Goal: Task Accomplishment & Management: Manage account settings

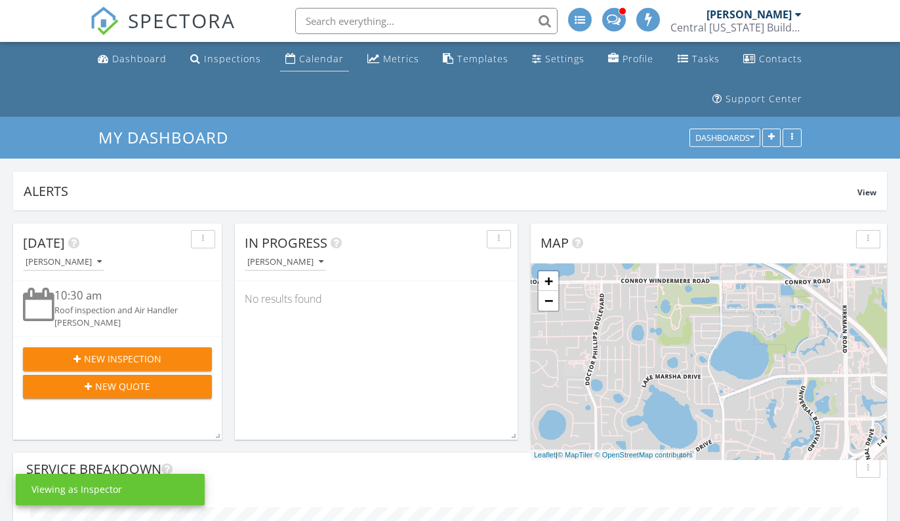
click at [328, 65] on link "Calendar" at bounding box center [314, 59] width 69 height 24
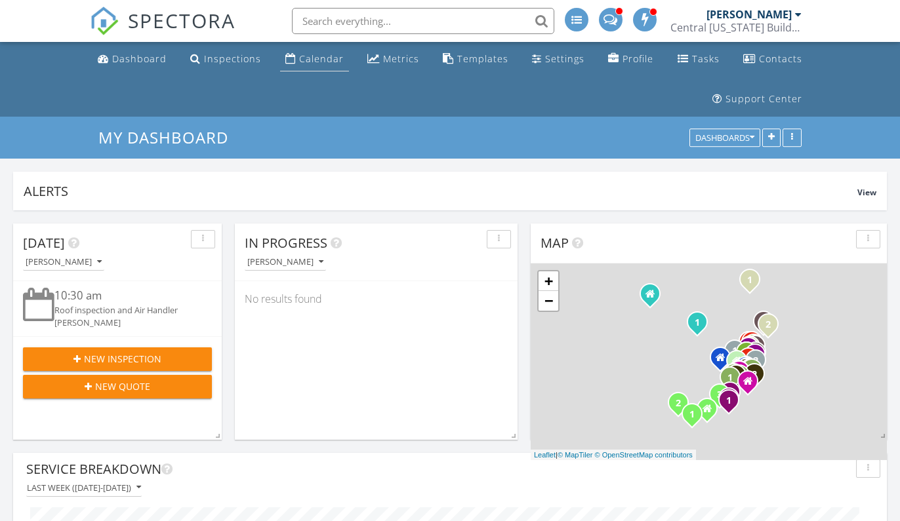
scroll to position [249, 873]
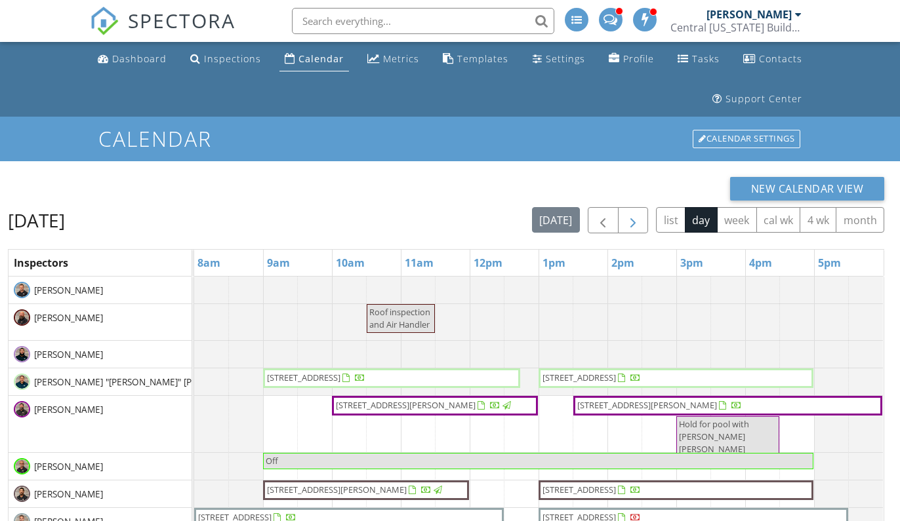
click at [643, 226] on button "button" at bounding box center [633, 220] width 31 height 27
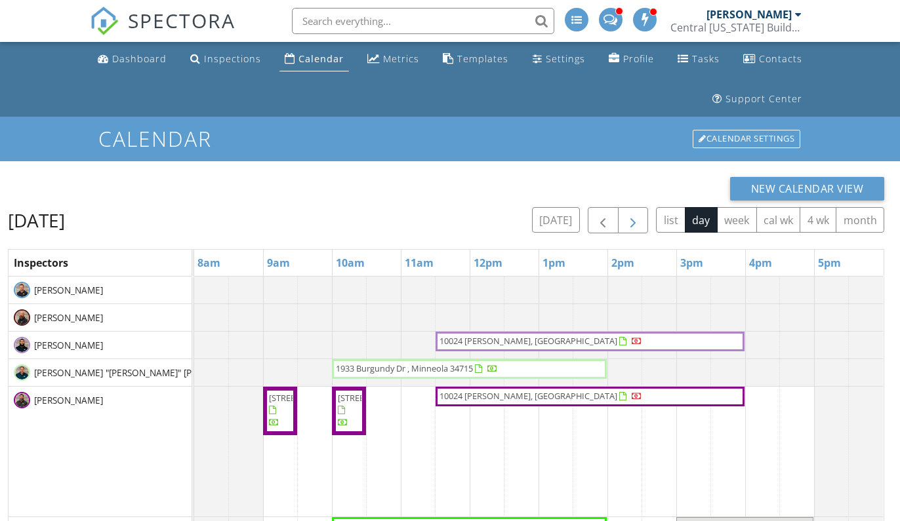
click at [643, 226] on button "button" at bounding box center [633, 220] width 31 height 27
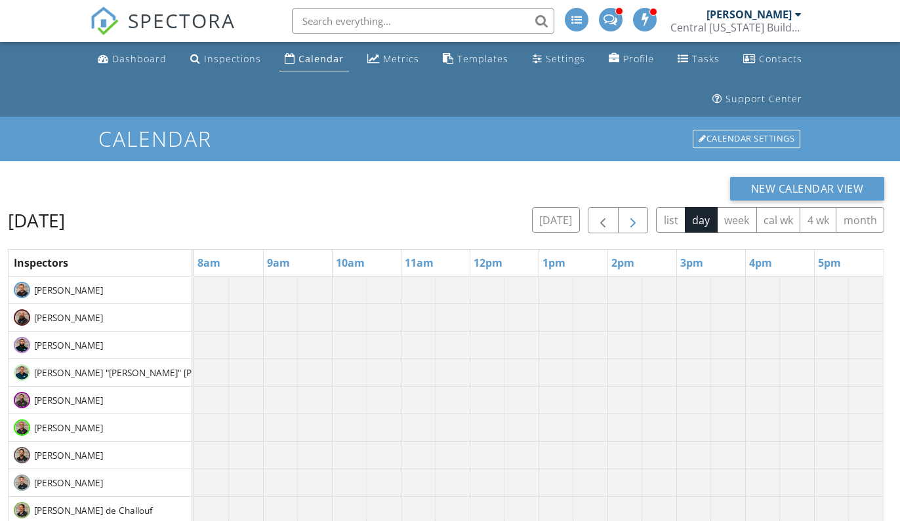
click at [643, 226] on button "button" at bounding box center [633, 220] width 31 height 27
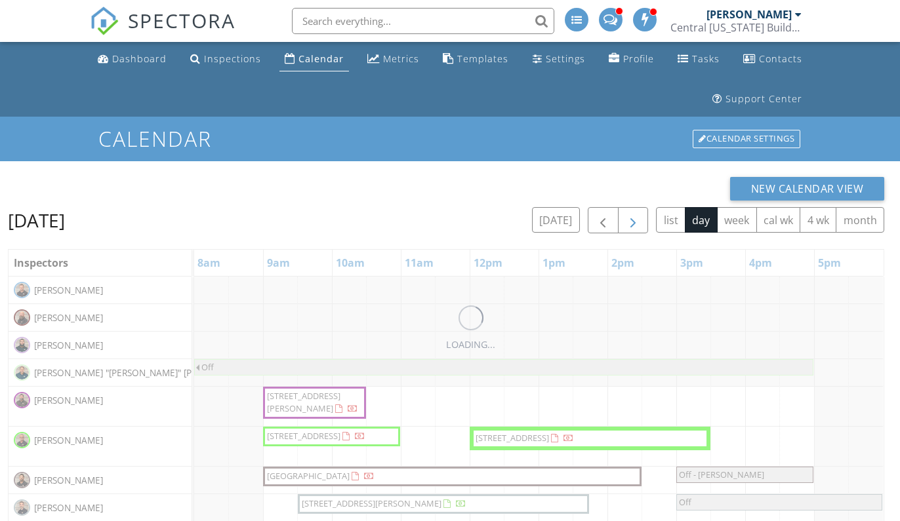
click at [643, 226] on button "button" at bounding box center [633, 220] width 31 height 27
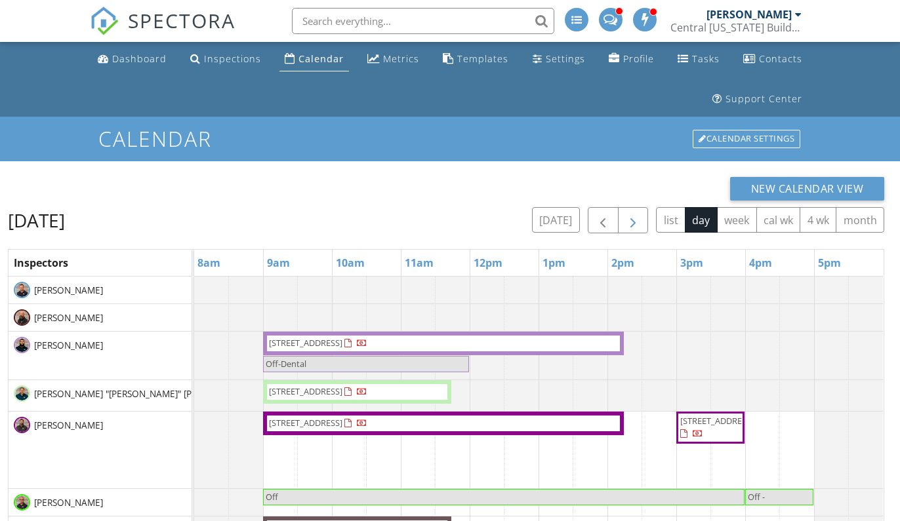
click at [632, 217] on span "button" at bounding box center [633, 221] width 16 height 16
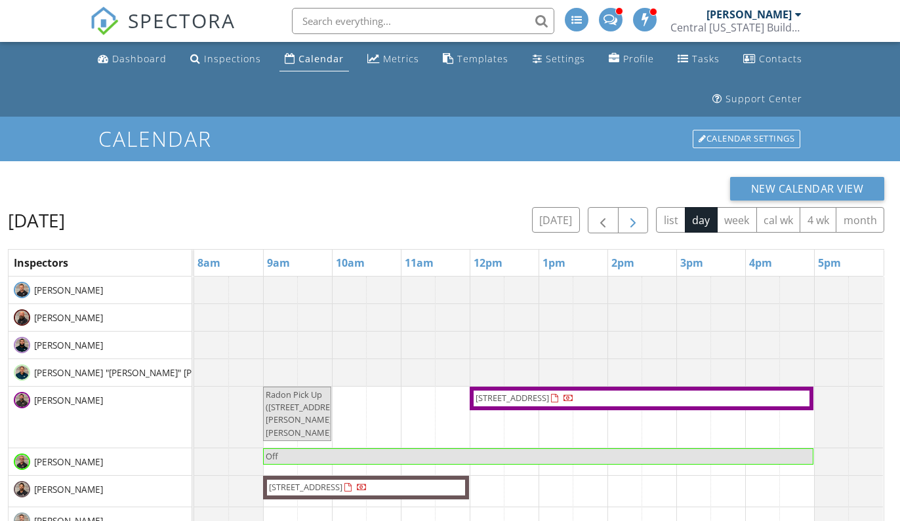
click at [632, 217] on span "button" at bounding box center [633, 221] width 16 height 16
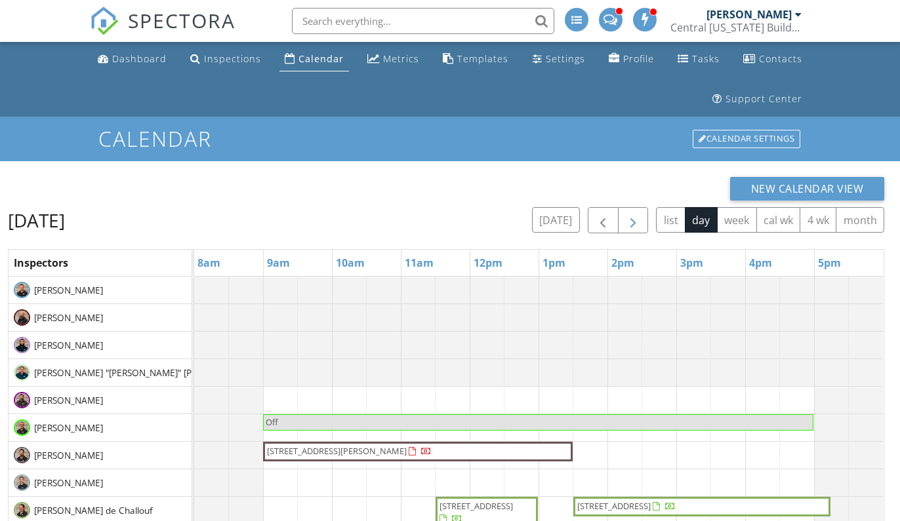
click at [632, 217] on span "button" at bounding box center [633, 221] width 16 height 16
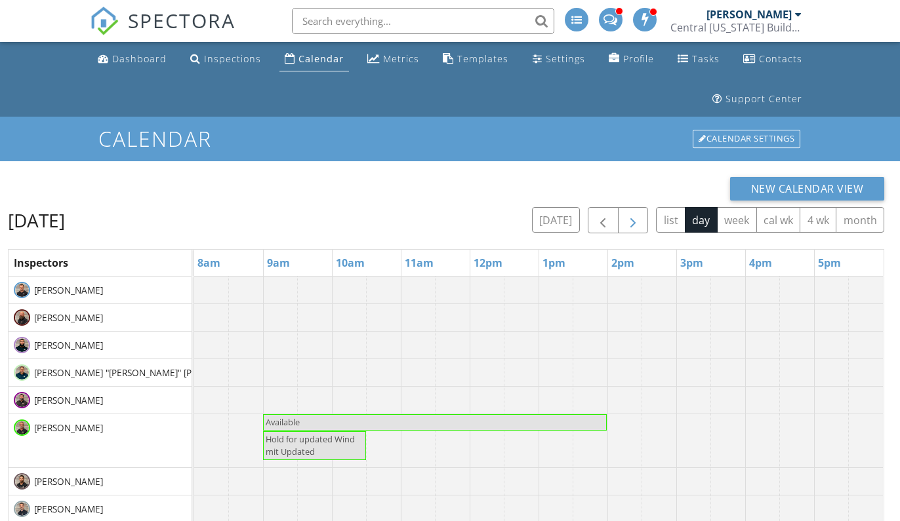
click at [632, 217] on span "button" at bounding box center [633, 221] width 16 height 16
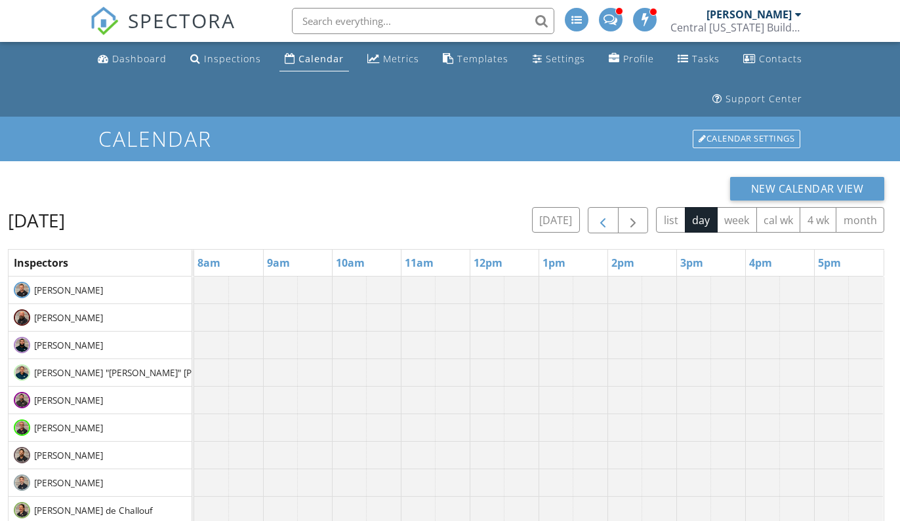
click at [607, 222] on span "button" at bounding box center [603, 221] width 16 height 16
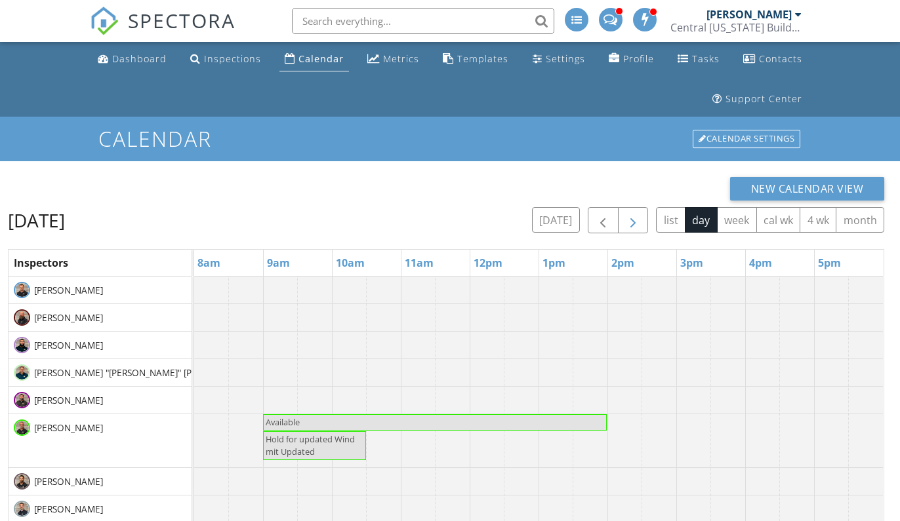
click at [633, 229] on span "button" at bounding box center [633, 221] width 16 height 16
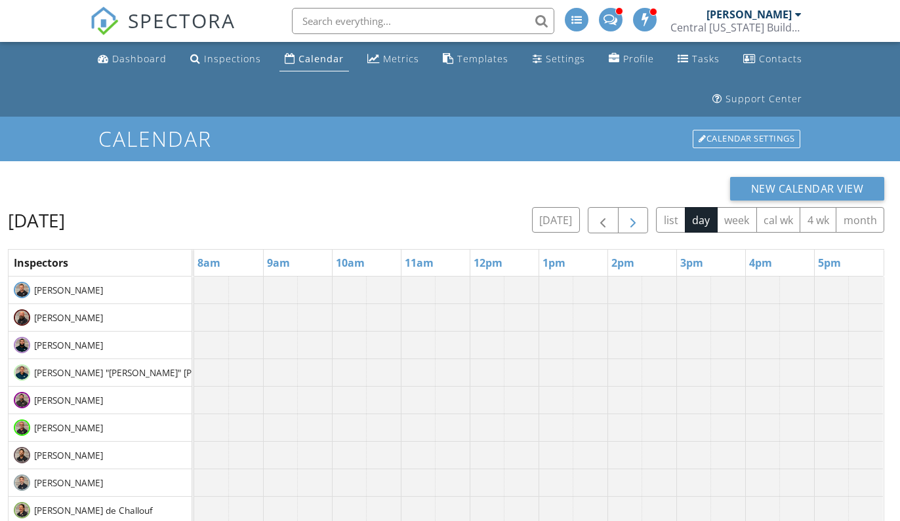
click at [633, 231] on button "button" at bounding box center [633, 220] width 31 height 27
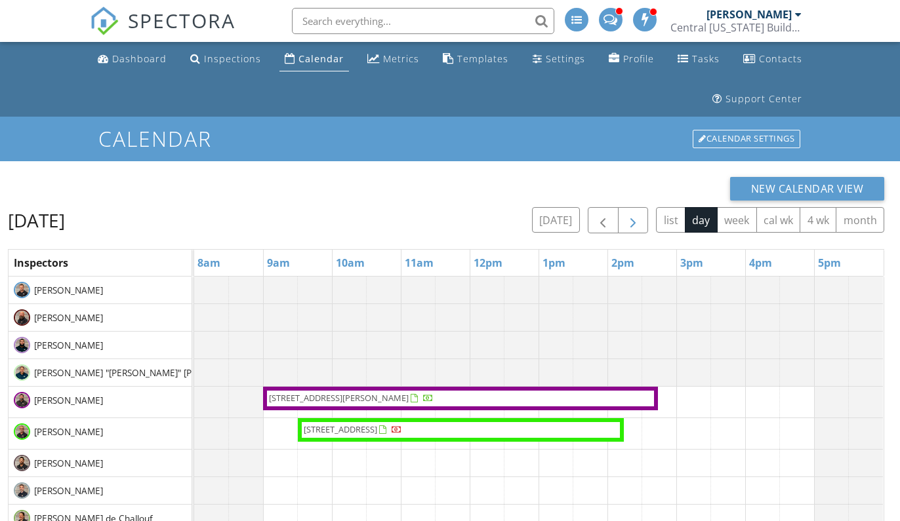
click at [633, 231] on button "button" at bounding box center [633, 220] width 31 height 27
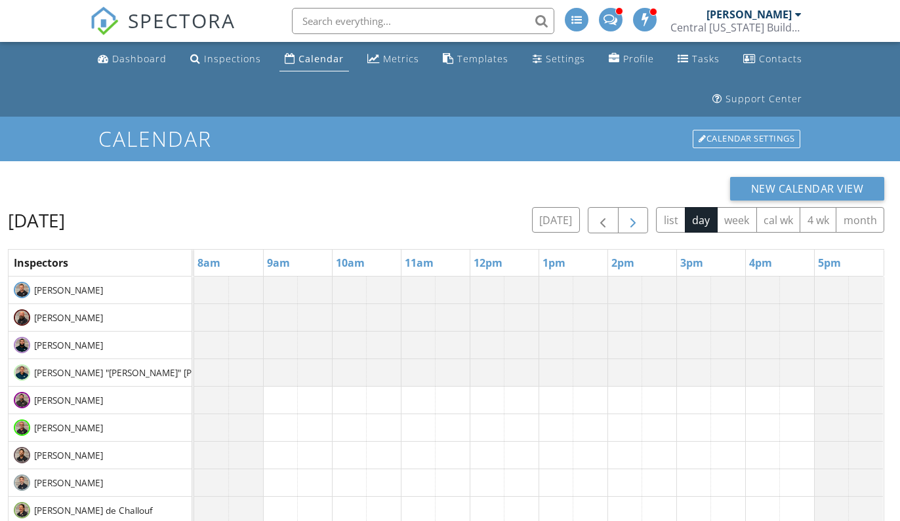
click at [633, 231] on button "button" at bounding box center [633, 220] width 31 height 27
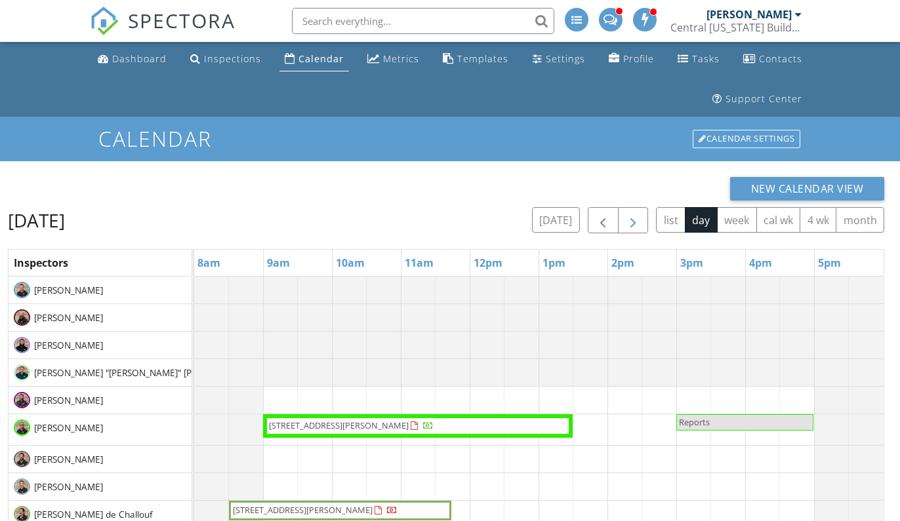
click at [633, 231] on button "button" at bounding box center [633, 220] width 31 height 27
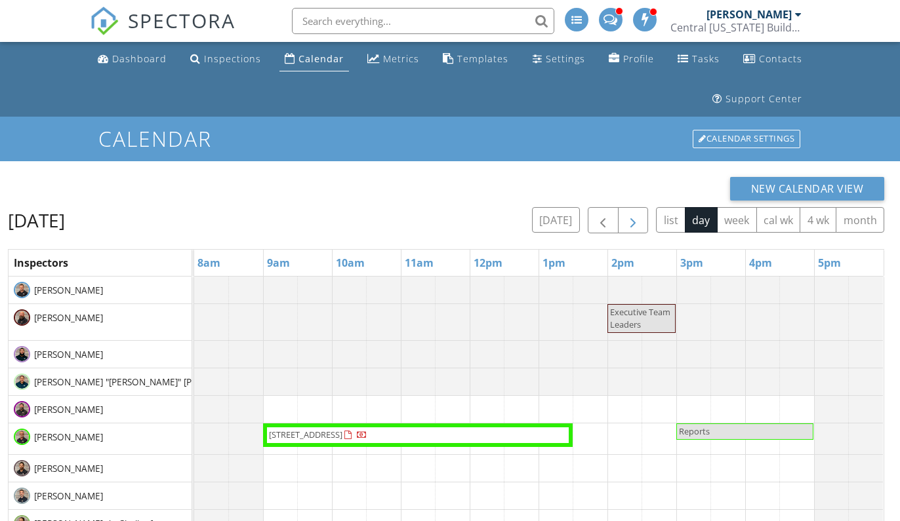
click at [633, 231] on button "button" at bounding box center [633, 220] width 31 height 27
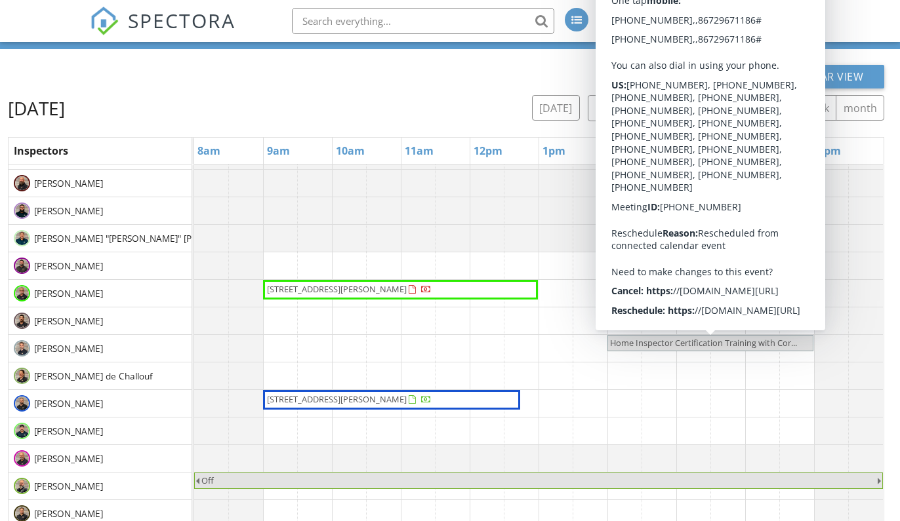
scroll to position [14, 0]
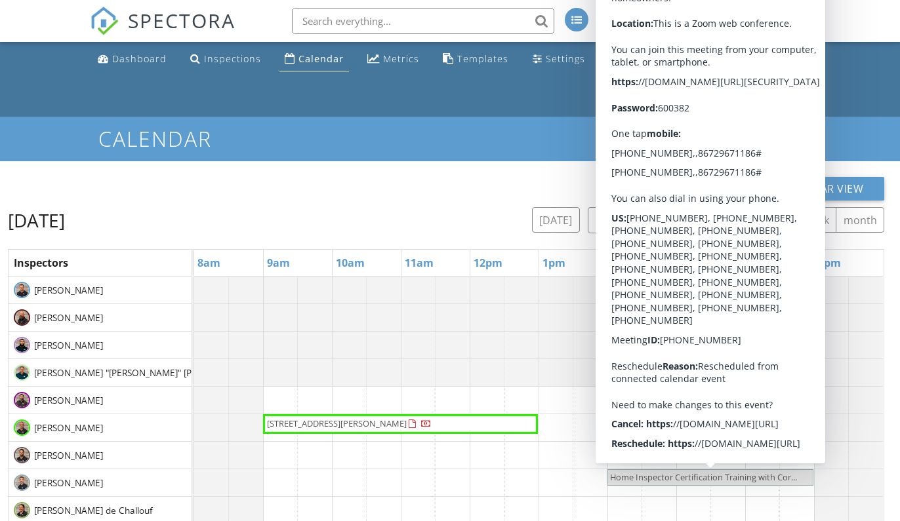
click at [624, 475] on span "Home Inspector Certification Training with Cor..." at bounding box center [703, 477] width 187 height 12
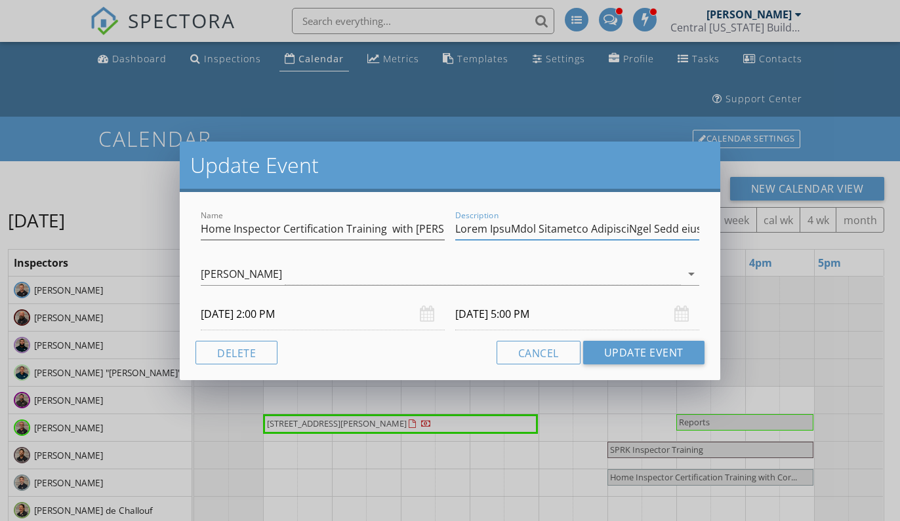
click at [518, 226] on input "Description" at bounding box center [577, 229] width 244 height 22
drag, startPoint x: 553, startPoint y: 234, endPoint x: 707, endPoint y: 228, distance: 153.6
click at [707, 228] on div "Name Home Inspector Certification Training with Cory Vanderpool Description Ham…" at bounding box center [450, 286] width 540 height 188
click at [402, 230] on input "Home Inspector Certification Training with Cory Vanderpool" at bounding box center [323, 229] width 244 height 22
drag, startPoint x: 402, startPoint y: 230, endPoint x: 508, endPoint y: 237, distance: 105.8
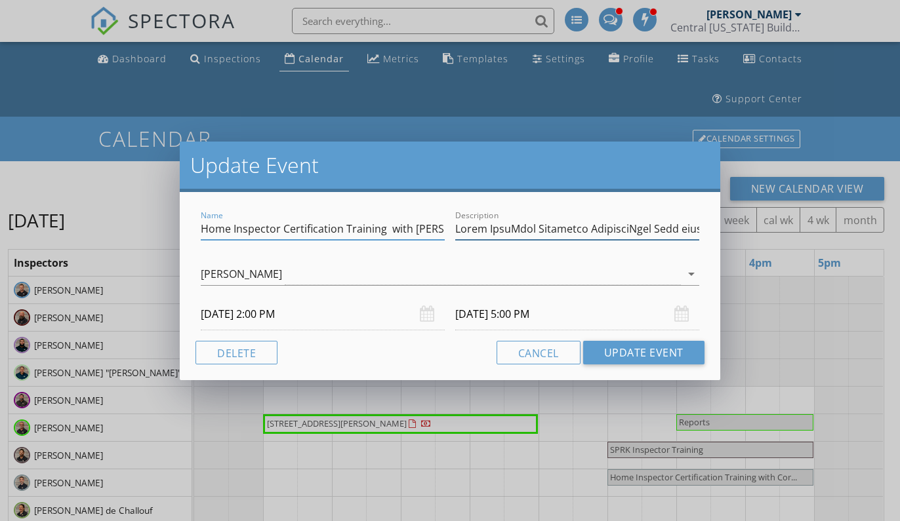
click at [508, 237] on div "Name Home Inspector Certification Training with Cory Vanderpool Description" at bounding box center [449, 230] width 508 height 45
click at [591, 220] on input "Description" at bounding box center [577, 229] width 244 height 22
drag, startPoint x: 599, startPoint y: 233, endPoint x: 499, endPoint y: 228, distance: 99.8
click at [499, 228] on input "Description" at bounding box center [577, 229] width 244 height 22
drag, startPoint x: 493, startPoint y: 229, endPoint x: 444, endPoint y: 226, distance: 49.3
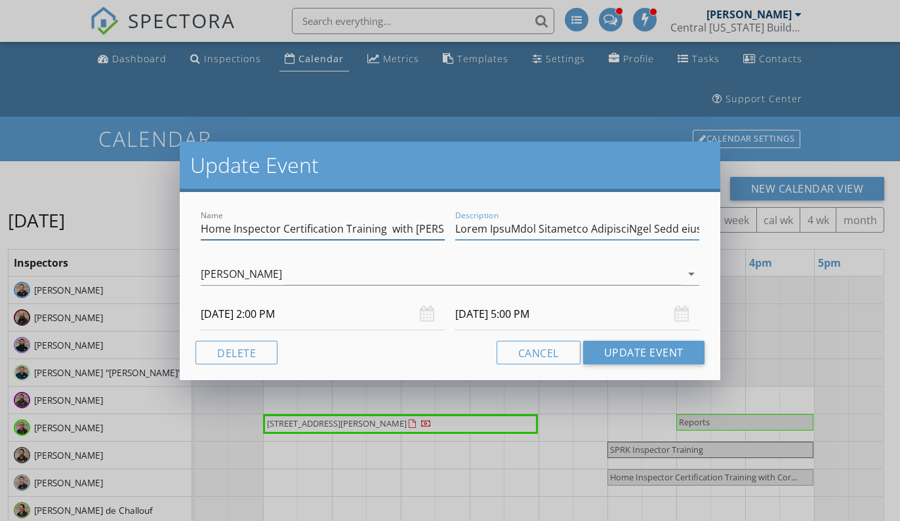
click at [444, 226] on div "Name Home Inspector Certification Training with Cory Vanderpool Description" at bounding box center [449, 230] width 508 height 45
click at [565, 231] on input "Description" at bounding box center [577, 229] width 244 height 22
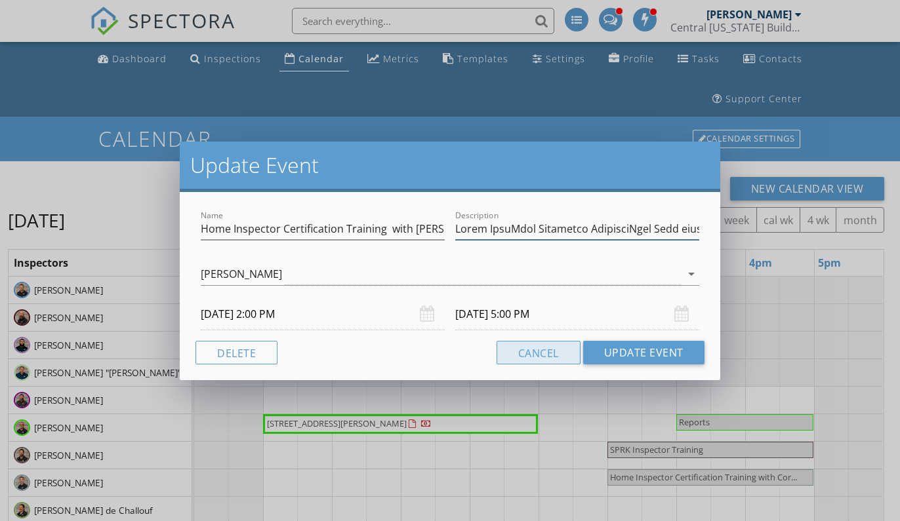
type input "Event NameSprk Inspector TrainingThis Zoom video Training call is for new Sprk …"
click at [532, 359] on button "Cancel" at bounding box center [538, 353] width 84 height 24
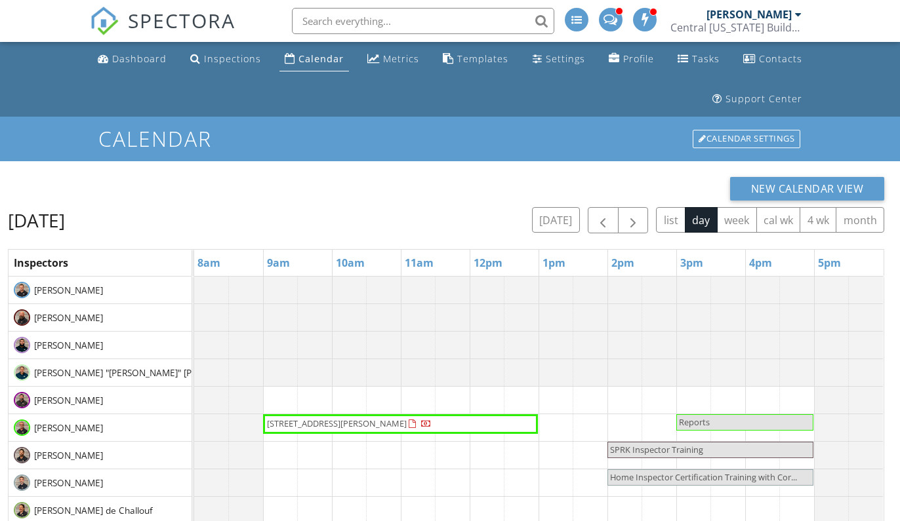
click at [630, 455] on span "SPRK Inspector Training" at bounding box center [656, 450] width 93 height 12
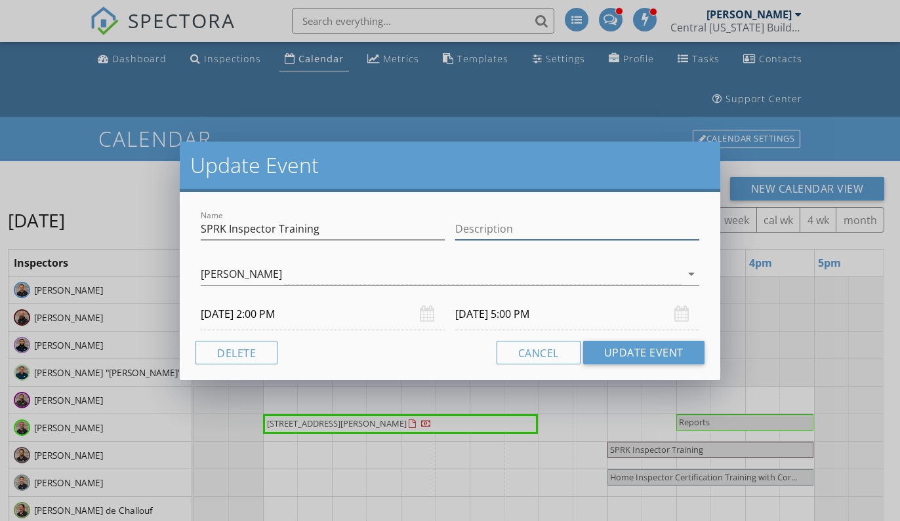
click at [479, 237] on input "Description" at bounding box center [577, 229] width 244 height 22
paste input "Event NameSprk Inspector TrainingThis Zoom video Training call is for new Sprk …"
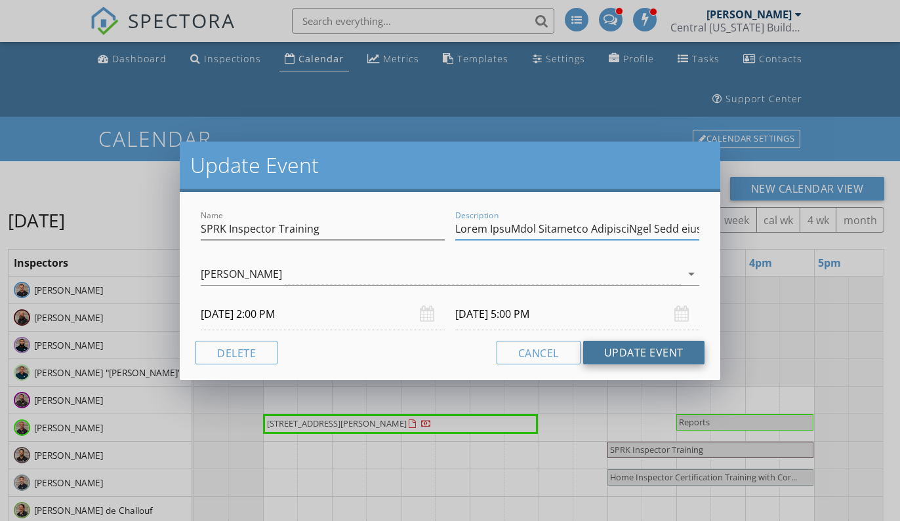
type input "Event NameSprk Inspector TrainingThis Zoom video Training call is for new Sprk …"
click at [625, 357] on button "Update Event" at bounding box center [643, 353] width 121 height 24
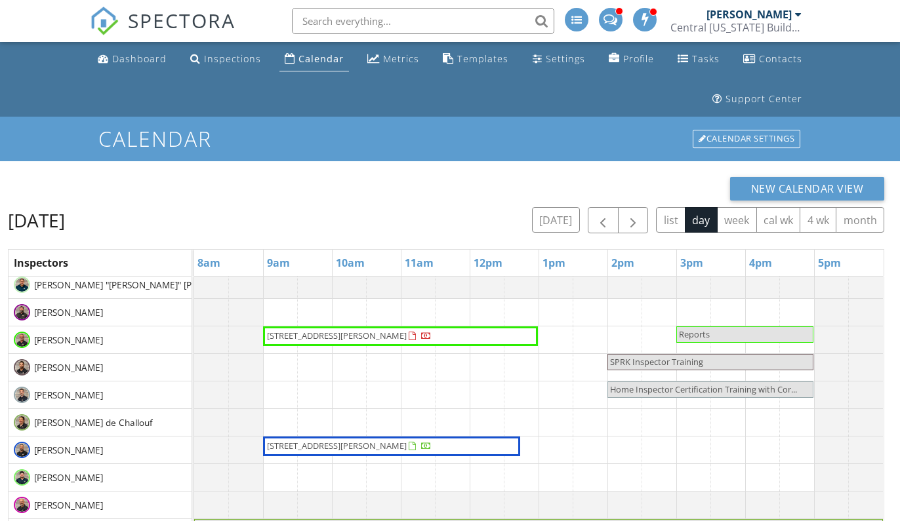
scroll to position [97, 0]
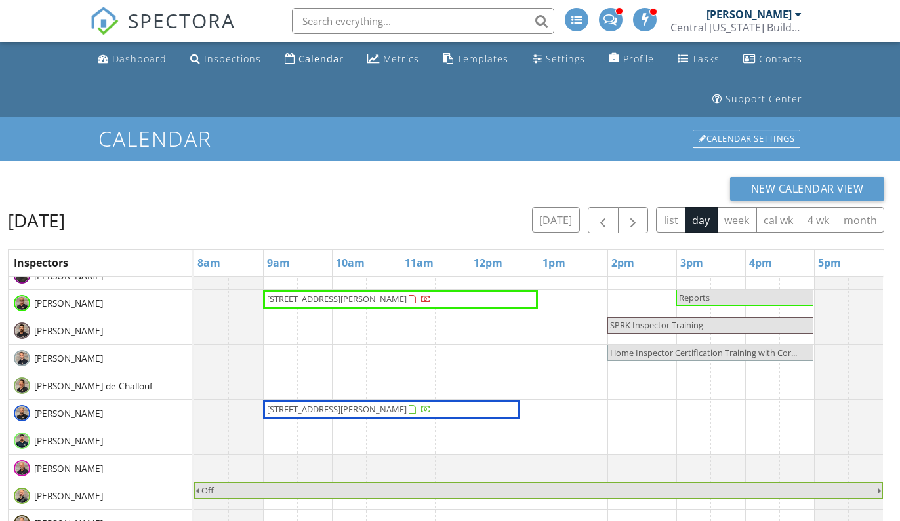
click at [625, 357] on span "Home Inspector Certification Training with Cor..." at bounding box center [703, 353] width 187 height 12
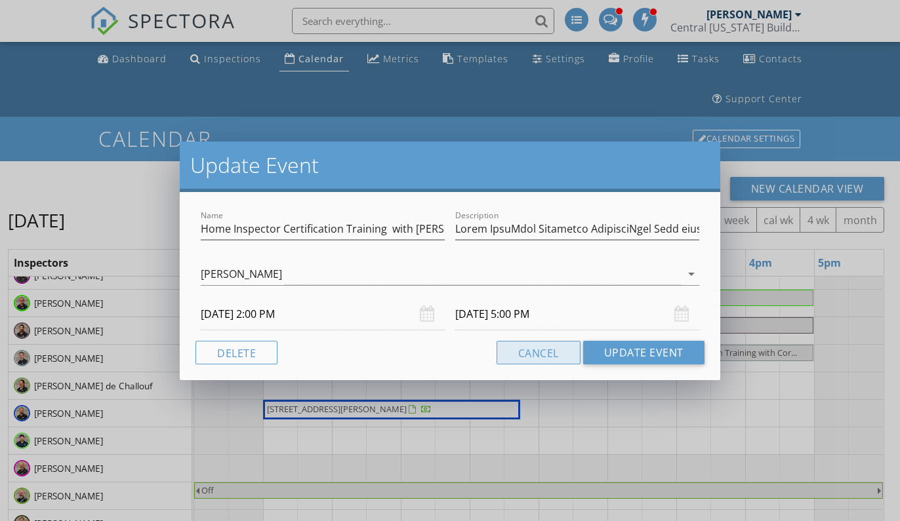
click at [519, 344] on button "Cancel" at bounding box center [538, 353] width 84 height 24
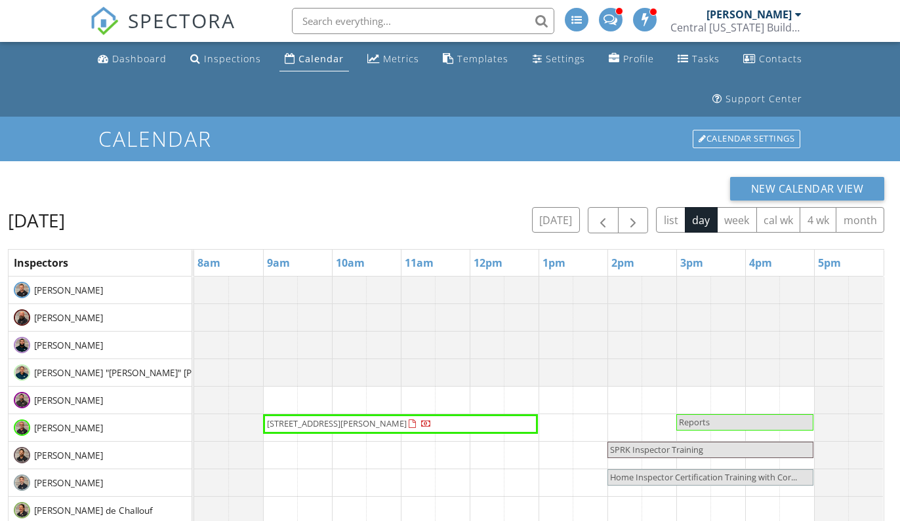
scroll to position [0, 0]
drag, startPoint x: 613, startPoint y: 326, endPoint x: 796, endPoint y: 307, distance: 183.9
click at [194, 307] on div at bounding box center [194, 317] width 0 height 27
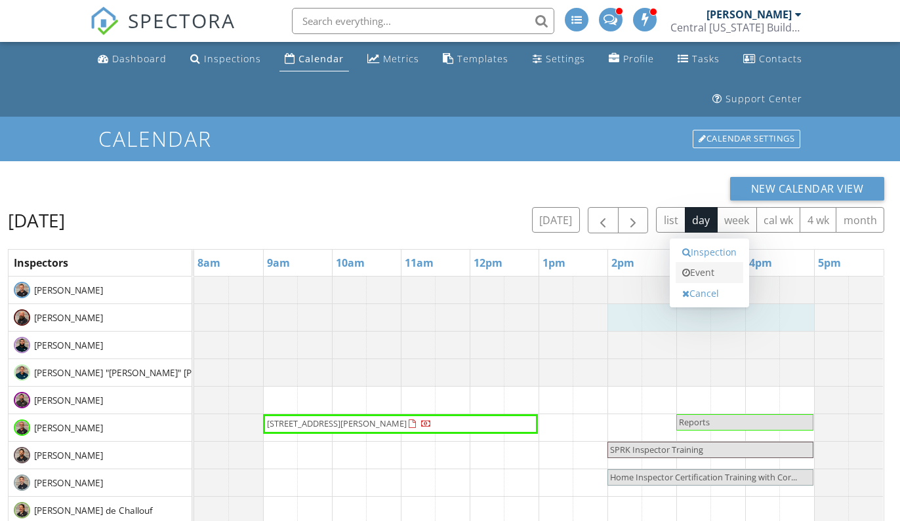
click at [721, 272] on link "Event" at bounding box center [709, 272] width 68 height 21
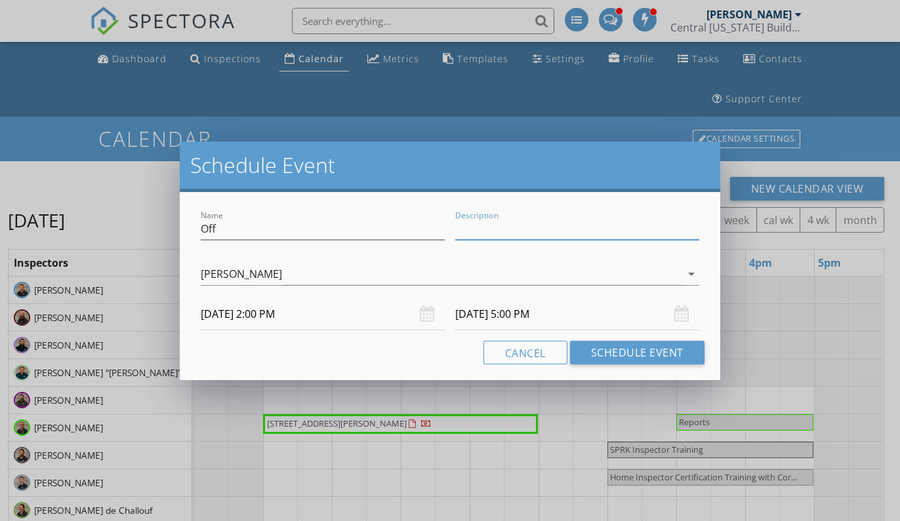
click at [556, 234] on input "Description" at bounding box center [577, 229] width 244 height 22
paste input "Event NameSprk Inspector TrainingThis Zoom video Training call is for new Sprk …"
type input "Event NameSprk Inspector TrainingThis Zoom video Training call is for new Sprk …"
click at [235, 224] on input "Off" at bounding box center [323, 229] width 244 height 22
drag, startPoint x: 235, startPoint y: 224, endPoint x: 169, endPoint y: 222, distance: 66.2
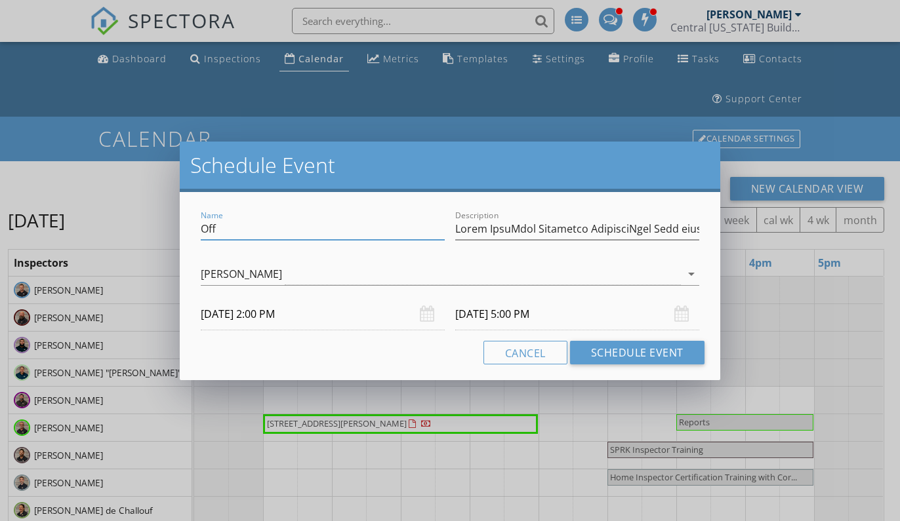
click at [169, 222] on div "Schedule Event Name Off Description check_box_outline_blank JT Edgren check_box…" at bounding box center [450, 260] width 900 height 521
click at [201, 230] on input "Home Inspector Certification Training" at bounding box center [323, 229] width 244 height 22
type input "SPRK Solar Home Inspector Certification Training"
click at [689, 278] on icon "arrow_drop_down" at bounding box center [691, 274] width 16 height 16
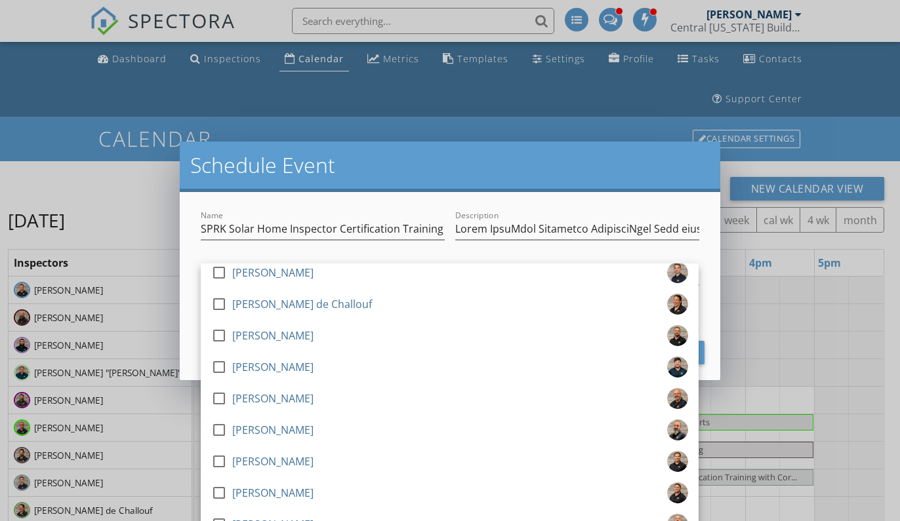
scroll to position [230, 0]
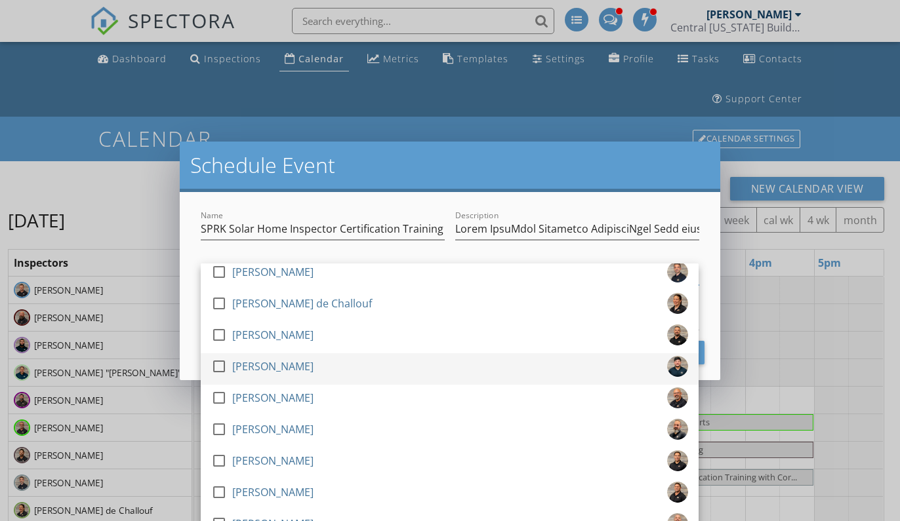
click at [218, 371] on div at bounding box center [219, 366] width 22 height 22
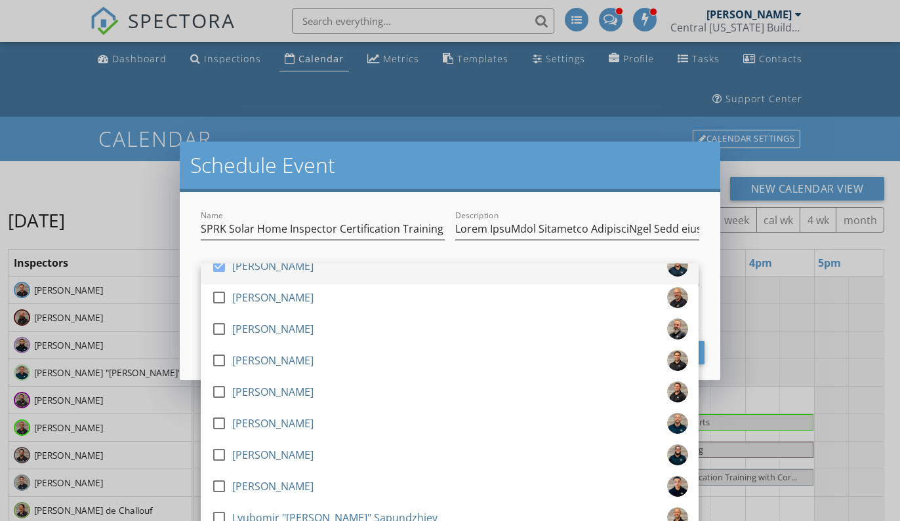
scroll to position [351, 0]
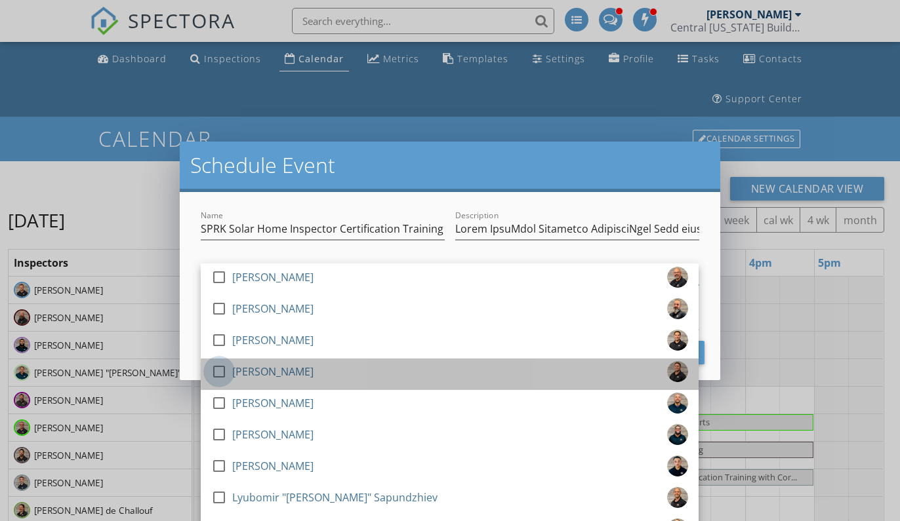
click at [218, 371] on div at bounding box center [219, 372] width 22 height 22
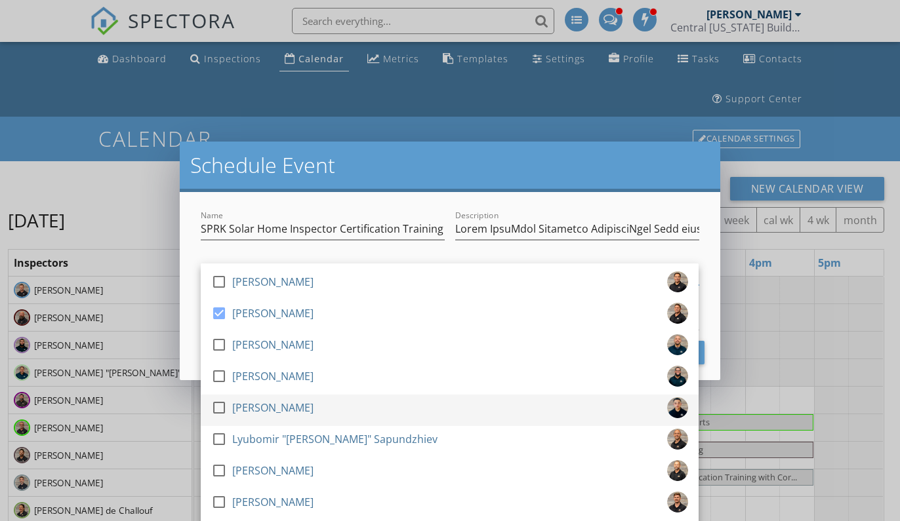
scroll to position [409, 0]
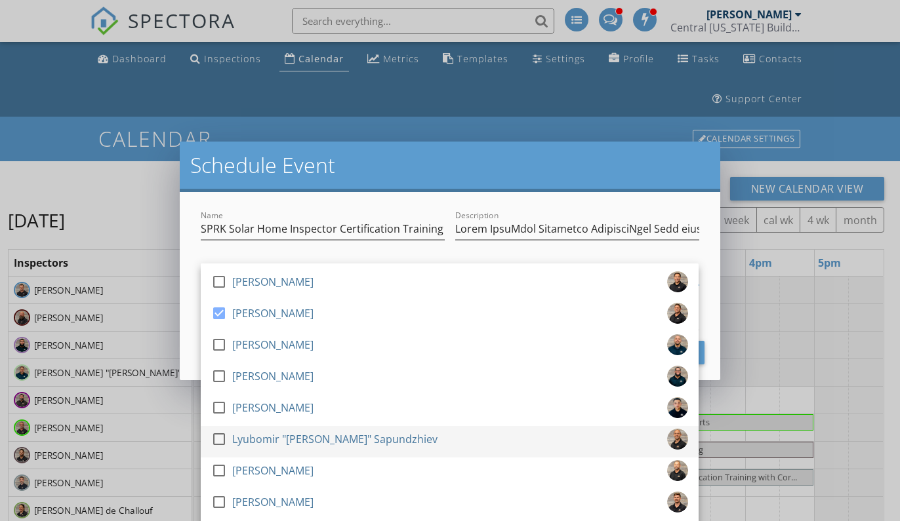
click at [223, 438] on div at bounding box center [219, 439] width 22 height 22
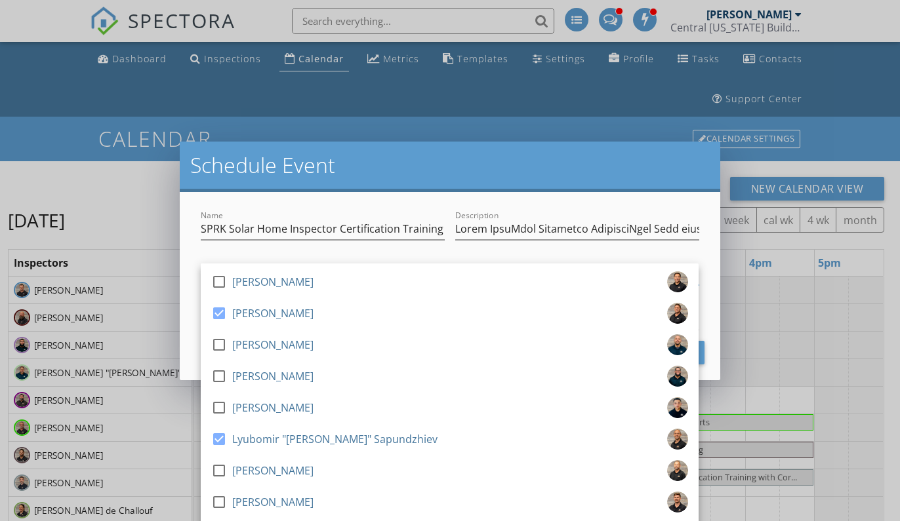
click at [529, 199] on div "Name SPRK Solar Home Inspector Certification Training Description check_box_out…" at bounding box center [450, 286] width 540 height 188
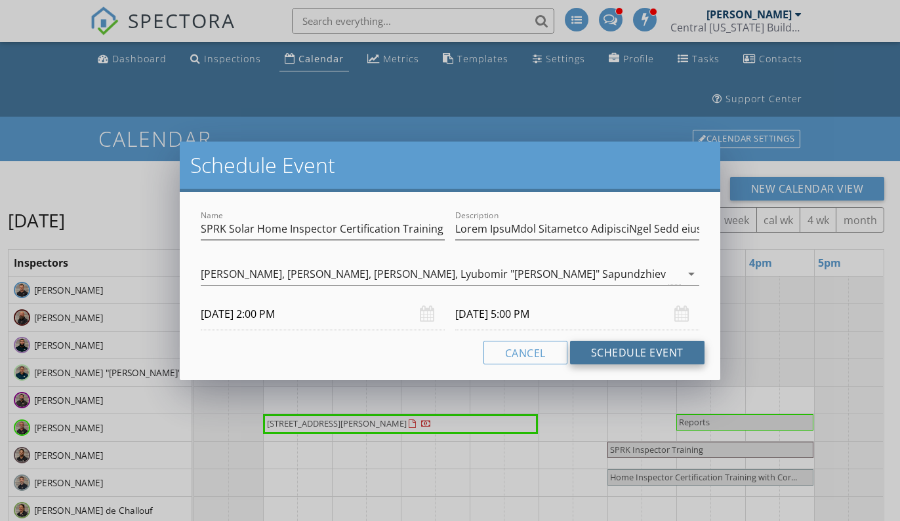
click at [605, 347] on button "Schedule Event" at bounding box center [637, 353] width 134 height 24
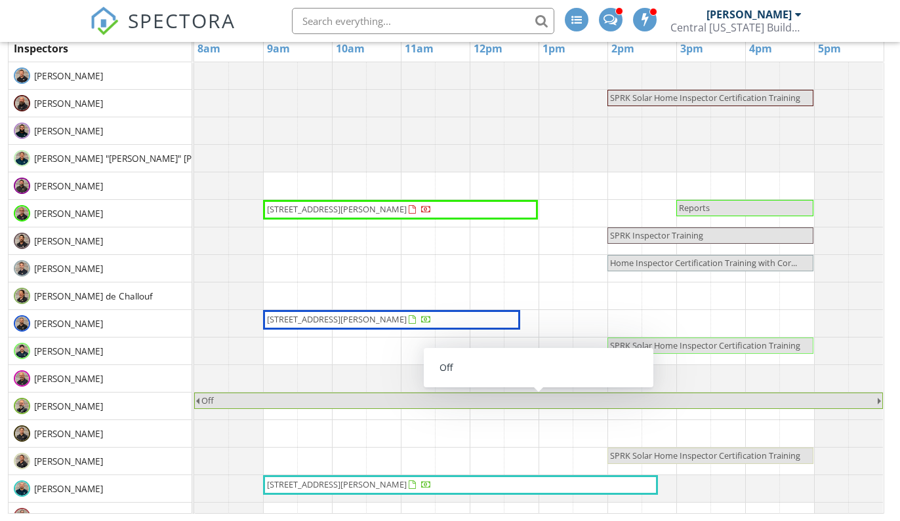
scroll to position [0, 0]
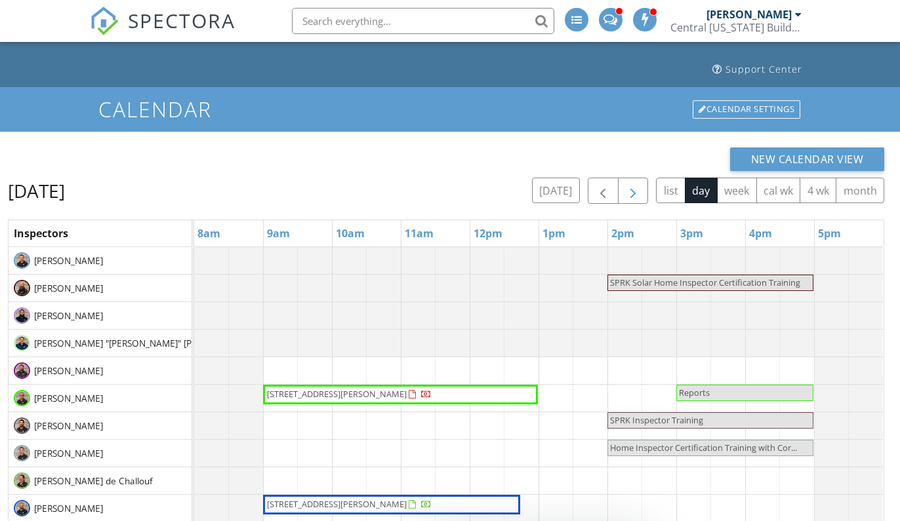
click at [628, 194] on span "button" at bounding box center [633, 192] width 16 height 16
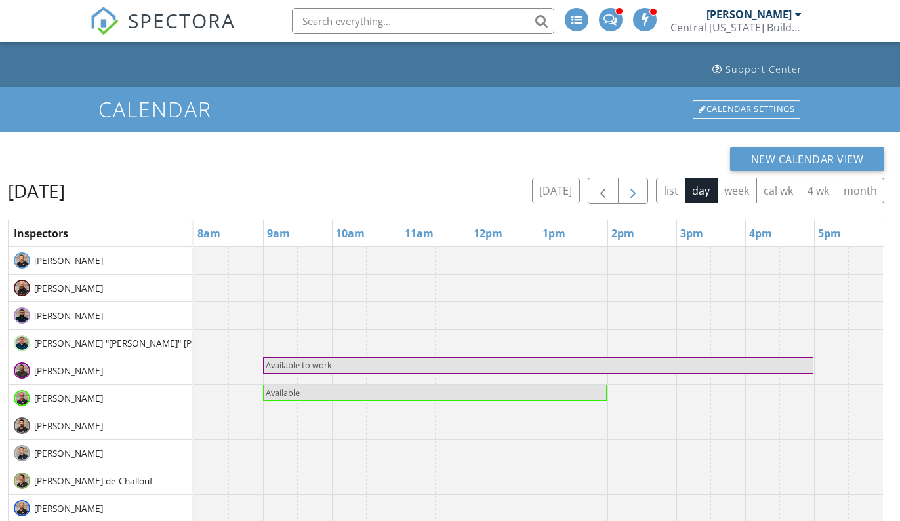
click at [628, 194] on span "button" at bounding box center [633, 192] width 16 height 16
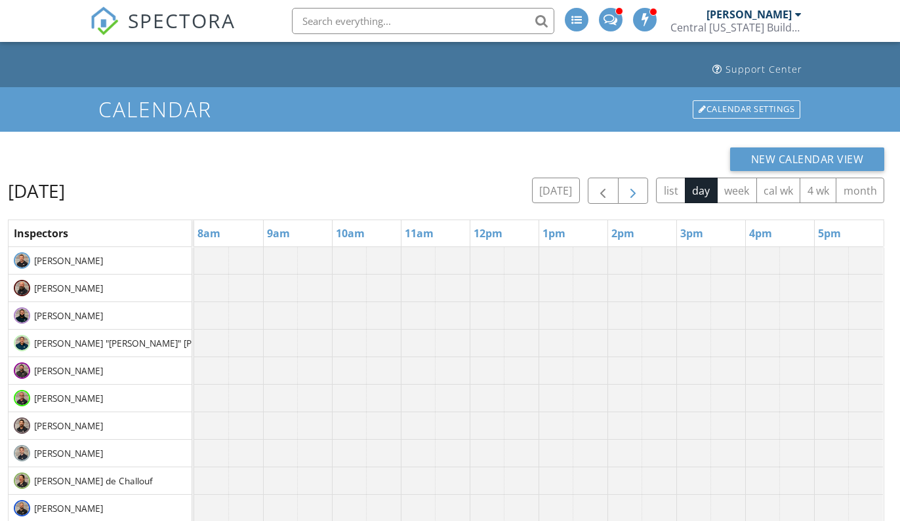
click at [628, 194] on span "button" at bounding box center [633, 192] width 16 height 16
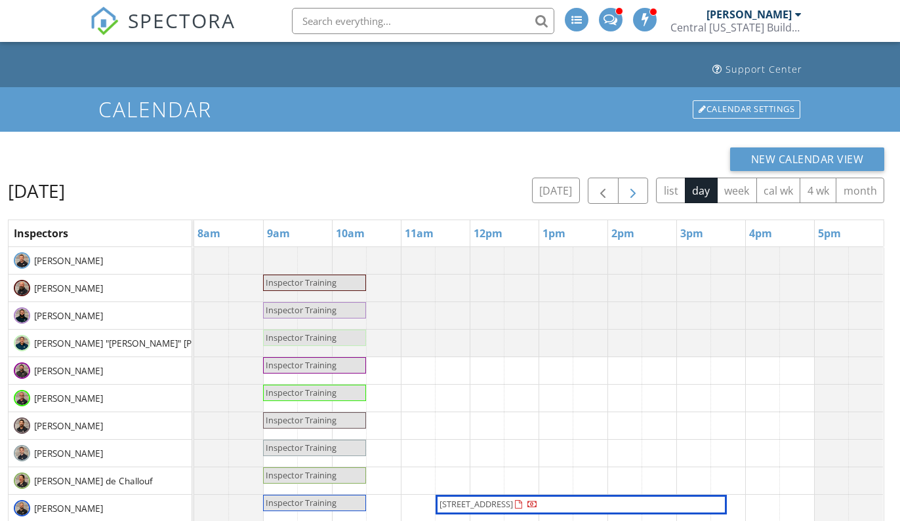
click at [628, 194] on span "button" at bounding box center [633, 192] width 16 height 16
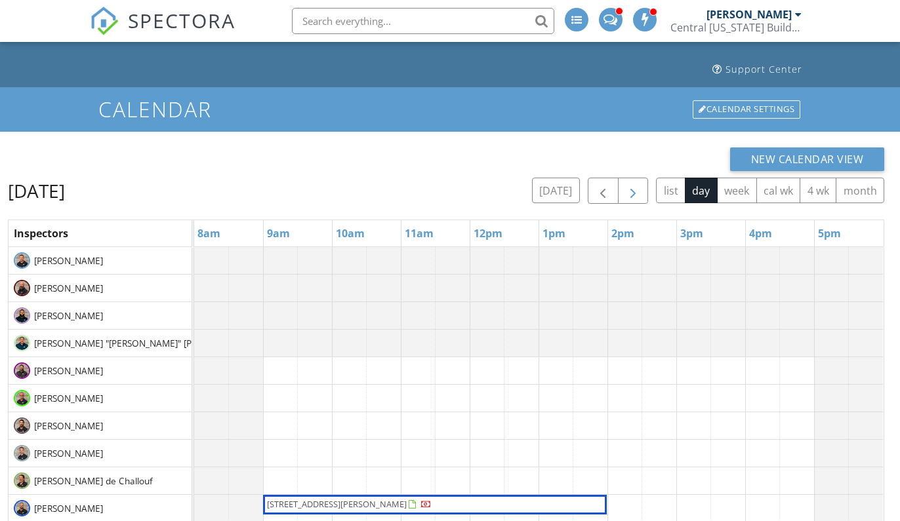
click at [628, 194] on span "button" at bounding box center [633, 192] width 16 height 16
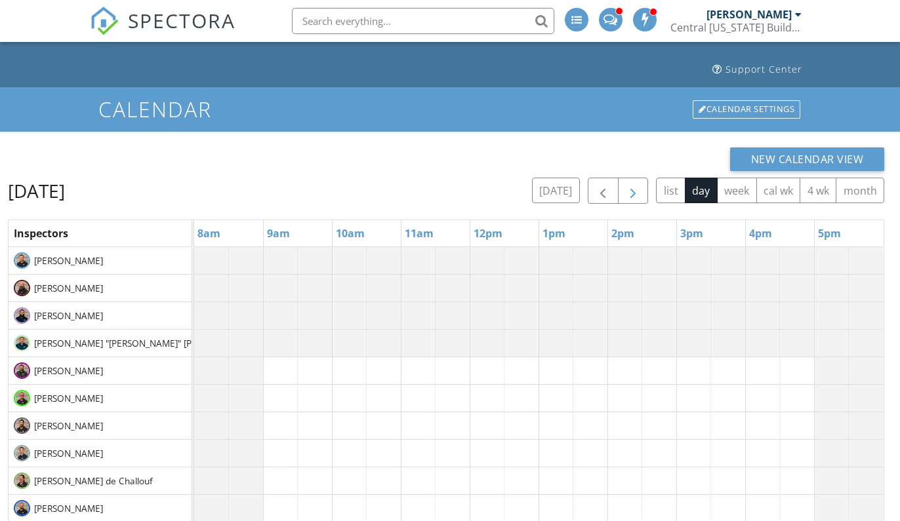
click at [628, 194] on span "button" at bounding box center [633, 192] width 16 height 16
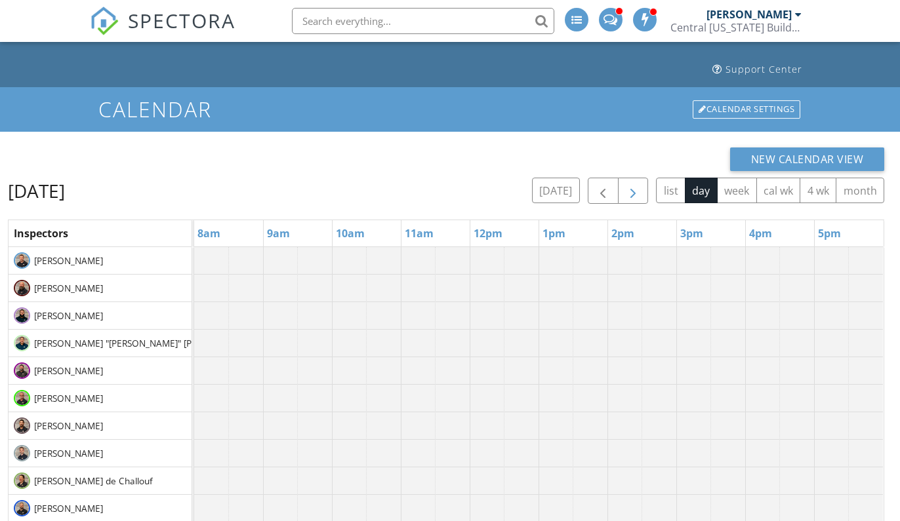
click at [628, 194] on span "button" at bounding box center [633, 192] width 16 height 16
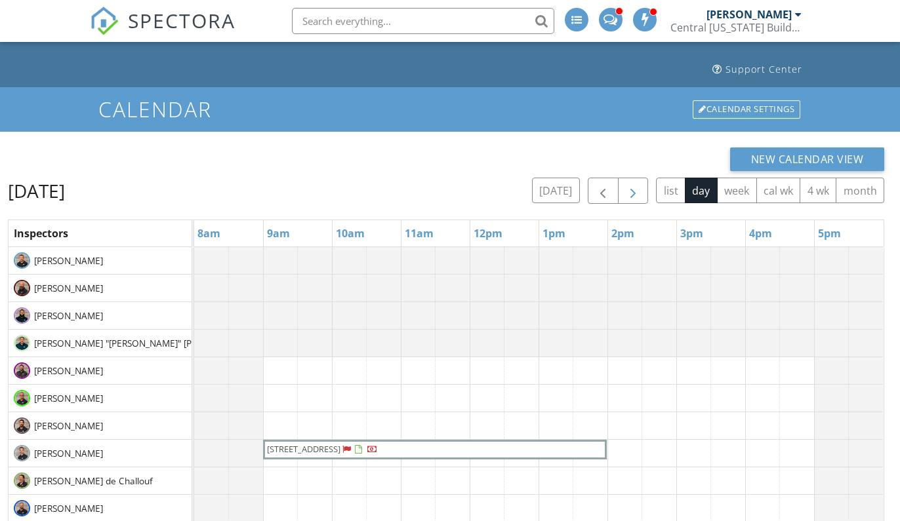
click at [628, 194] on span "button" at bounding box center [633, 192] width 16 height 16
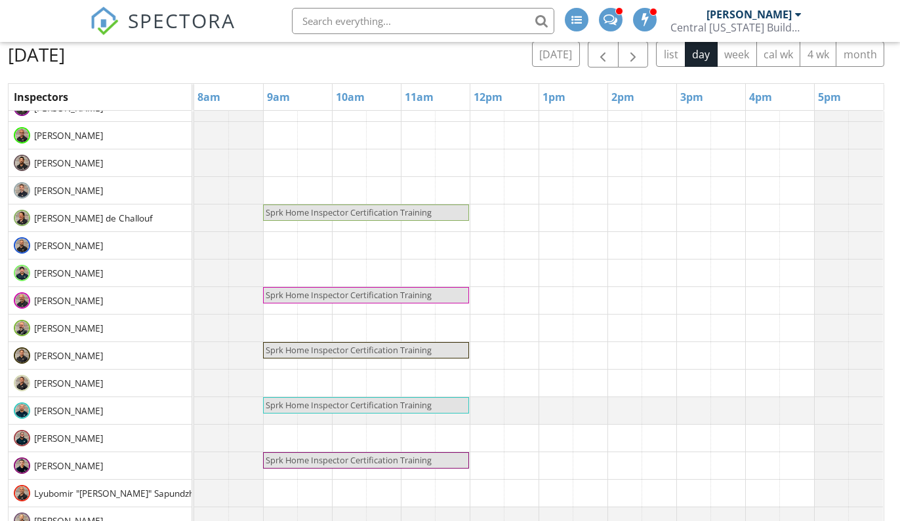
scroll to position [132, 0]
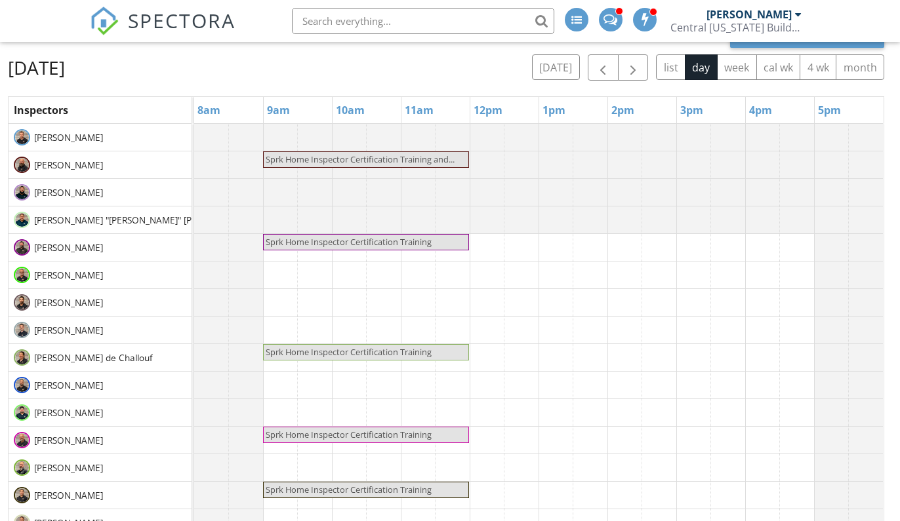
click at [416, 155] on span "Sprk Home Inspector Certification Training and..." at bounding box center [360, 159] width 189 height 12
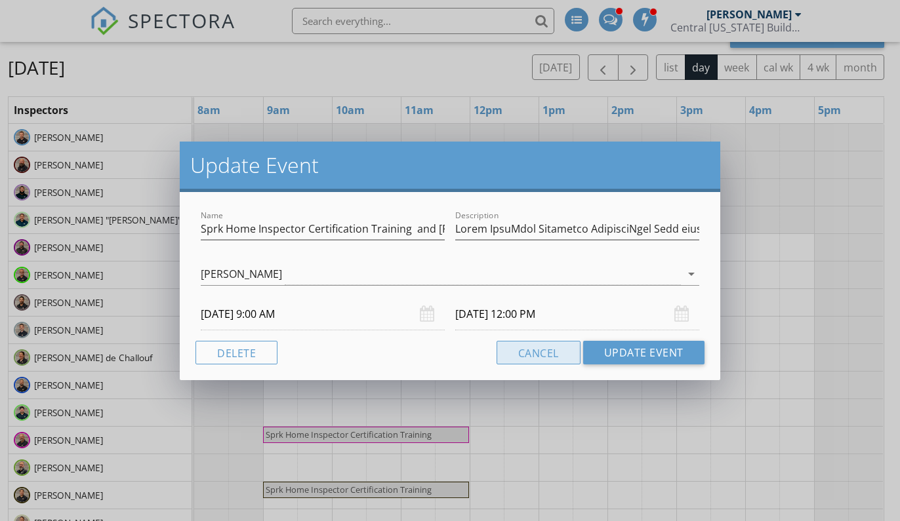
click at [536, 356] on button "Cancel" at bounding box center [538, 353] width 84 height 24
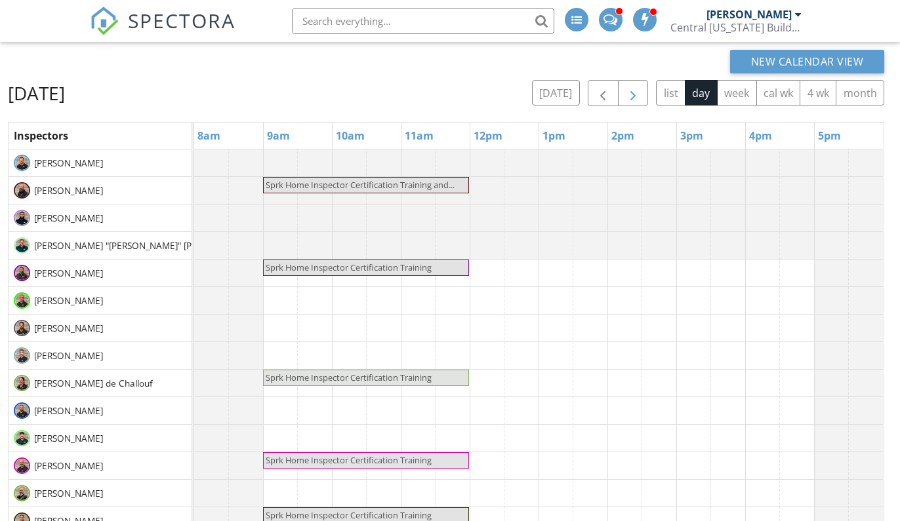
click at [637, 94] on span "button" at bounding box center [633, 94] width 16 height 16
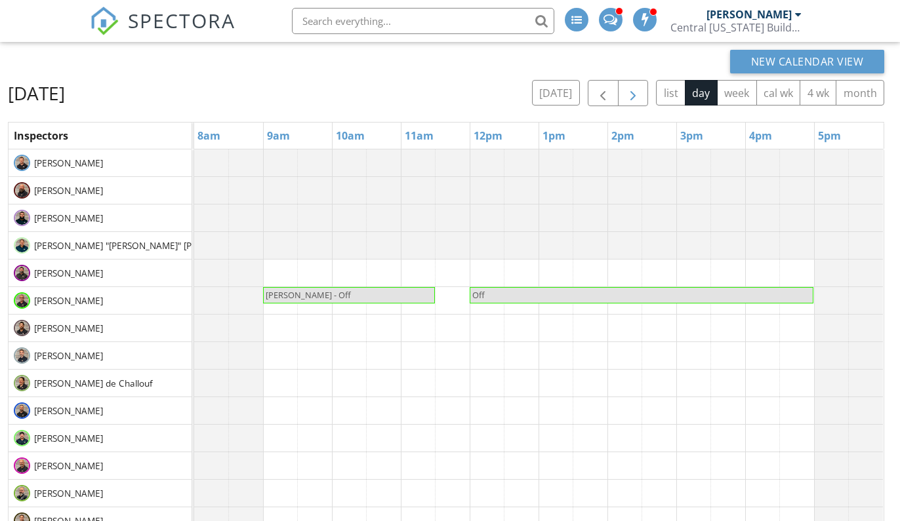
click at [632, 94] on span "button" at bounding box center [633, 94] width 16 height 16
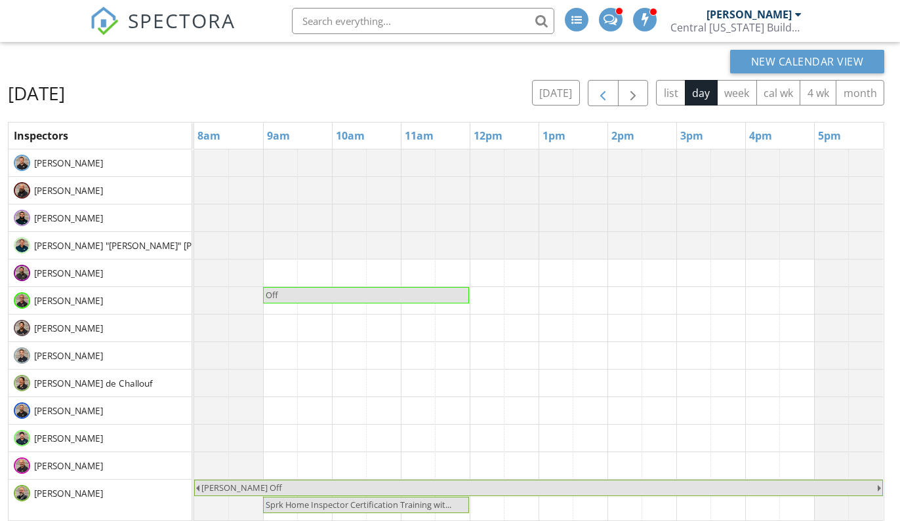
click at [595, 87] on span "button" at bounding box center [603, 94] width 16 height 16
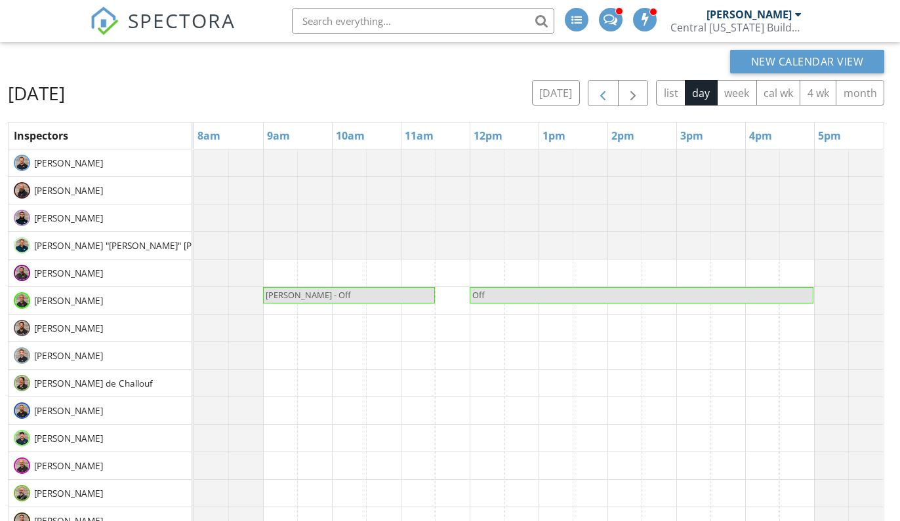
click at [595, 87] on span "button" at bounding box center [603, 94] width 16 height 16
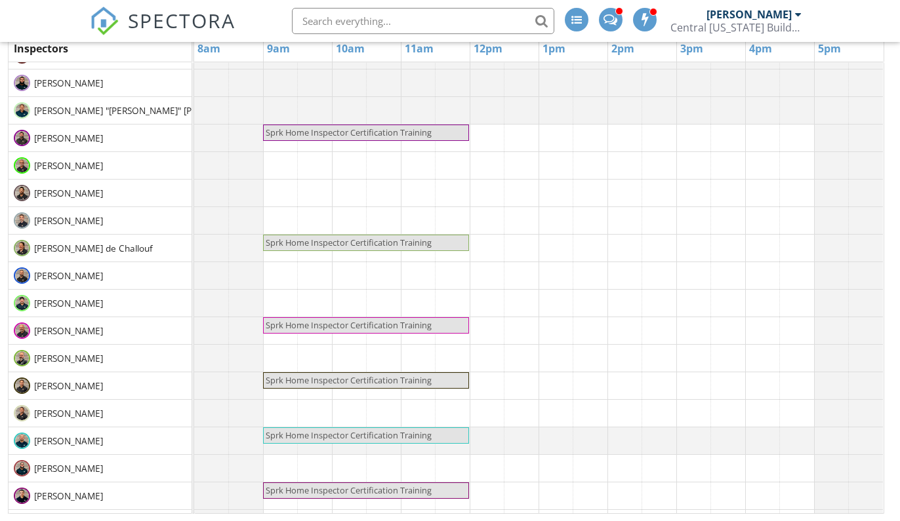
scroll to position [47, 0]
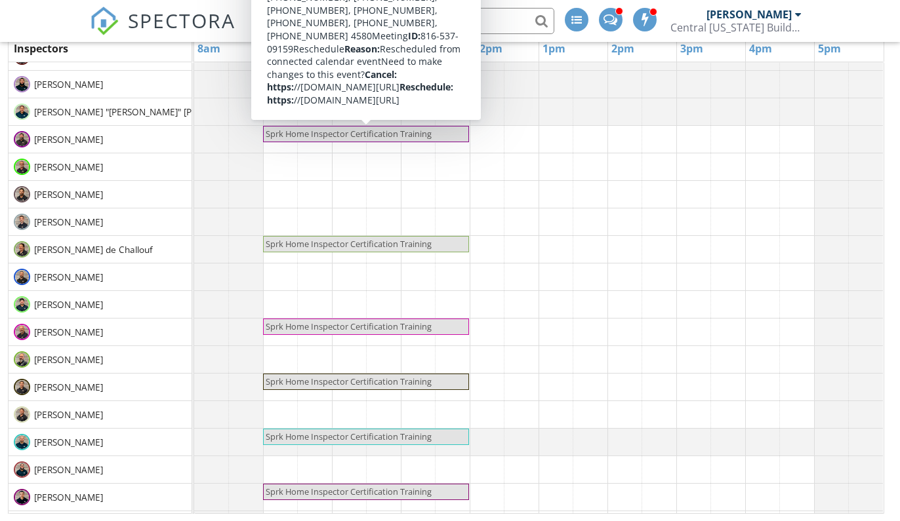
click at [304, 137] on span "Sprk Home Inspector Certification Training" at bounding box center [349, 134] width 166 height 12
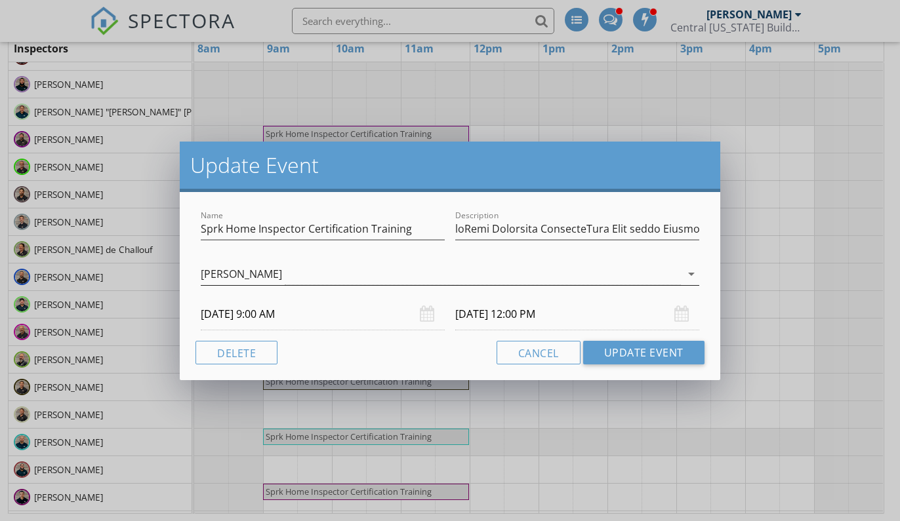
click at [266, 271] on div "[PERSON_NAME]" at bounding box center [440, 275] width 479 height 22
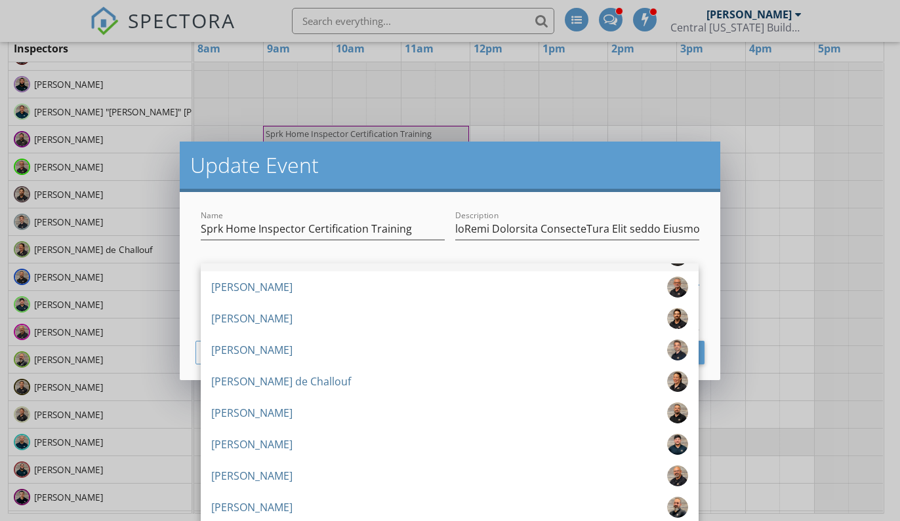
scroll to position [118, 0]
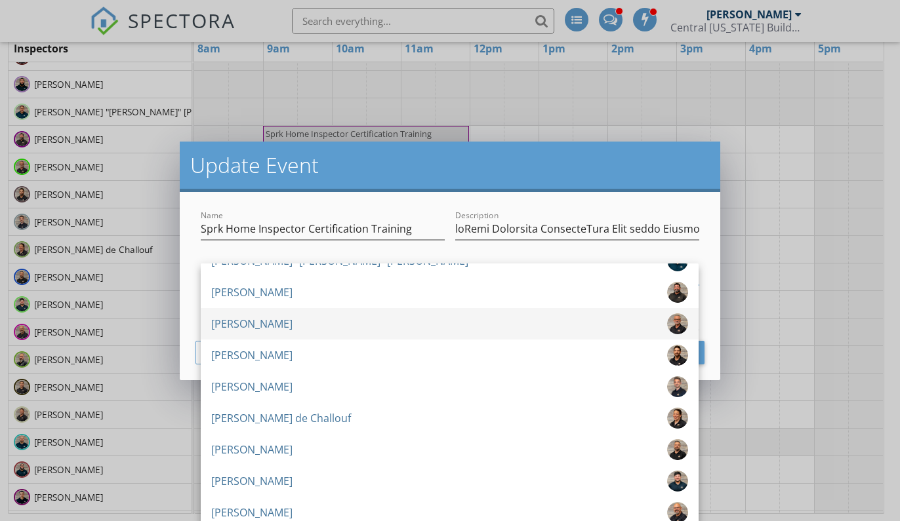
click at [281, 327] on div "[PERSON_NAME]" at bounding box center [251, 323] width 81 height 21
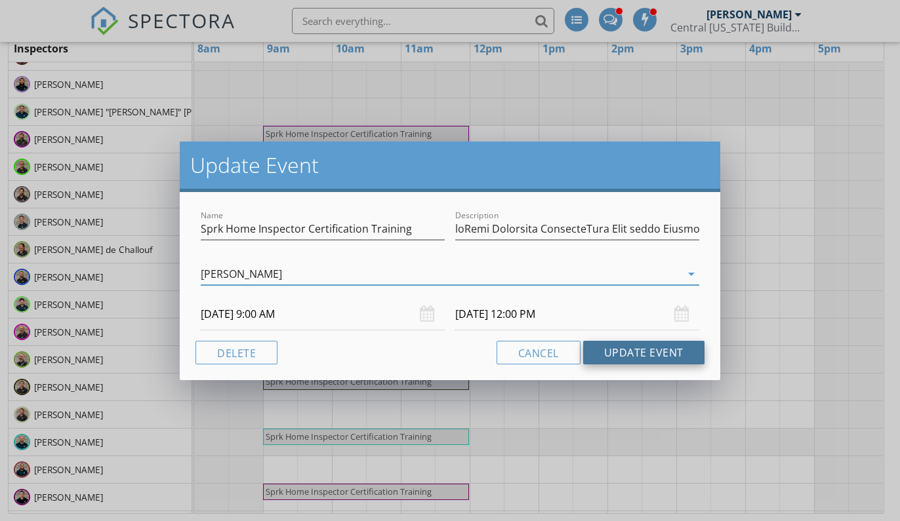
click at [611, 357] on button "Update Event" at bounding box center [643, 353] width 121 height 24
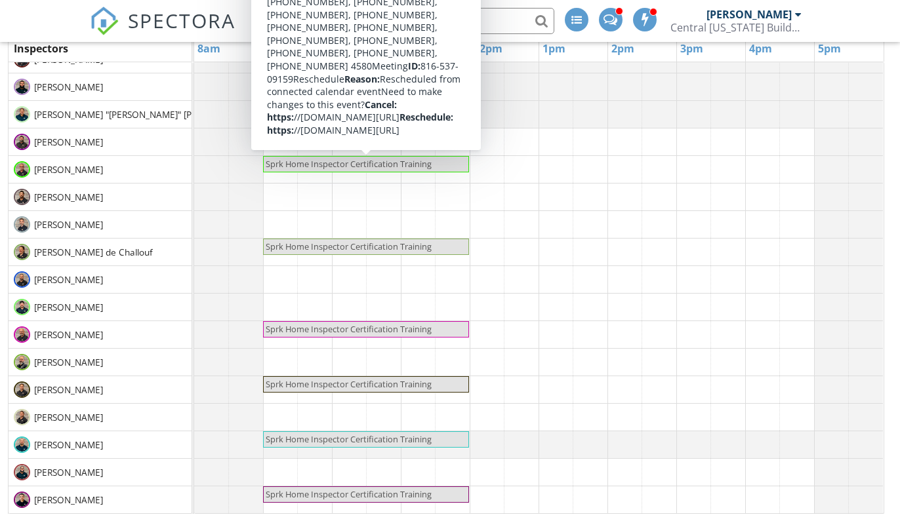
scroll to position [60, 0]
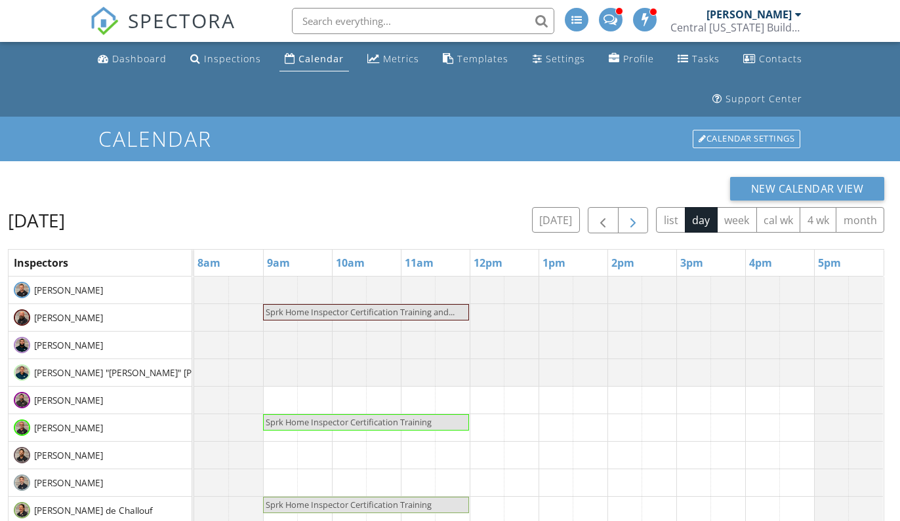
click at [639, 213] on span "button" at bounding box center [633, 221] width 16 height 16
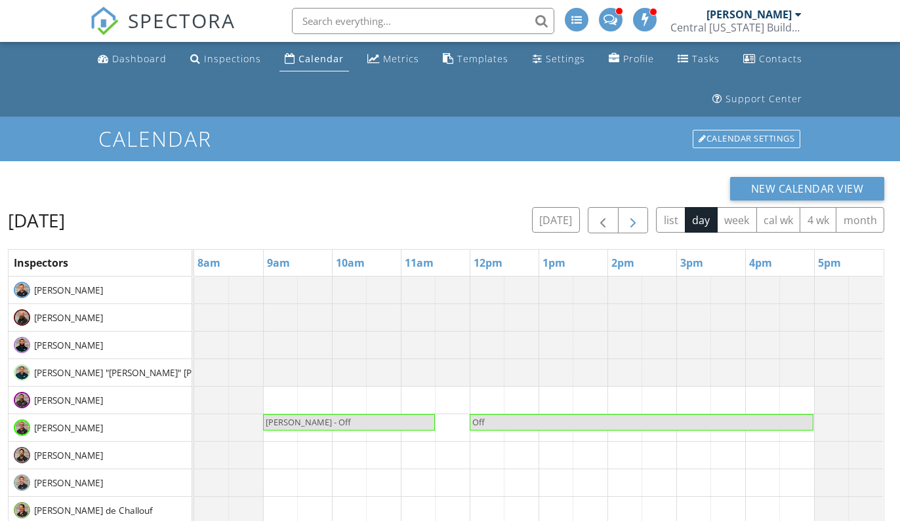
click at [632, 216] on span "button" at bounding box center [633, 221] width 16 height 16
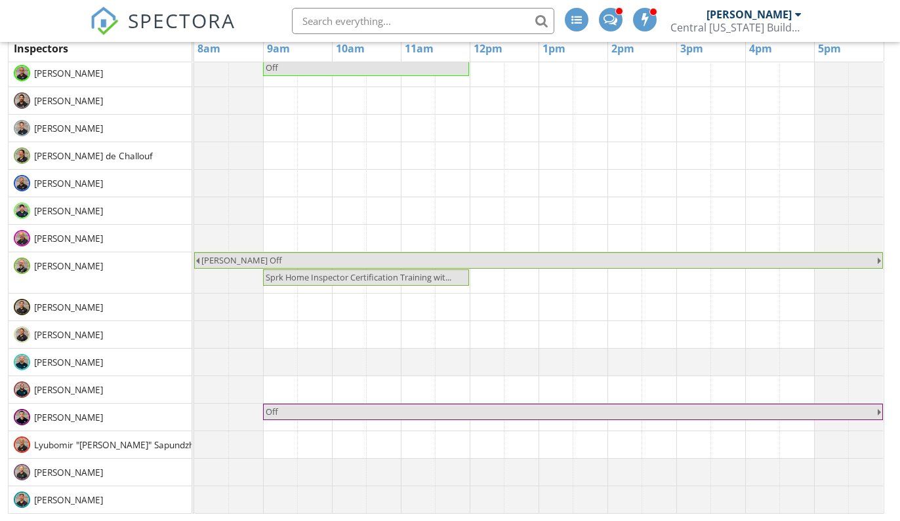
click at [297, 279] on span "Sprk Home Inspector Certification Training wit..." at bounding box center [359, 277] width 186 height 12
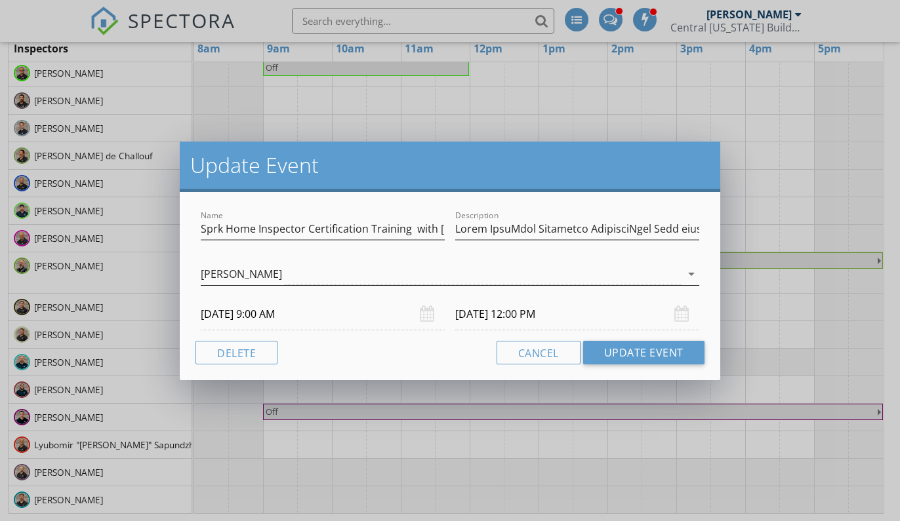
click at [414, 281] on div "[PERSON_NAME]" at bounding box center [440, 275] width 479 height 22
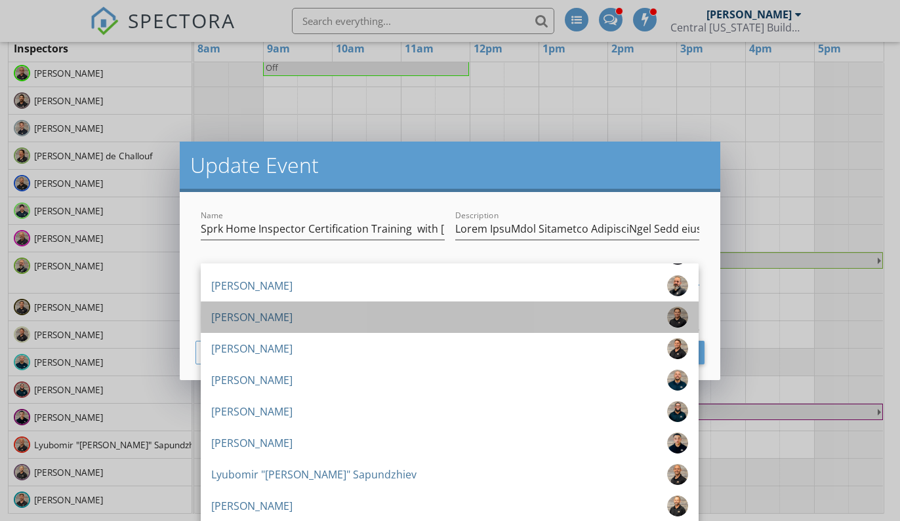
click at [329, 310] on div "[PERSON_NAME]" at bounding box center [449, 317] width 477 height 21
type input "Event NameSprk Inspector TrainingThis Zoom video Training call is for new Sprk …"
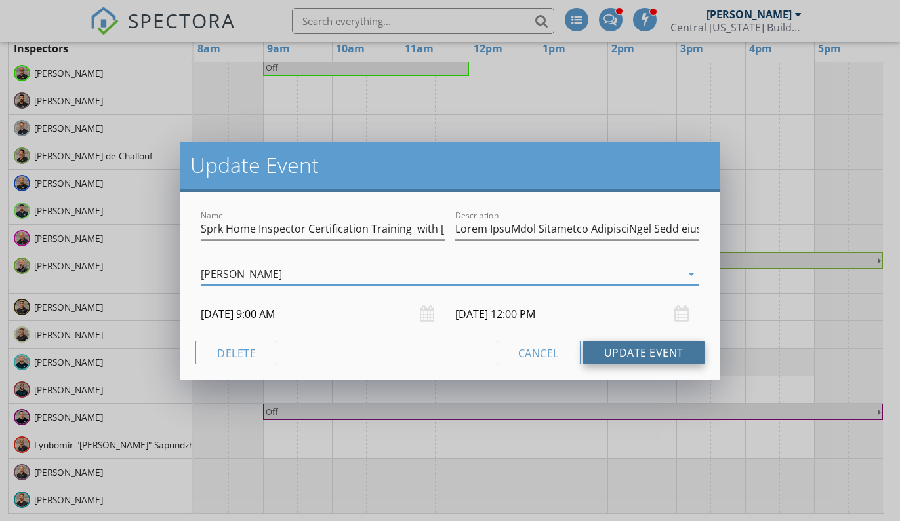
click at [601, 349] on button "Update Event" at bounding box center [643, 353] width 121 height 24
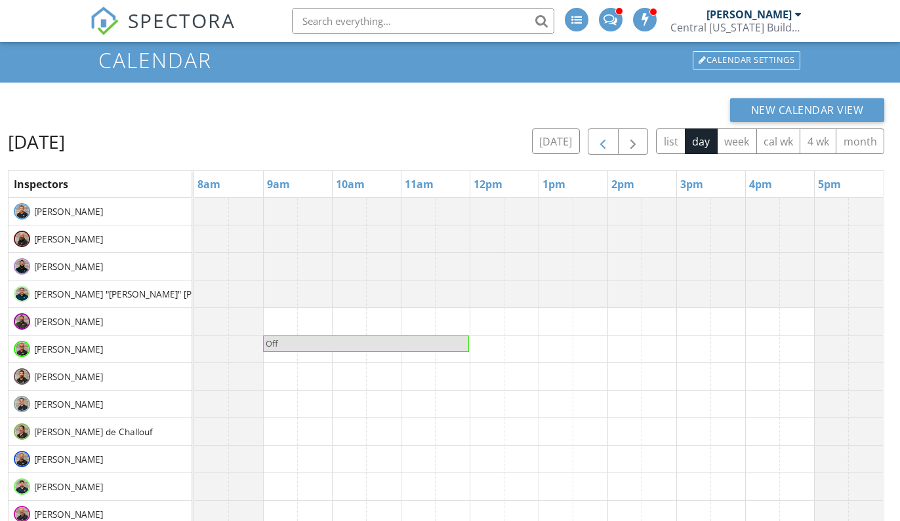
click at [607, 150] on span "button" at bounding box center [603, 142] width 16 height 16
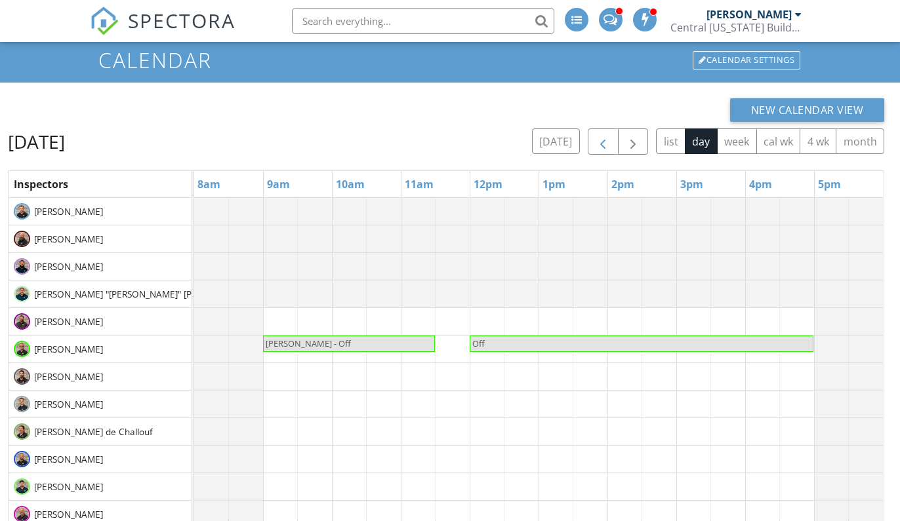
click at [607, 149] on span "button" at bounding box center [603, 142] width 16 height 16
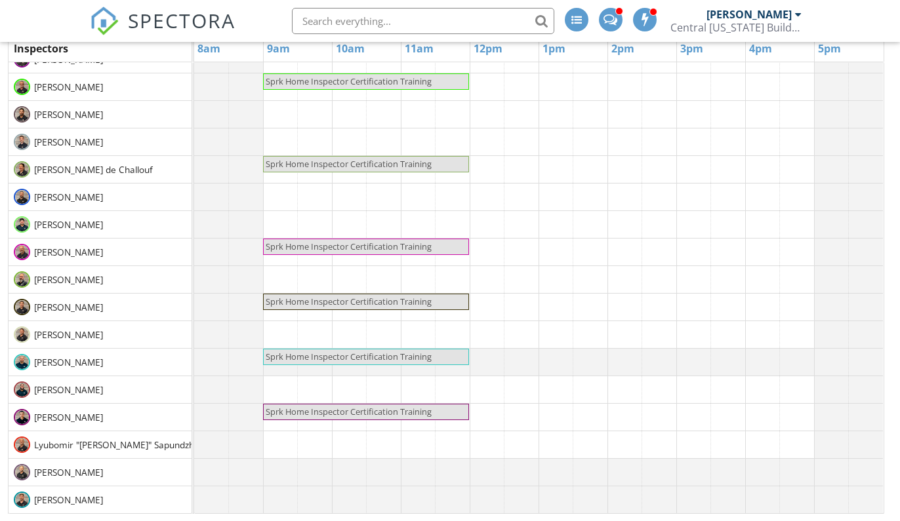
click at [321, 300] on span "Sprk Home Inspector Certification Training" at bounding box center [349, 302] width 166 height 12
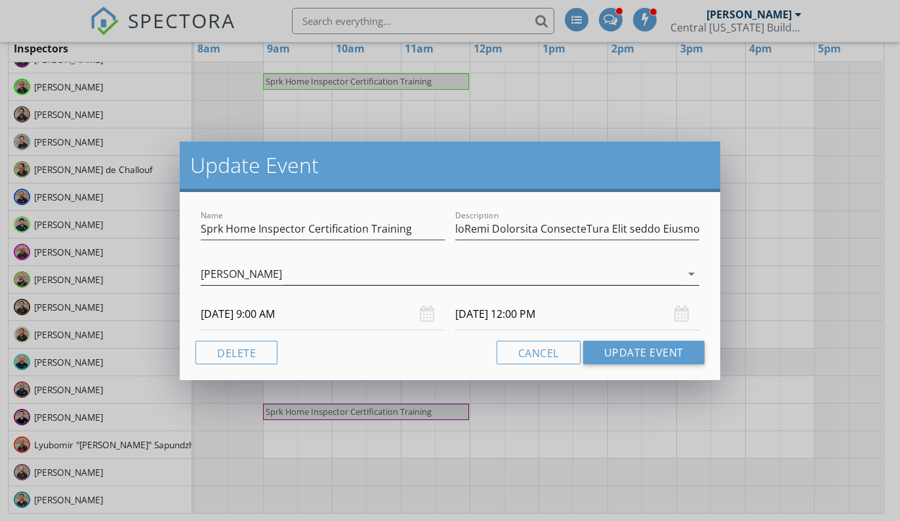
click at [321, 274] on div "[PERSON_NAME]" at bounding box center [440, 275] width 479 height 22
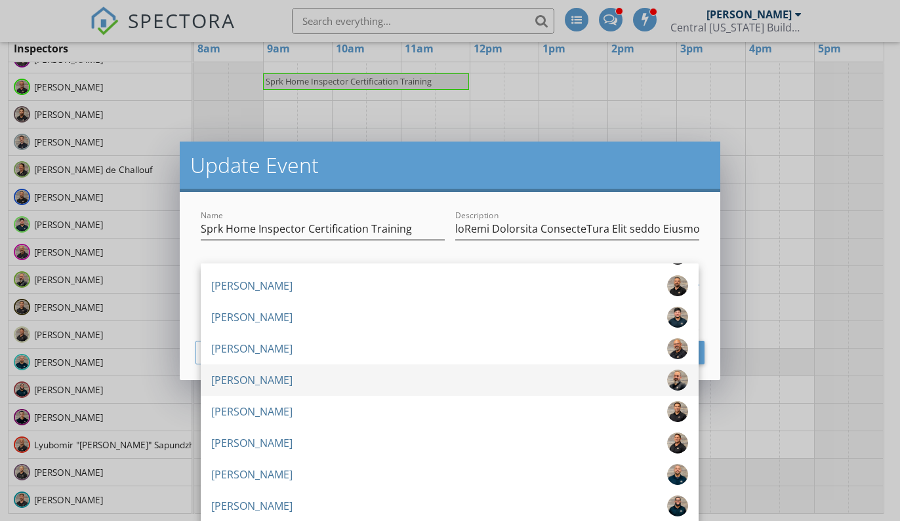
click at [284, 384] on div "[PERSON_NAME]" at bounding box center [449, 380] width 477 height 21
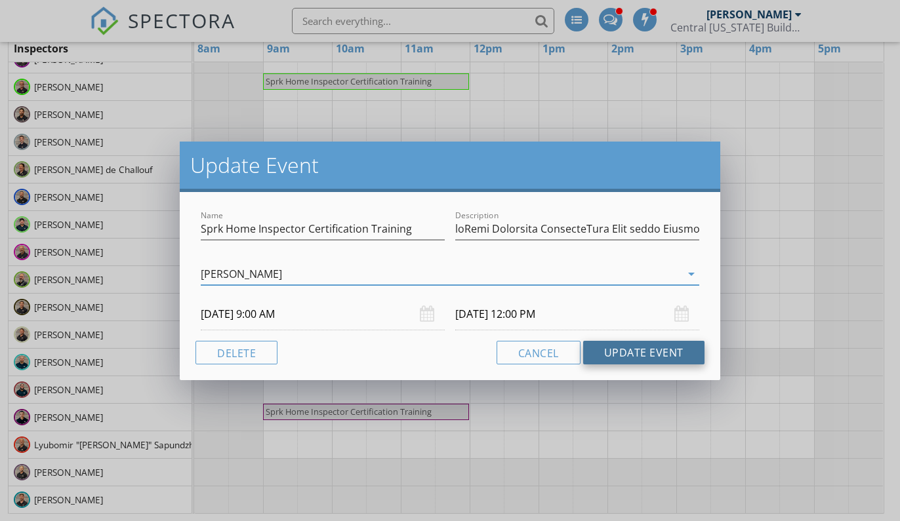
click at [650, 345] on button "Update Event" at bounding box center [643, 353] width 121 height 24
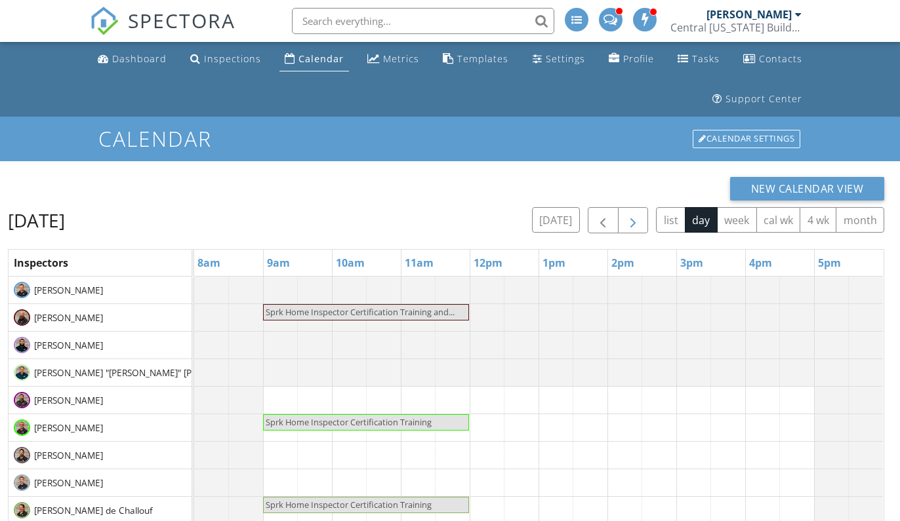
click at [634, 220] on span "button" at bounding box center [633, 221] width 16 height 16
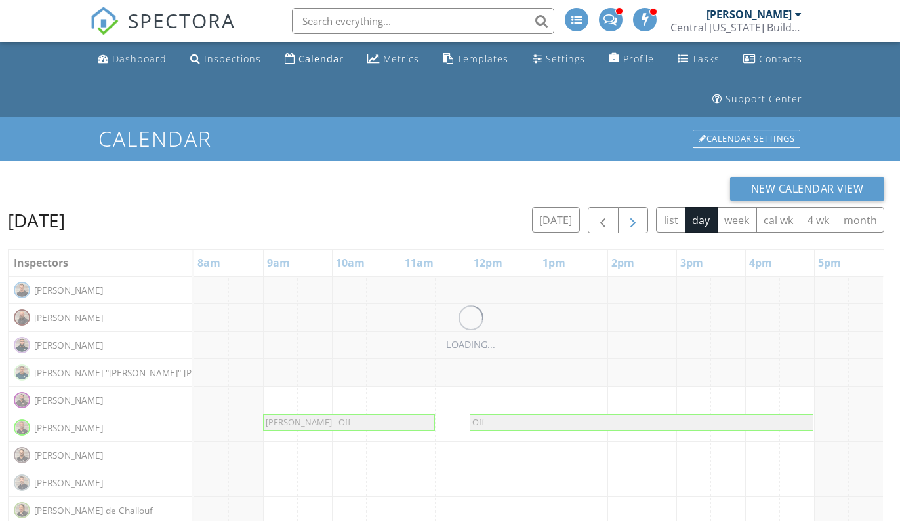
click at [634, 220] on span "button" at bounding box center [633, 221] width 16 height 16
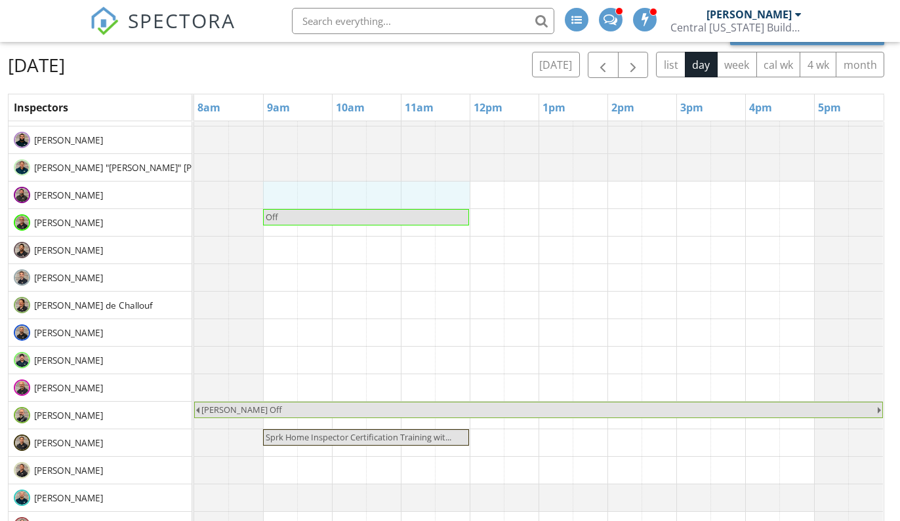
drag, startPoint x: 279, startPoint y: 192, endPoint x: 435, endPoint y: 193, distance: 156.1
click at [450, 194] on div "Off Sean Off Sprk Home Inspector Certification Training wit... Off" at bounding box center [538, 360] width 689 height 578
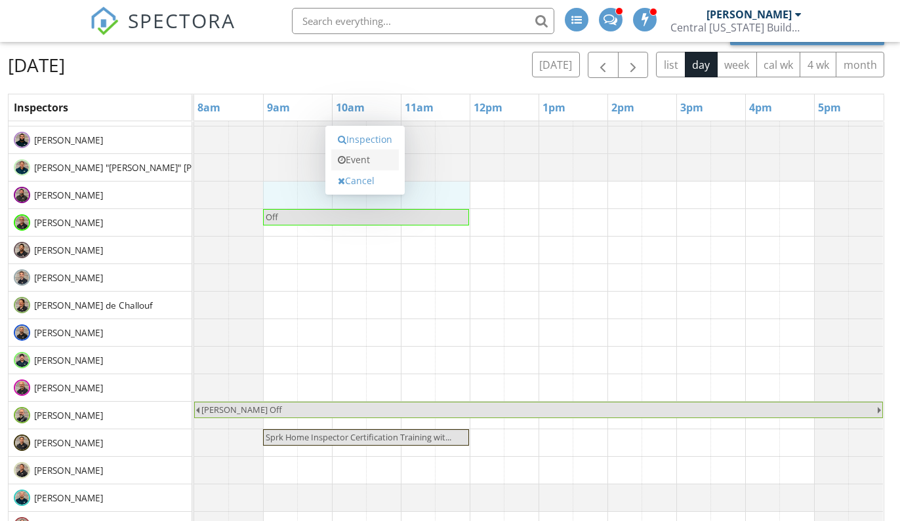
click at [385, 161] on link "Event" at bounding box center [365, 160] width 68 height 21
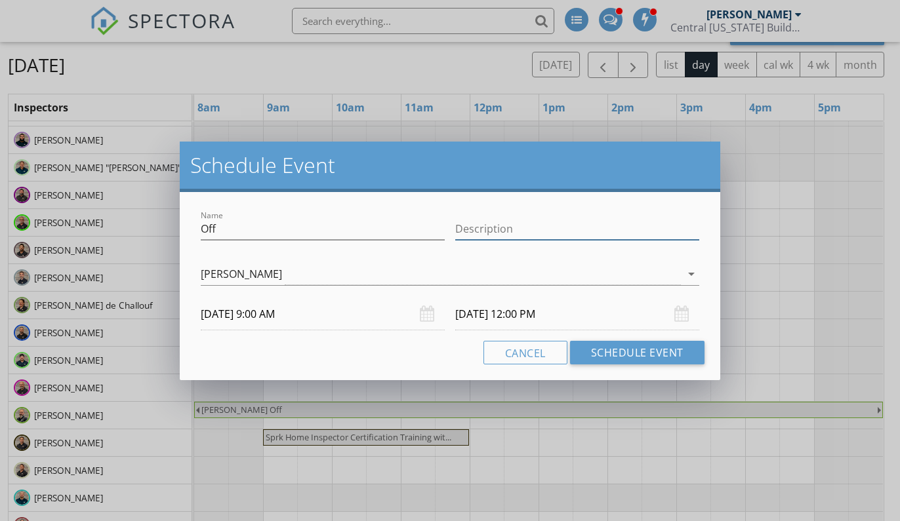
click at [531, 235] on input "Description" at bounding box center [577, 229] width 244 height 22
click at [516, 346] on button "Cancel" at bounding box center [525, 353] width 84 height 24
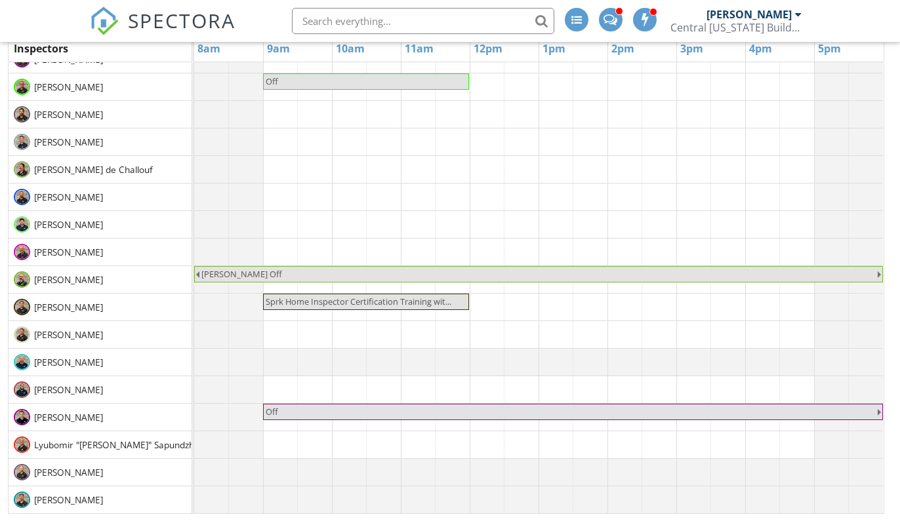
click at [369, 302] on span "Sprk Home Inspector Certification Training wit..." at bounding box center [359, 302] width 186 height 12
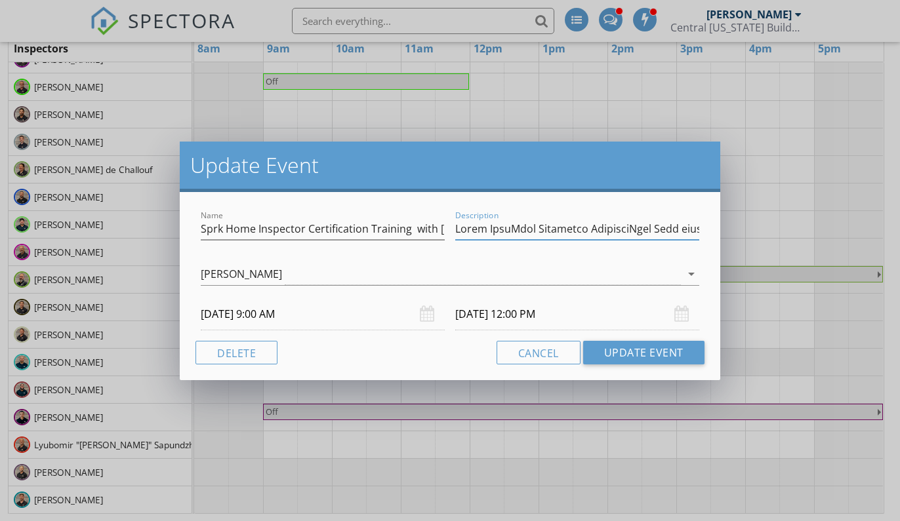
click at [500, 227] on input "Description" at bounding box center [577, 229] width 244 height 22
click at [508, 348] on button "Cancel" at bounding box center [538, 353] width 84 height 24
type input "Event NameSprk Inspector TrainingThis Zoom video Training call is for new Sprk …"
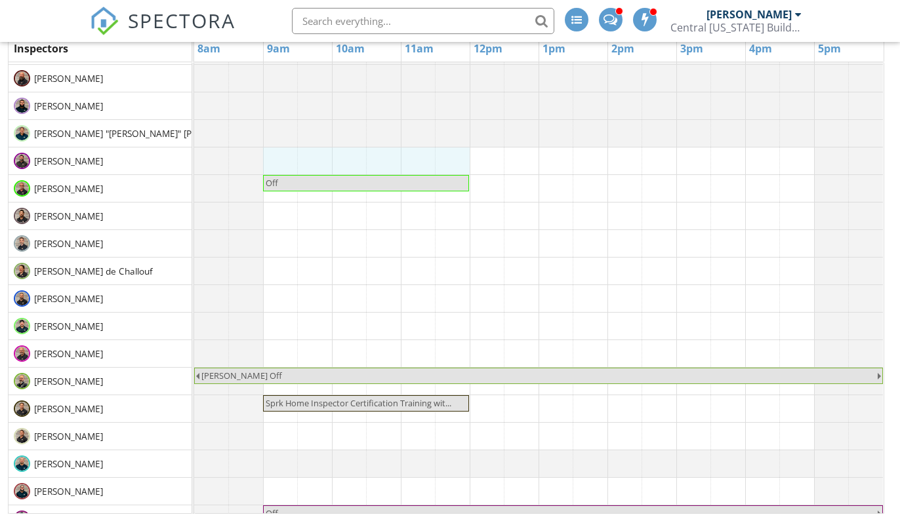
drag, startPoint x: 283, startPoint y: 155, endPoint x: 439, endPoint y: 151, distance: 156.1
click at [460, 150] on div "Off Sean Off Sprk Home Inspector Certification Training wit... Off" at bounding box center [538, 326] width 689 height 578
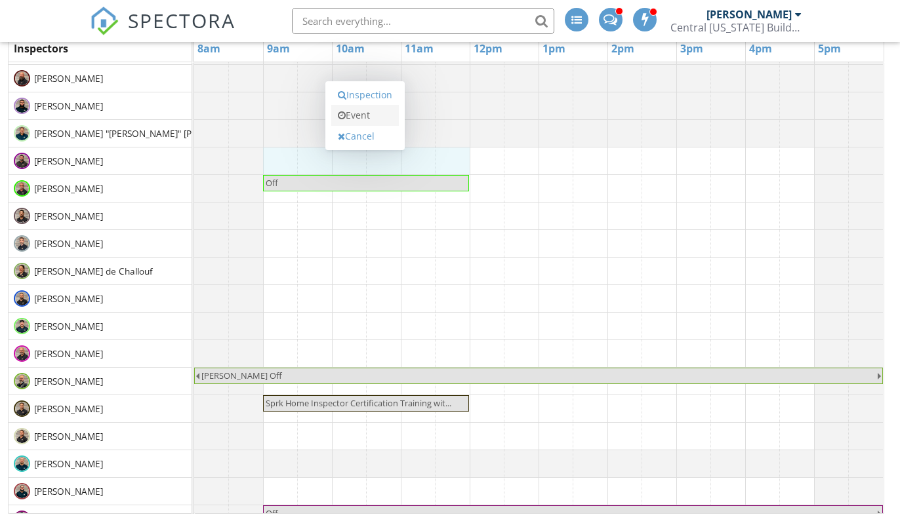
click at [389, 116] on link "Event" at bounding box center [365, 115] width 68 height 21
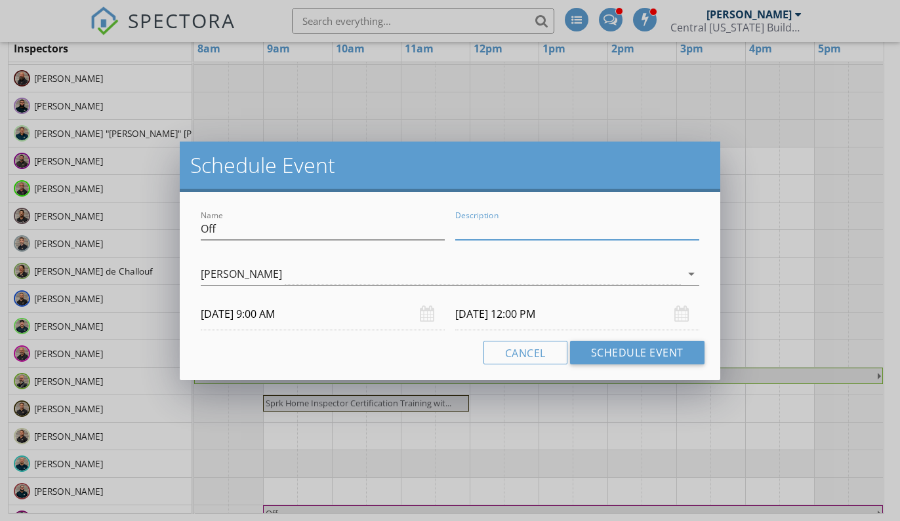
click at [517, 226] on input "Description" at bounding box center [577, 229] width 244 height 22
paste input "Event NameSprk Inspector TrainingThis Zoom video Training call is for new Sprk …"
type input "Event NameSprk Inspector TrainingThis Zoom video Training call is for new Sprk …"
click at [329, 233] on input "Off" at bounding box center [323, 229] width 244 height 22
click at [327, 233] on input "Off" at bounding box center [323, 229] width 244 height 22
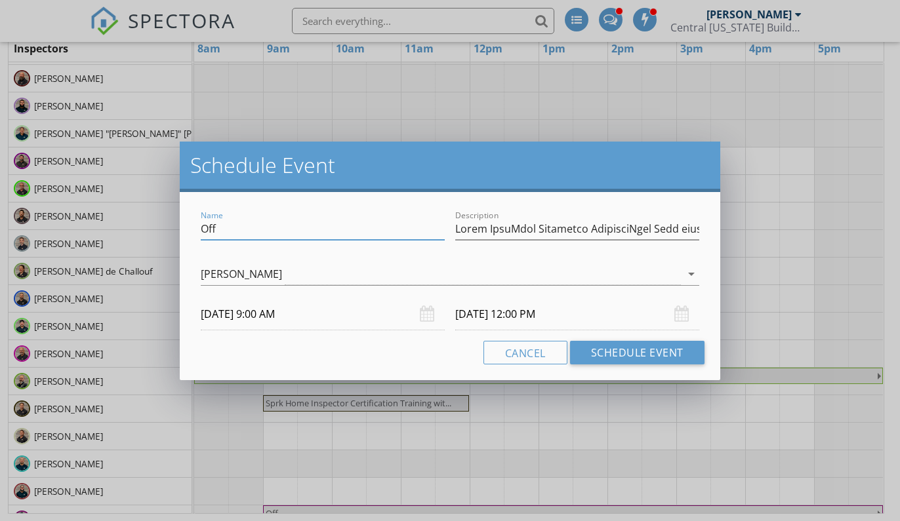
click at [327, 233] on input "Off" at bounding box center [323, 229] width 244 height 22
type input "Sprk Home Inspector Certification Training"
click at [609, 275] on div "[PERSON_NAME]" at bounding box center [440, 275] width 479 height 22
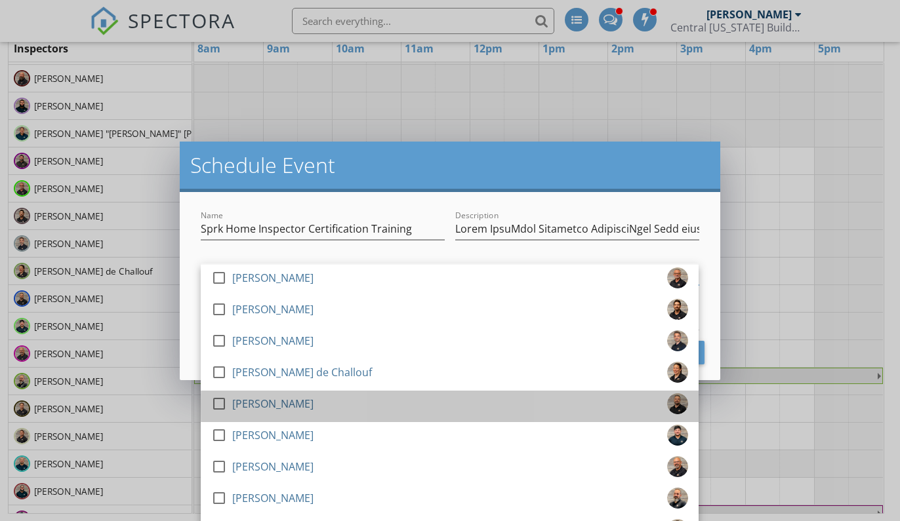
click at [300, 401] on div "[PERSON_NAME]" at bounding box center [272, 403] width 81 height 21
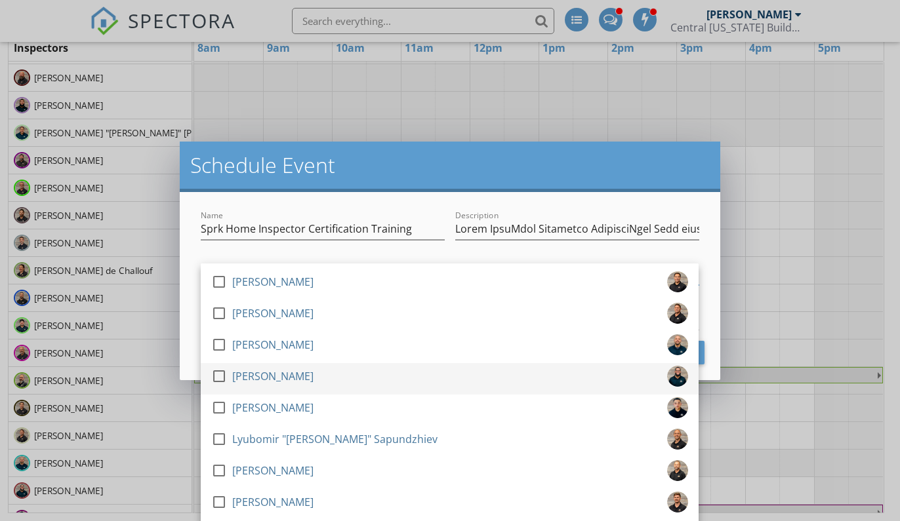
scroll to position [214, 0]
click at [295, 374] on div "check_box_outline_blank Andrew Ruiz" at bounding box center [449, 379] width 477 height 26
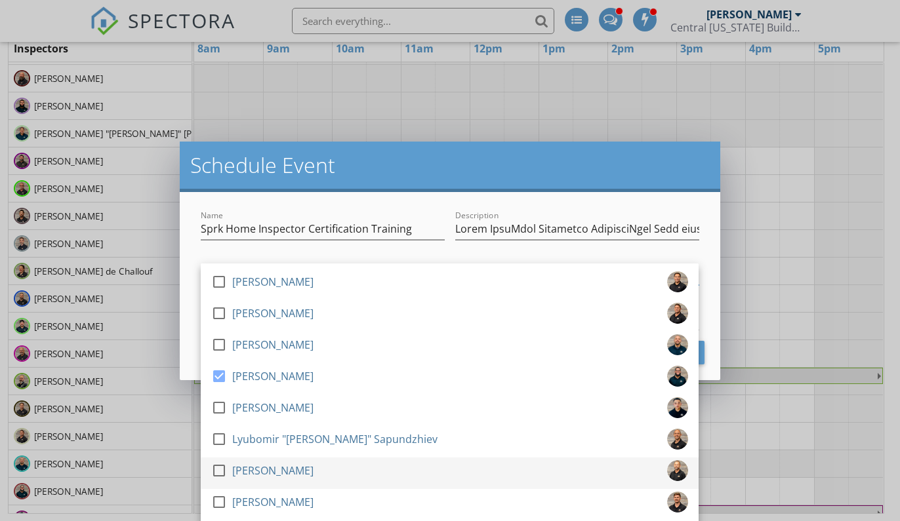
click at [281, 465] on div "[PERSON_NAME]" at bounding box center [272, 470] width 81 height 21
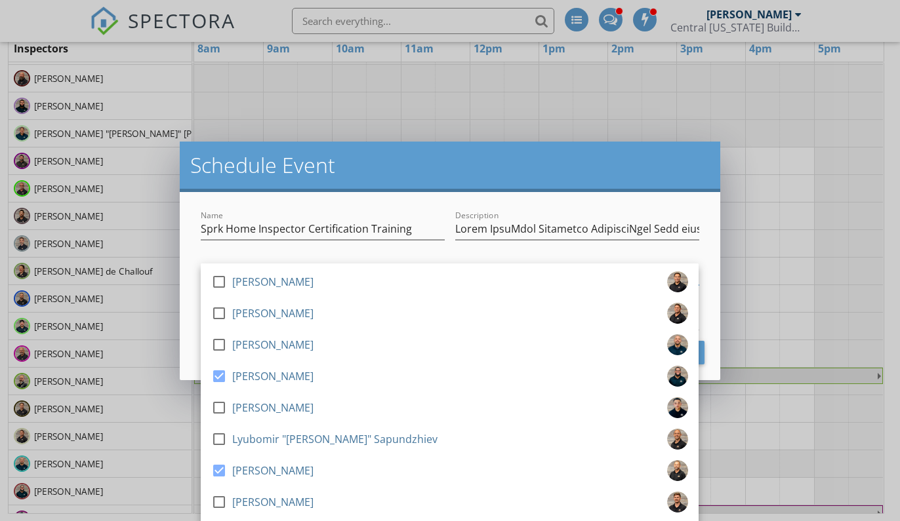
click at [438, 194] on div "Name Sprk Home Inspector Certification Training Description check_box_outline_b…" at bounding box center [450, 286] width 540 height 188
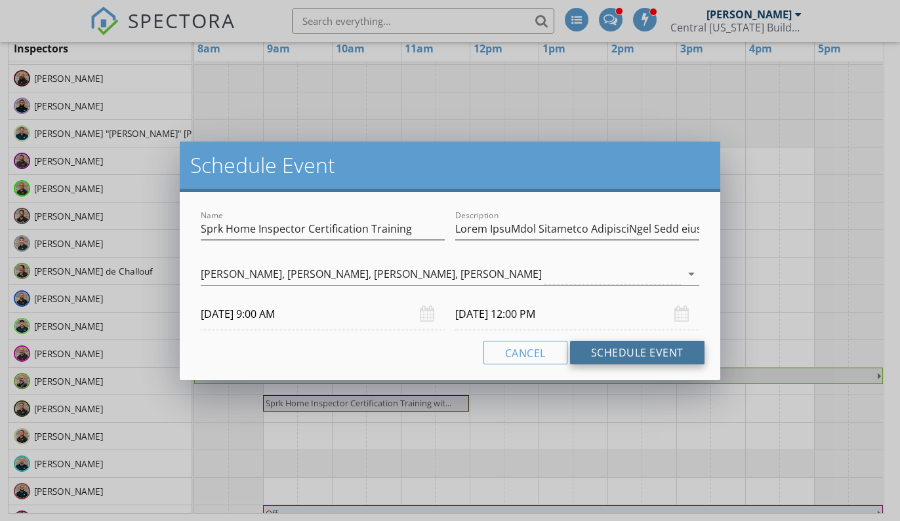
click at [599, 348] on button "Schedule Event" at bounding box center [637, 353] width 134 height 24
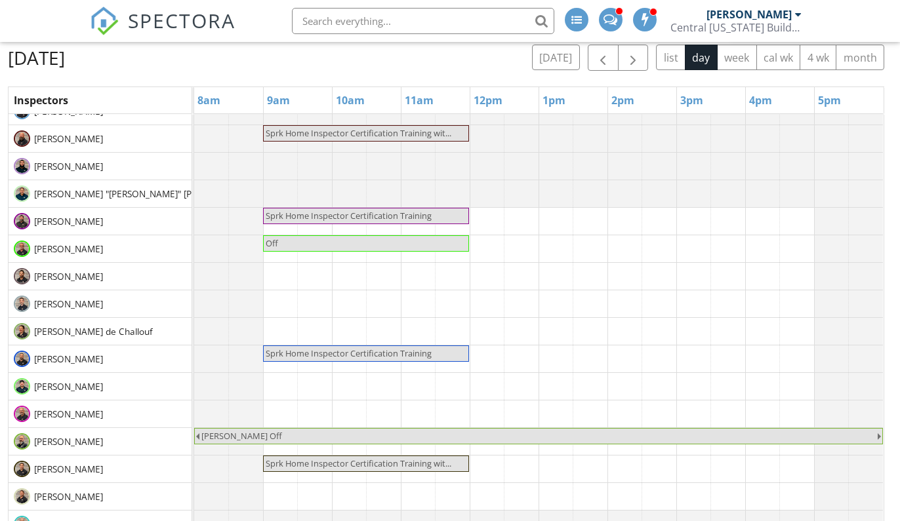
scroll to position [24, 0]
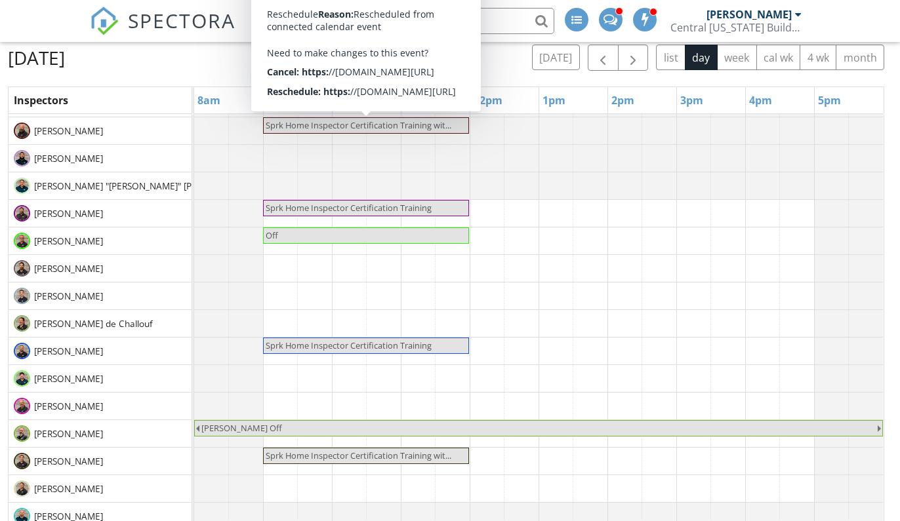
click at [312, 130] on span "Sprk Home Inspector Certification Training wit..." at bounding box center [359, 125] width 186 height 12
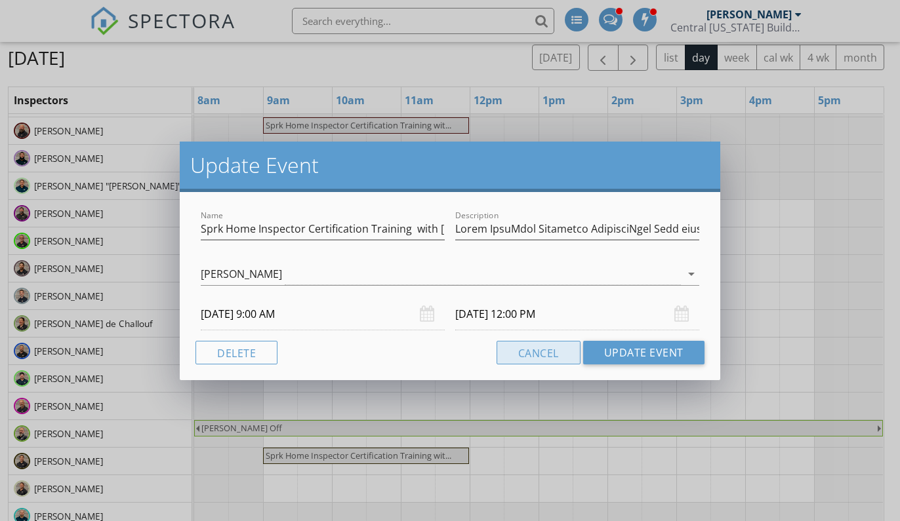
click at [528, 350] on button "Cancel" at bounding box center [538, 353] width 84 height 24
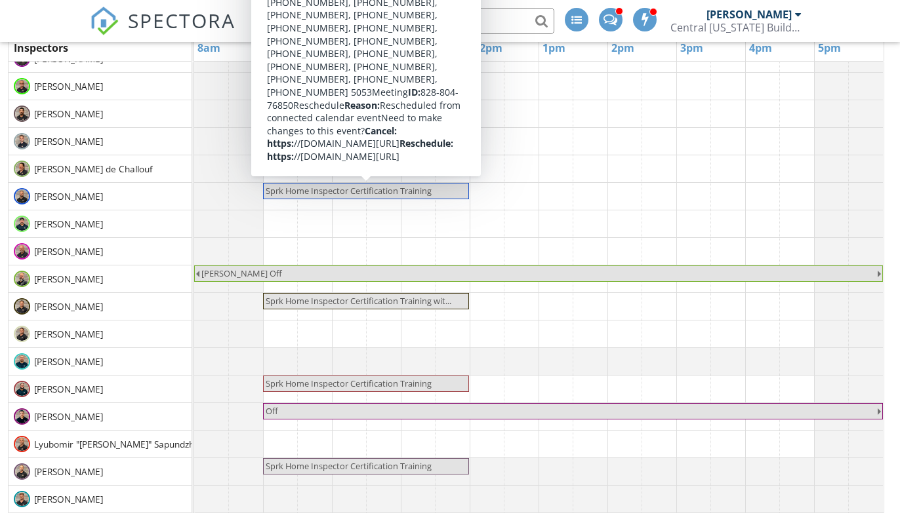
scroll to position [214, 0]
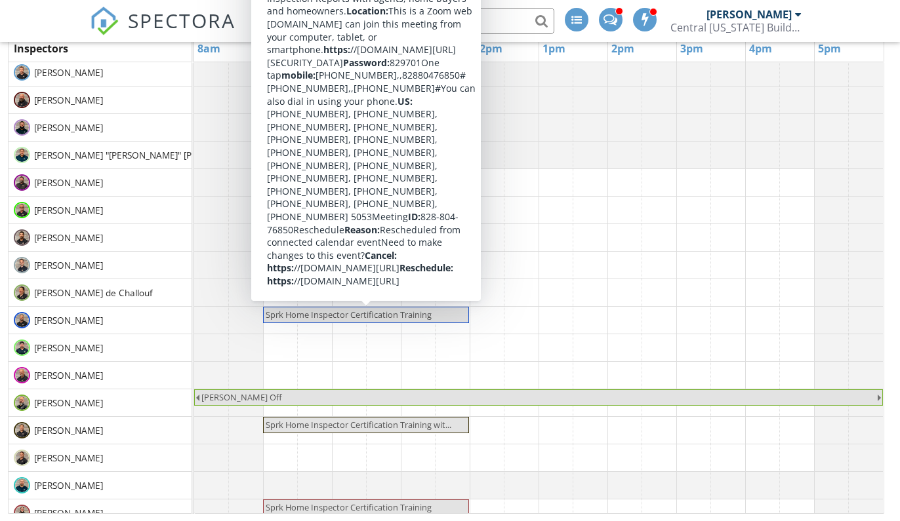
click at [153, 186] on div "[PERSON_NAME]" at bounding box center [100, 182] width 183 height 27
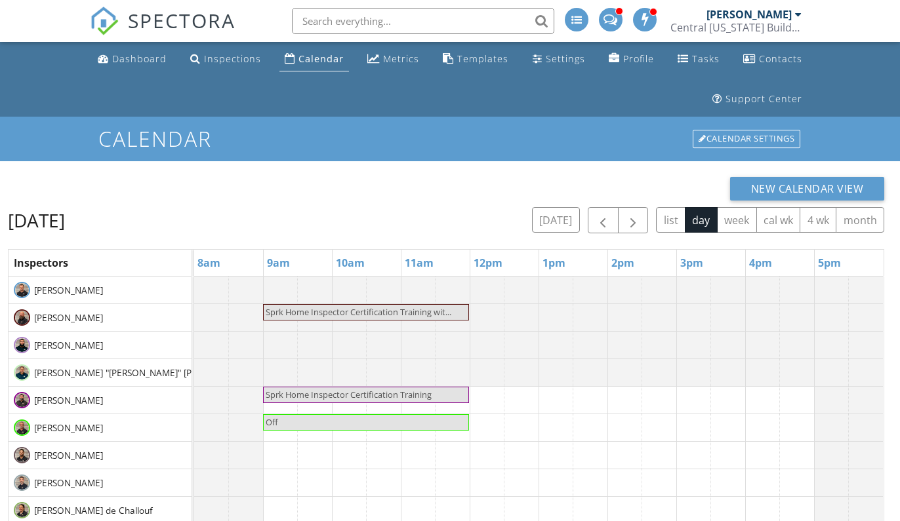
click at [384, 312] on span "Sprk Home Inspector Certification Training wit..." at bounding box center [359, 312] width 186 height 12
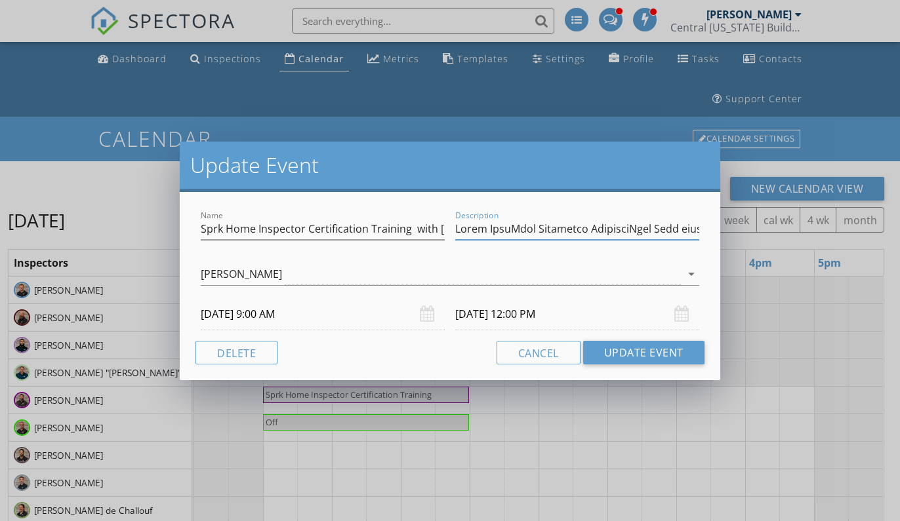
click at [643, 220] on input "Description" at bounding box center [577, 229] width 244 height 22
click at [629, 235] on input "Description" at bounding box center [577, 229] width 244 height 22
drag, startPoint x: 658, startPoint y: 226, endPoint x: 460, endPoint y: 221, distance: 198.1
click at [460, 221] on input "Description" at bounding box center [577, 229] width 244 height 22
drag, startPoint x: 515, startPoint y: 228, endPoint x: 553, endPoint y: 230, distance: 38.7
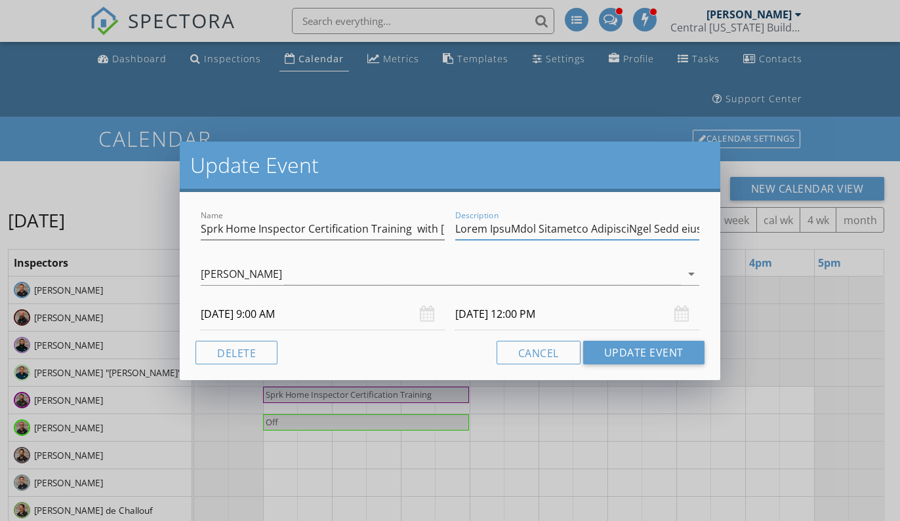
click at [553, 230] on input "Description" at bounding box center [577, 229] width 244 height 22
drag, startPoint x: 616, startPoint y: 226, endPoint x: 650, endPoint y: 232, distance: 34.0
click at [650, 232] on input "Description" at bounding box center [577, 229] width 244 height 22
drag, startPoint x: 866, startPoint y: 202, endPoint x: 658, endPoint y: 231, distance: 210.5
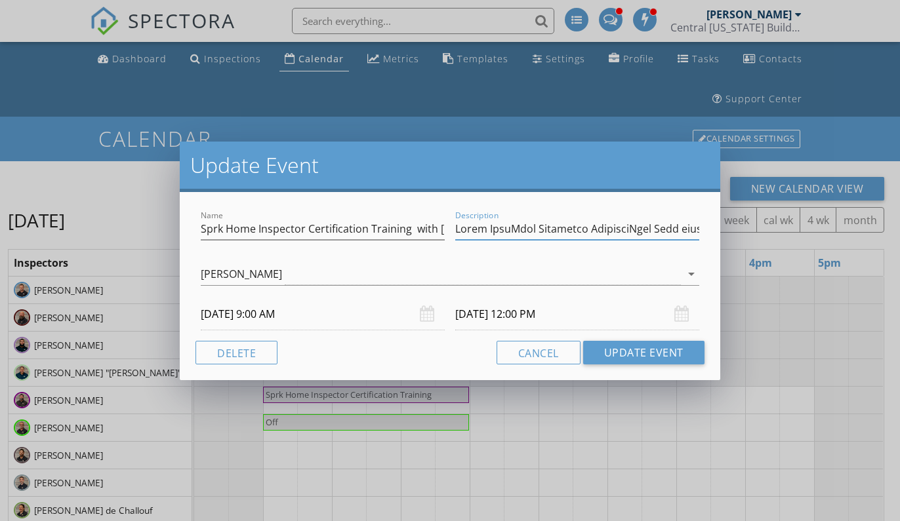
click at [655, 230] on input "Description" at bounding box center [577, 229] width 244 height 22
click at [583, 231] on input "Description" at bounding box center [577, 229] width 244 height 22
drag, startPoint x: 583, startPoint y: 231, endPoint x: 706, endPoint y: 216, distance: 124.2
click at [706, 216] on div "Name Sprk Home Inspector Certification Training with Cory Vanderpool Descriptio…" at bounding box center [450, 286] width 540 height 188
type input "Event NameSprk Inspector TrainingThis Zoom video Training call is for new Sprk …"
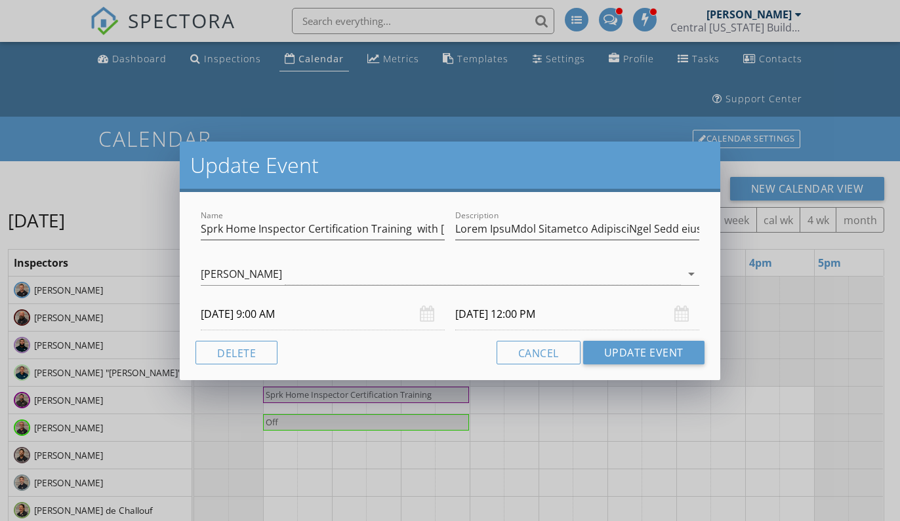
click at [591, 179] on div "Update Event" at bounding box center [450, 167] width 540 height 50
click at [513, 346] on button "Cancel" at bounding box center [538, 353] width 84 height 24
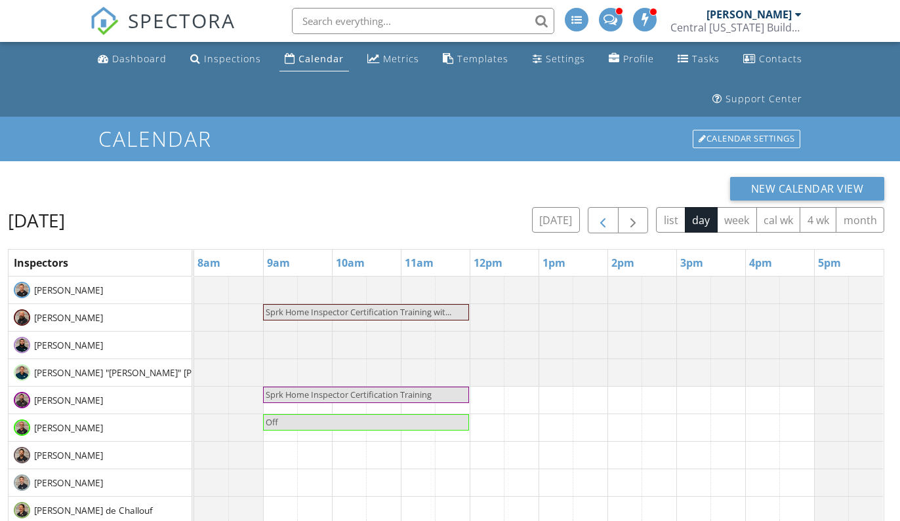
click at [602, 213] on span "button" at bounding box center [603, 221] width 16 height 16
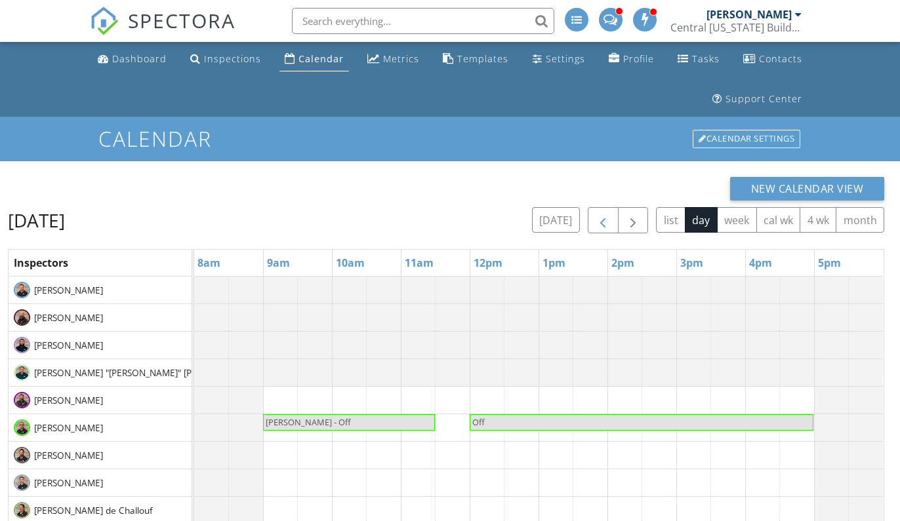
click at [602, 213] on span "button" at bounding box center [603, 221] width 16 height 16
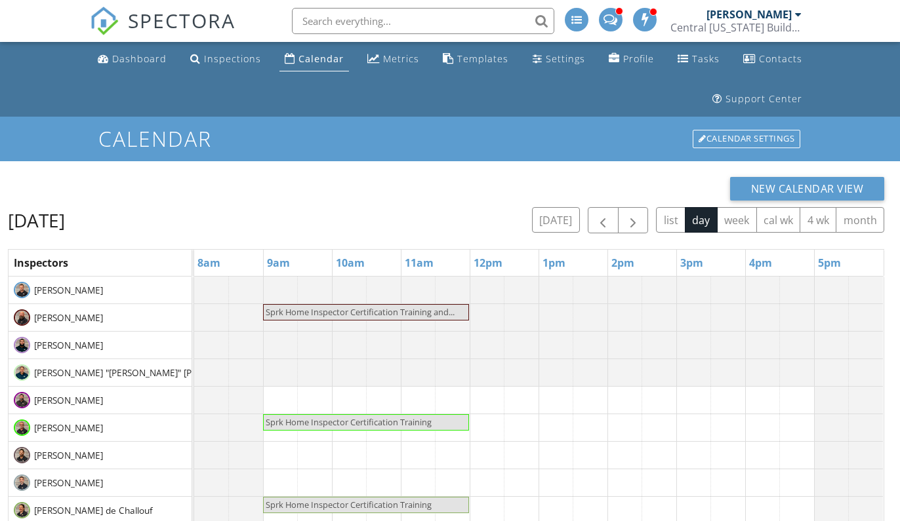
click at [401, 311] on span "Sprk Home Inspector Certification Training and..." at bounding box center [360, 312] width 189 height 12
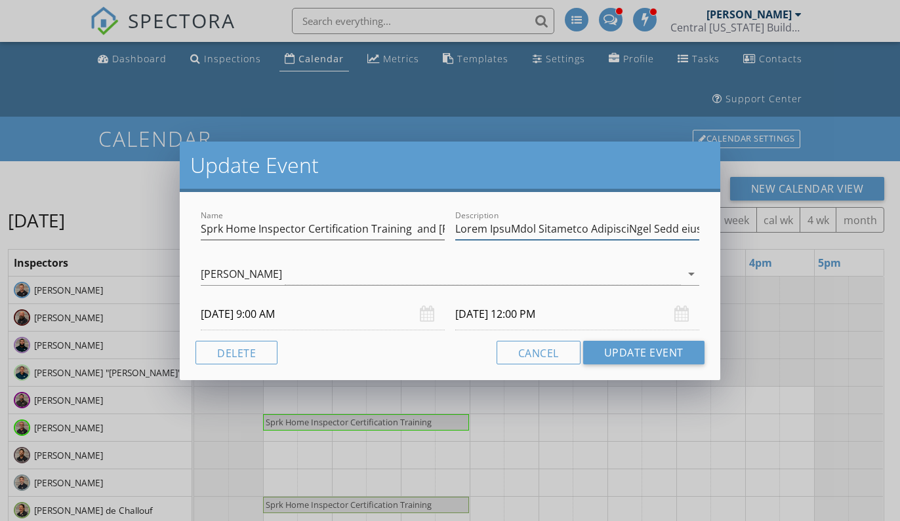
click at [567, 218] on input "Description" at bounding box center [577, 229] width 244 height 22
drag, startPoint x: 579, startPoint y: 231, endPoint x: 531, endPoint y: 240, distance: 49.4
click at [531, 240] on div "Description" at bounding box center [577, 229] width 244 height 22
drag, startPoint x: 525, startPoint y: 230, endPoint x: 556, endPoint y: 229, distance: 31.5
click at [556, 229] on input "Description" at bounding box center [577, 229] width 244 height 22
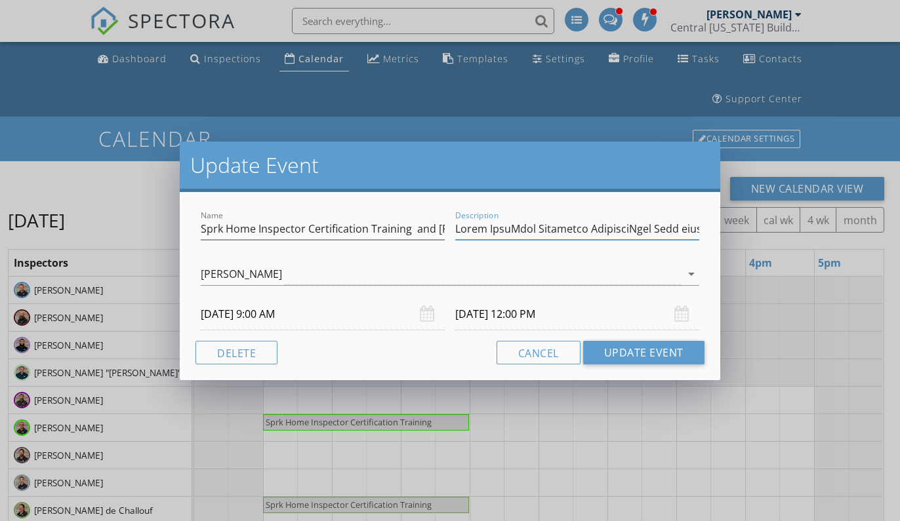
drag, startPoint x: 619, startPoint y: 228, endPoint x: 651, endPoint y: 229, distance: 31.5
click at [651, 229] on input "Description" at bounding box center [577, 229] width 244 height 22
type input "Event NameSprk Inspector TrainingThis Zoom video Training call is for new Sprk …"
click at [520, 351] on button "Cancel" at bounding box center [538, 353] width 84 height 24
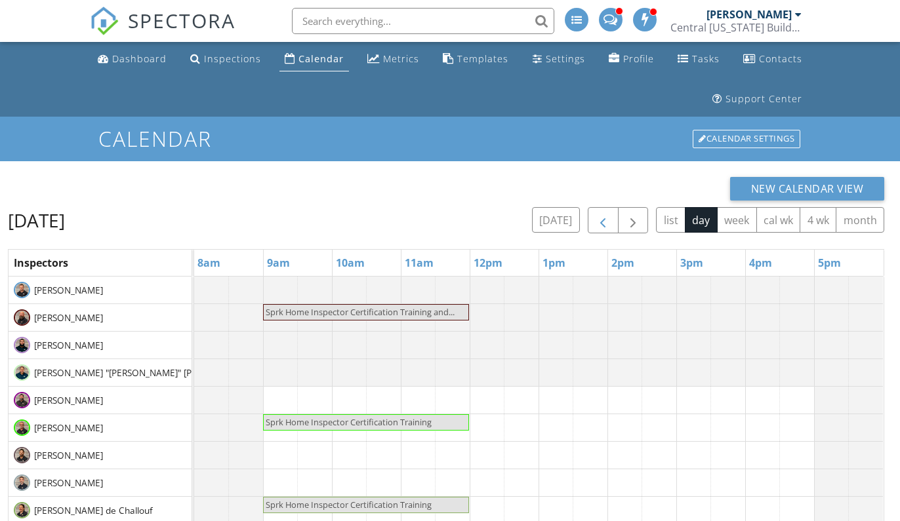
click at [605, 226] on span "button" at bounding box center [603, 221] width 16 height 16
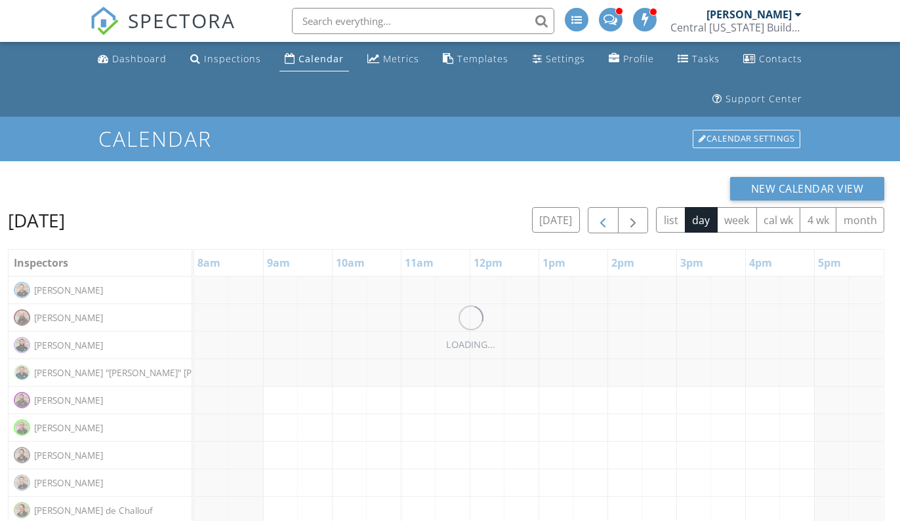
click at [605, 226] on span "button" at bounding box center [603, 221] width 16 height 16
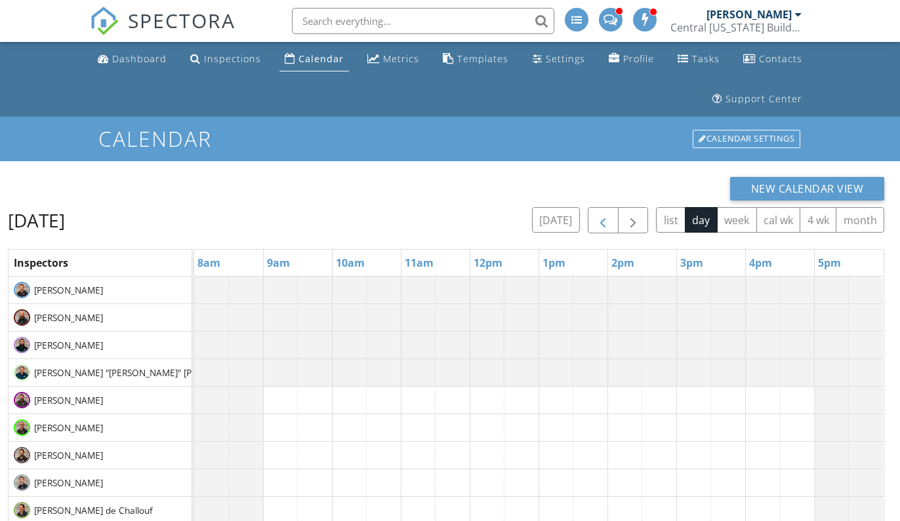
click at [605, 226] on span "button" at bounding box center [603, 221] width 16 height 16
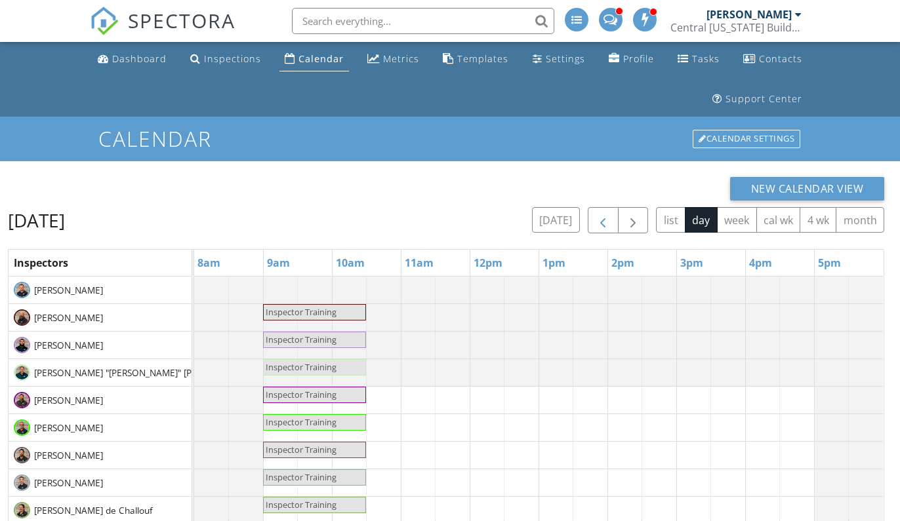
click at [605, 226] on span "button" at bounding box center [603, 221] width 16 height 16
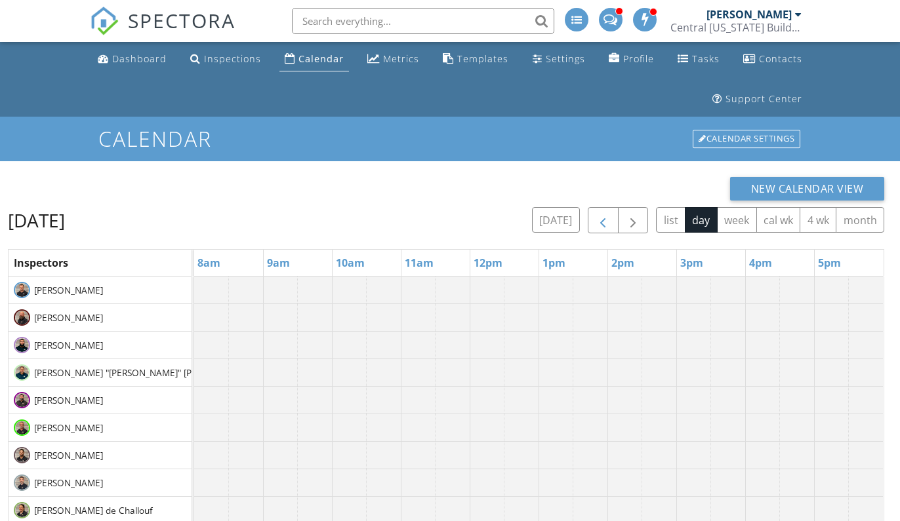
click at [603, 226] on span "button" at bounding box center [603, 221] width 16 height 16
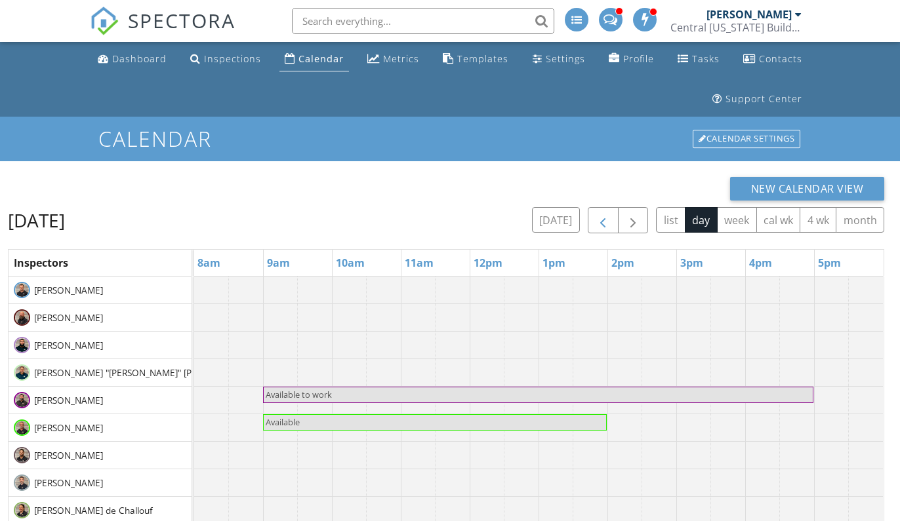
click at [595, 213] on span "button" at bounding box center [603, 221] width 16 height 16
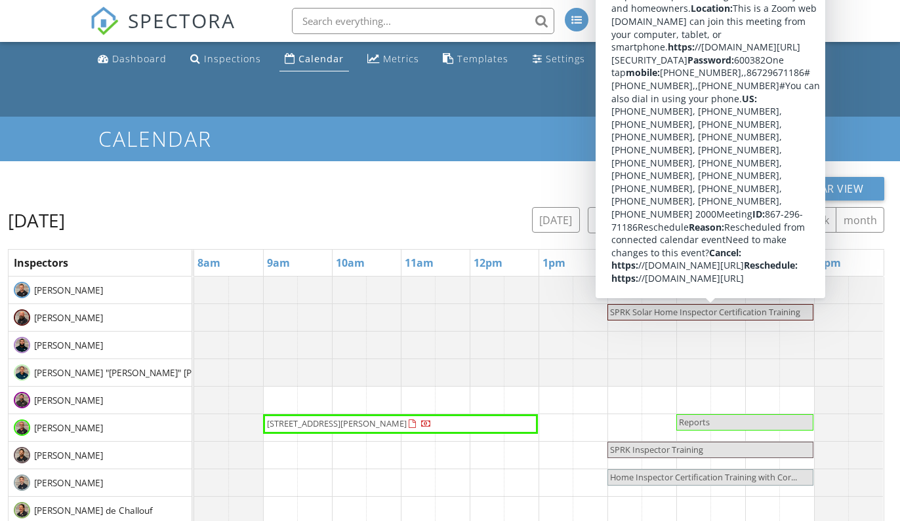
click at [689, 311] on span "SPRK Solar Home Inspector Certification Training" at bounding box center [705, 312] width 190 height 12
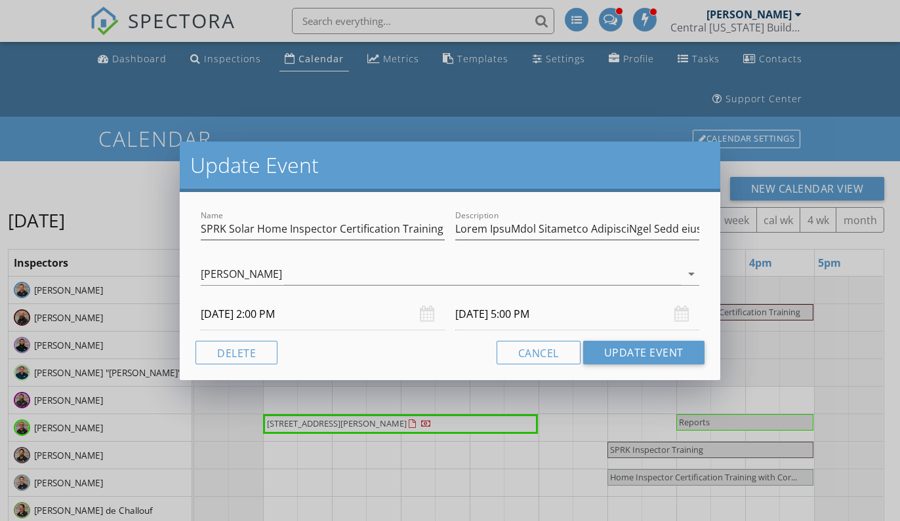
click at [609, 242] on div "Description" at bounding box center [577, 235] width 244 height 35
drag, startPoint x: 610, startPoint y: 233, endPoint x: 561, endPoint y: 222, distance: 50.6
click at [561, 222] on input "Description" at bounding box center [577, 229] width 244 height 22
click at [588, 233] on input "Description" at bounding box center [577, 229] width 244 height 22
drag, startPoint x: 588, startPoint y: 233, endPoint x: 604, endPoint y: 234, distance: 15.8
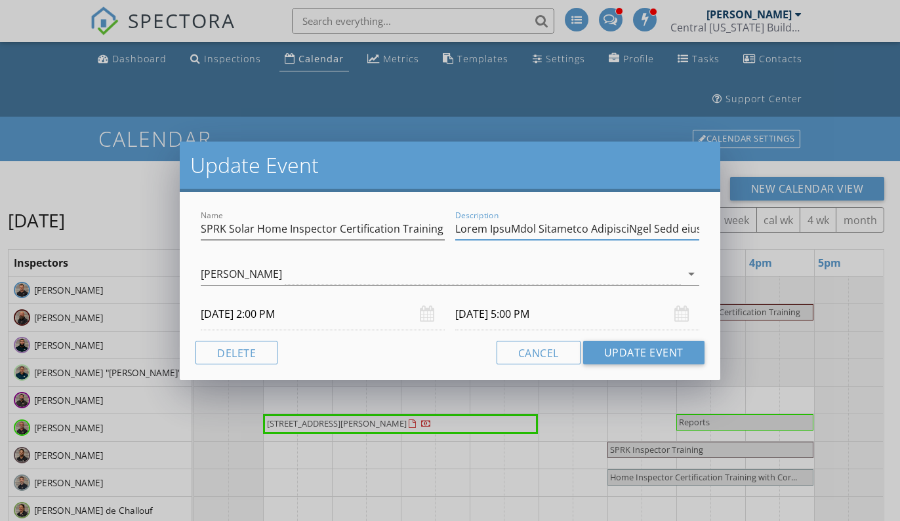
click at [604, 234] on input "Description" at bounding box center [577, 229] width 244 height 22
click at [669, 233] on input "Description" at bounding box center [577, 229] width 244 height 22
click at [559, 353] on button "Cancel" at bounding box center [538, 353] width 84 height 24
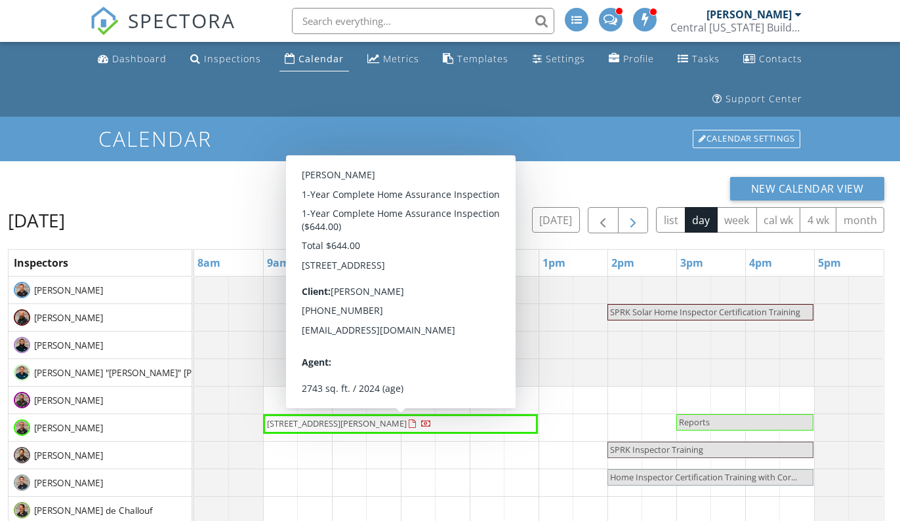
click at [638, 214] on span "button" at bounding box center [633, 221] width 16 height 16
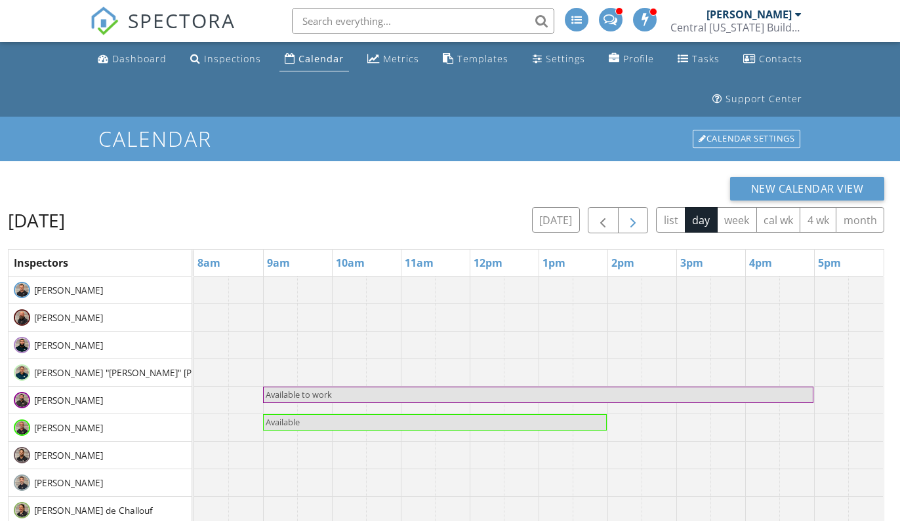
click at [638, 214] on span "button" at bounding box center [633, 221] width 16 height 16
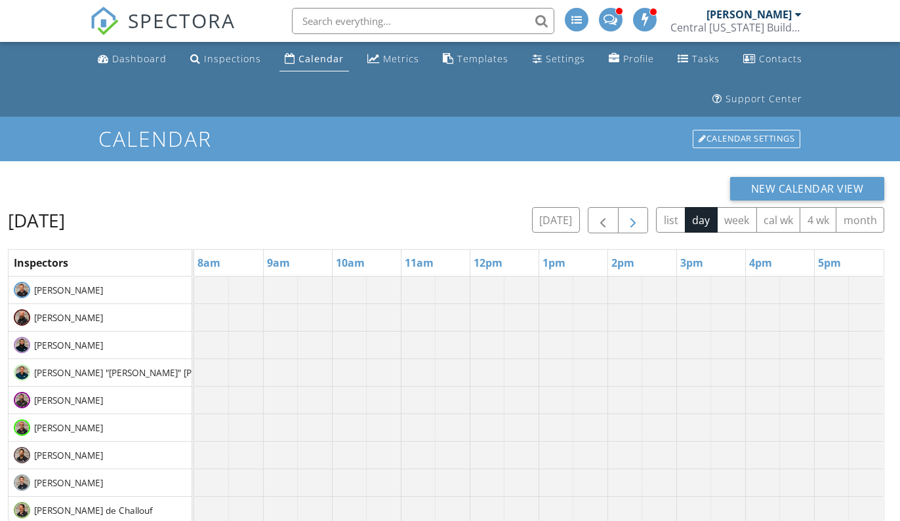
click at [638, 214] on span "button" at bounding box center [633, 221] width 16 height 16
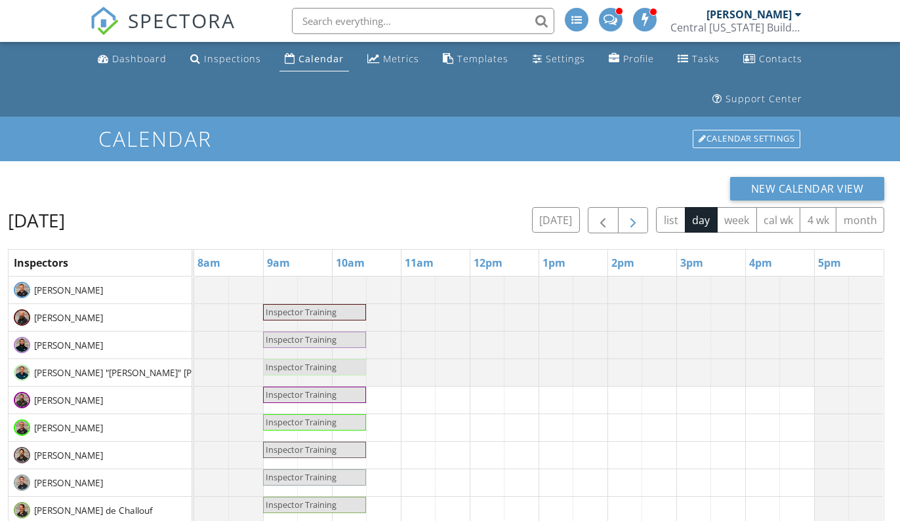
click at [638, 214] on span "button" at bounding box center [633, 221] width 16 height 16
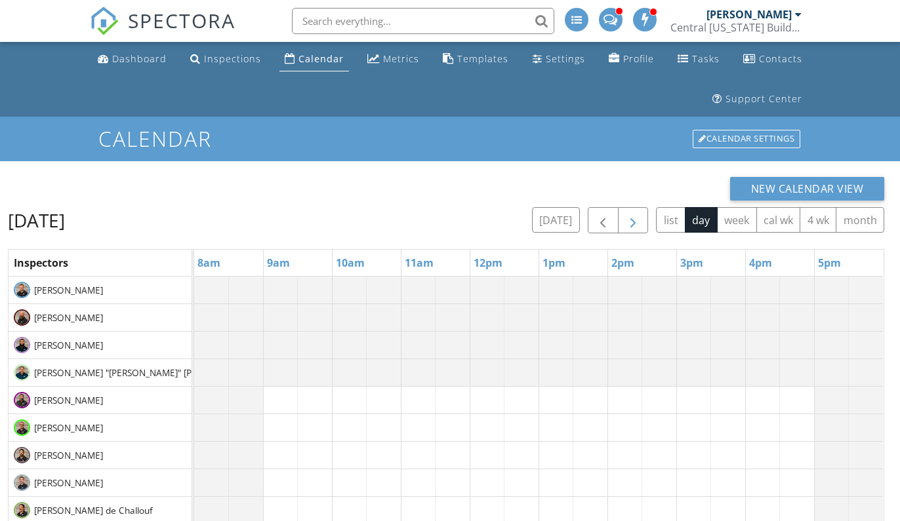
click at [638, 214] on span "button" at bounding box center [633, 221] width 16 height 16
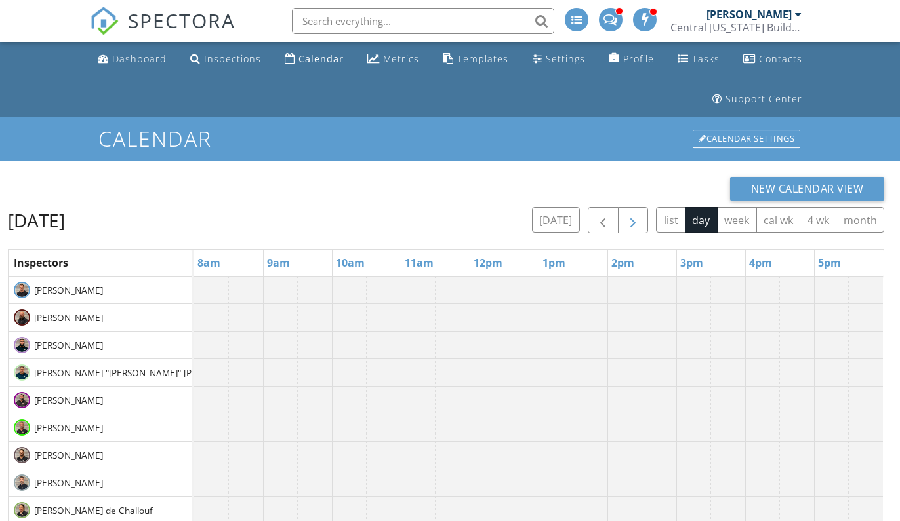
click at [638, 214] on span "button" at bounding box center [633, 221] width 16 height 16
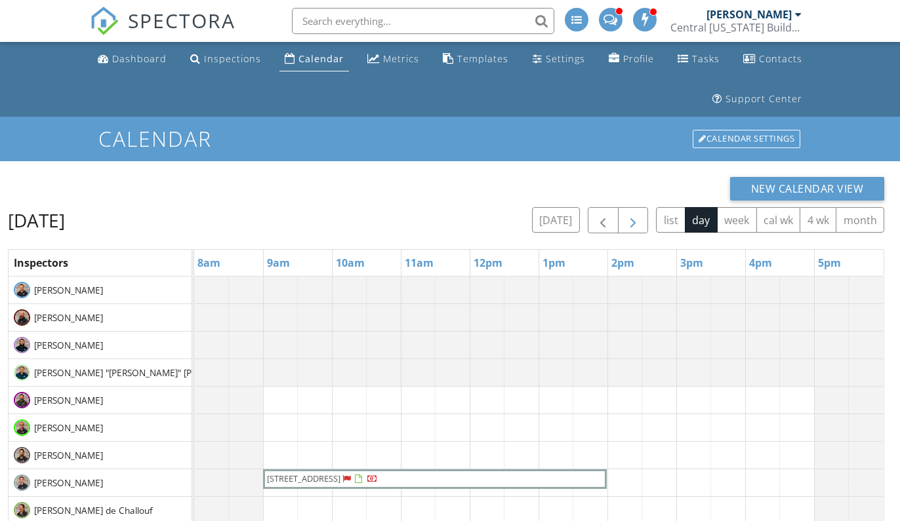
click at [638, 214] on span "button" at bounding box center [633, 221] width 16 height 16
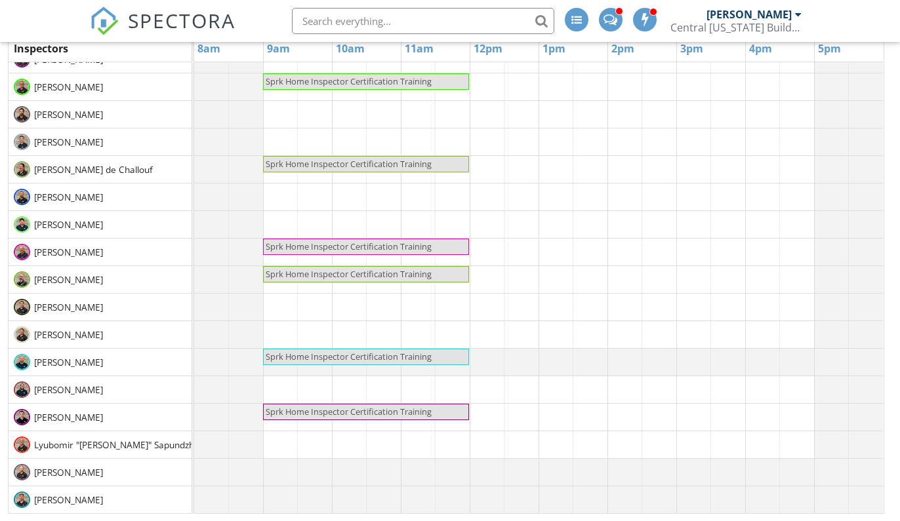
scroll to position [102, 0]
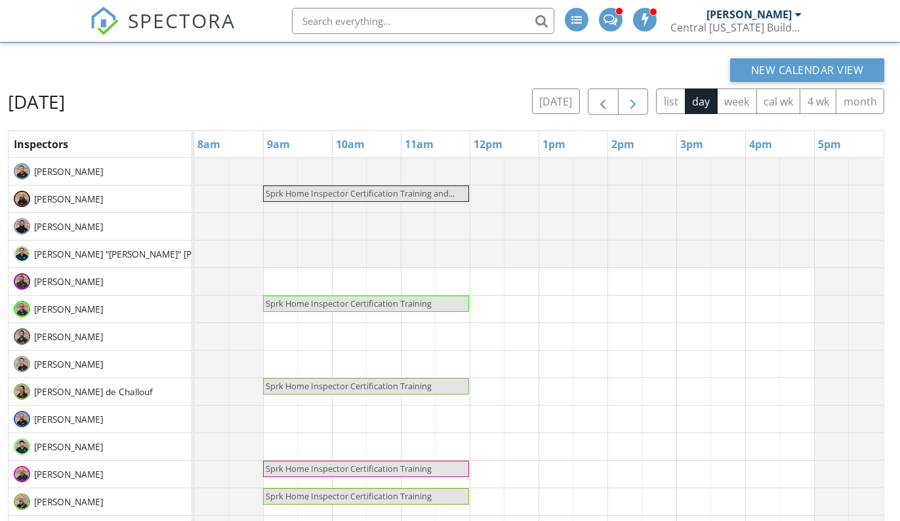
click at [633, 106] on span "button" at bounding box center [633, 102] width 16 height 16
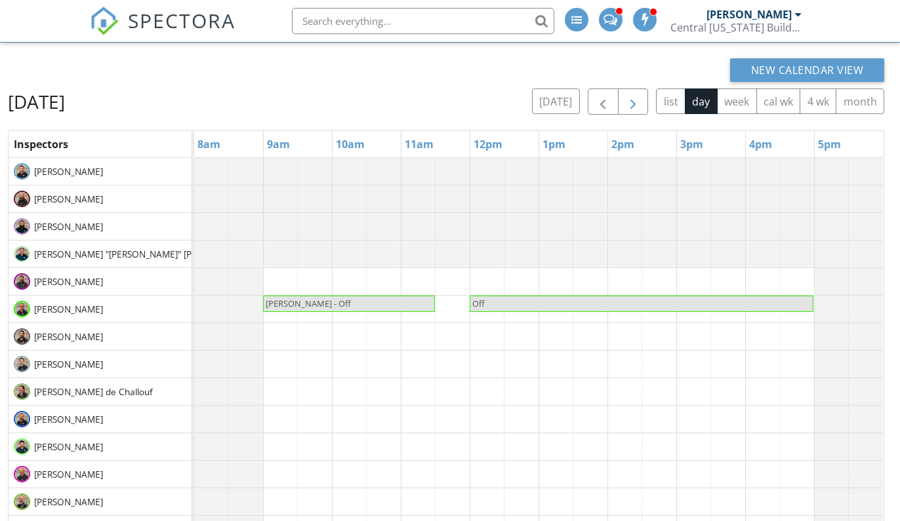
click at [633, 106] on span "button" at bounding box center [633, 102] width 16 height 16
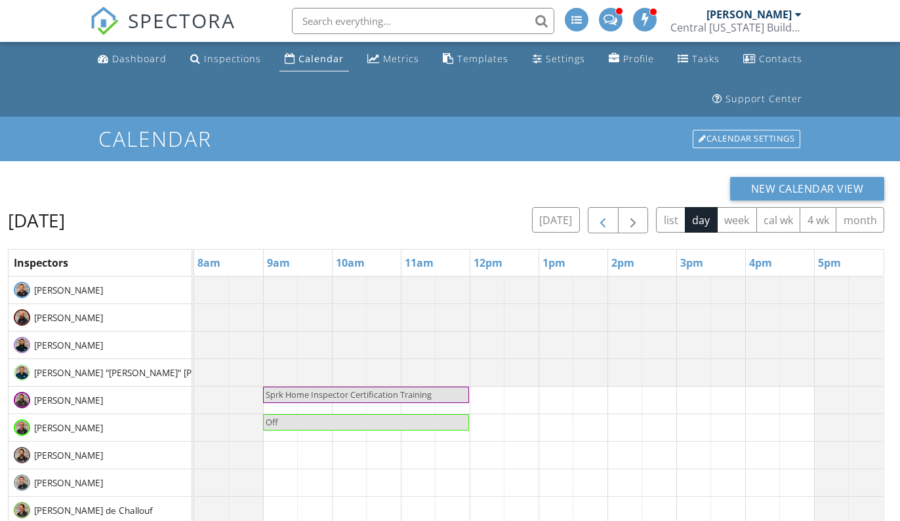
click at [608, 216] on span "button" at bounding box center [603, 221] width 16 height 16
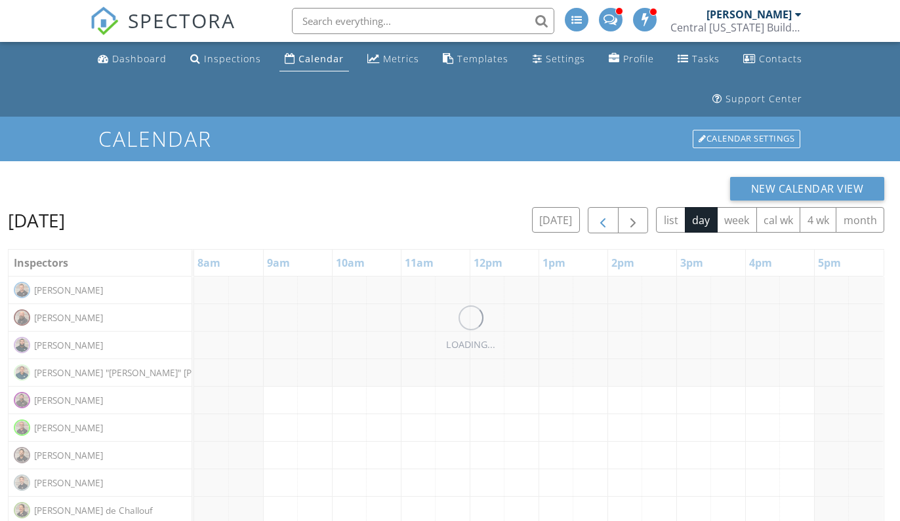
click at [608, 216] on span "button" at bounding box center [603, 221] width 16 height 16
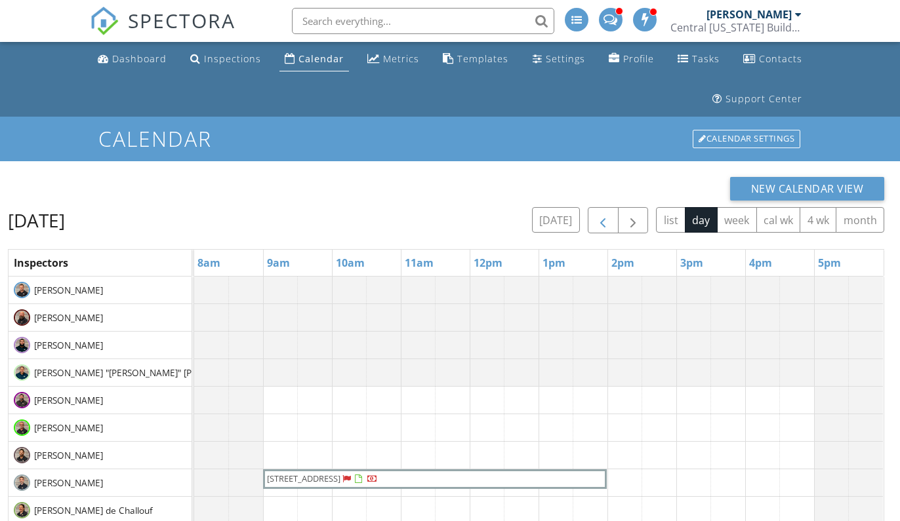
click at [608, 216] on span "button" at bounding box center [603, 221] width 16 height 16
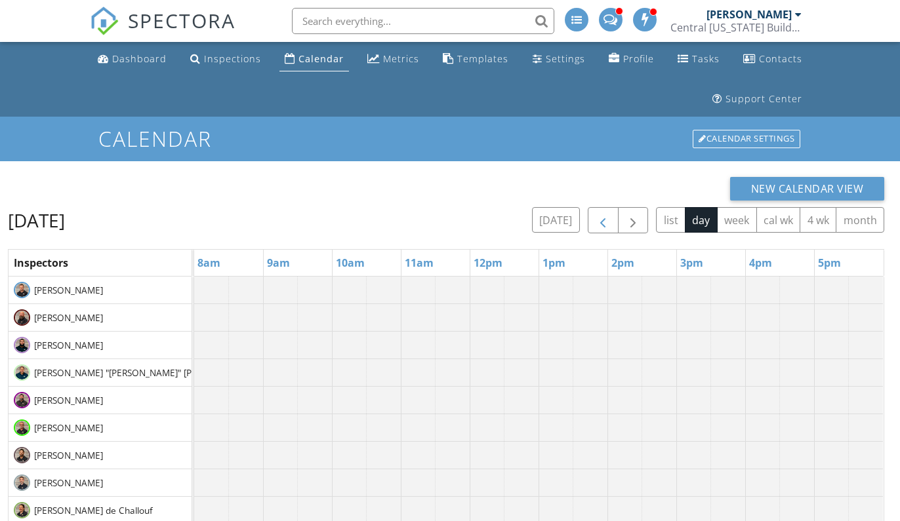
click at [608, 216] on span "button" at bounding box center [603, 221] width 16 height 16
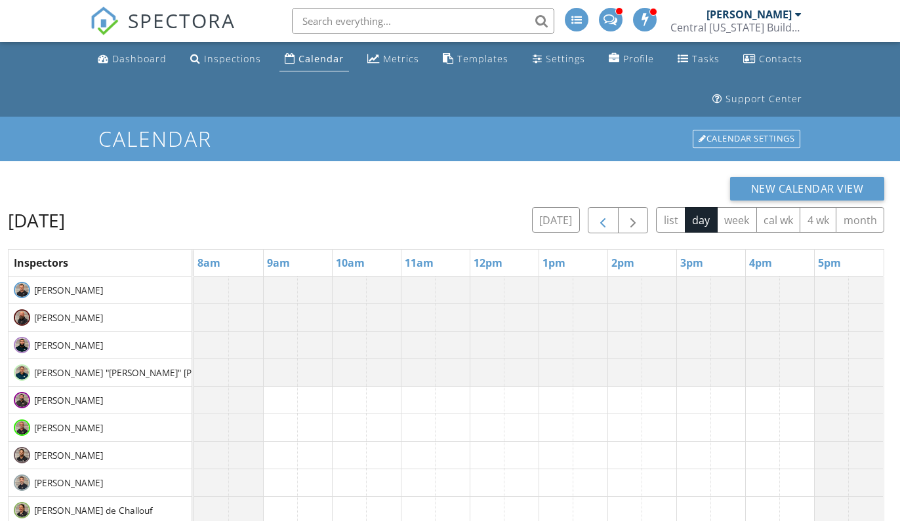
click at [608, 216] on span "button" at bounding box center [603, 221] width 16 height 16
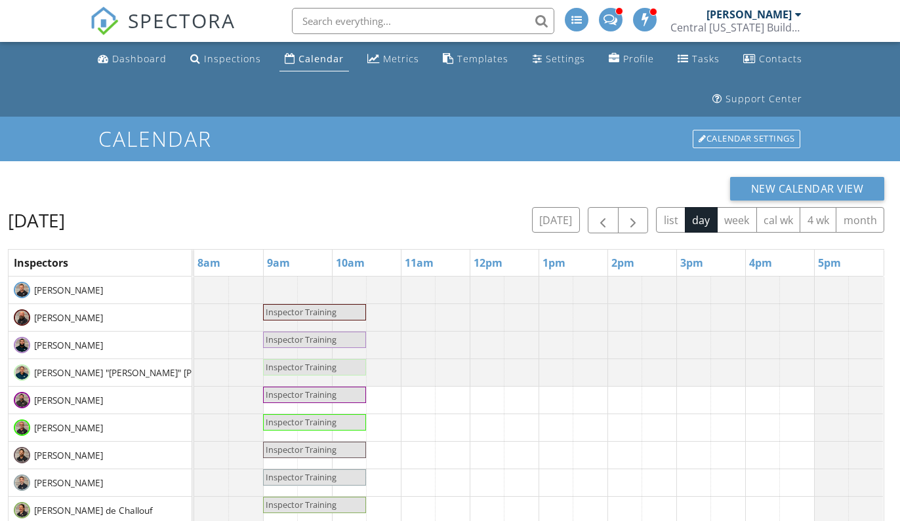
click at [323, 315] on span "Inspector Training" at bounding box center [301, 312] width 71 height 12
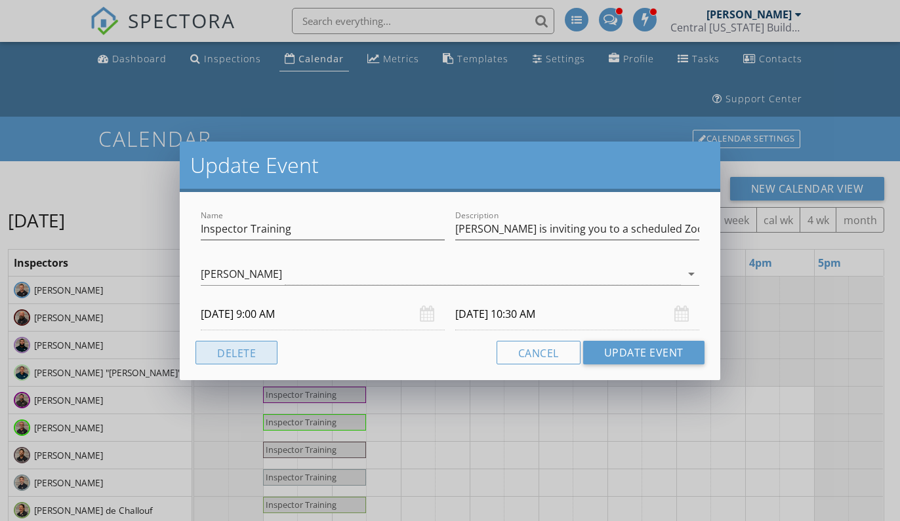
click at [259, 352] on button "Delete" at bounding box center [236, 353] width 82 height 24
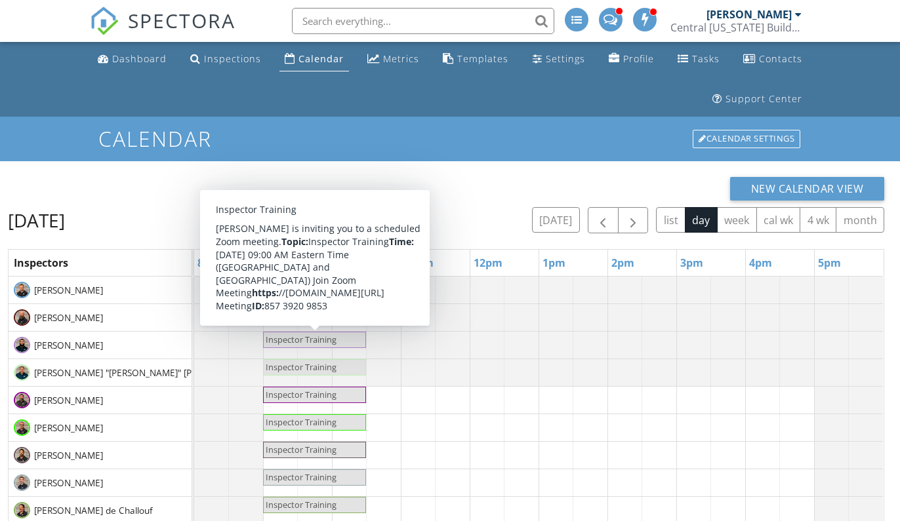
click at [302, 339] on span "Inspector Training" at bounding box center [301, 340] width 71 height 12
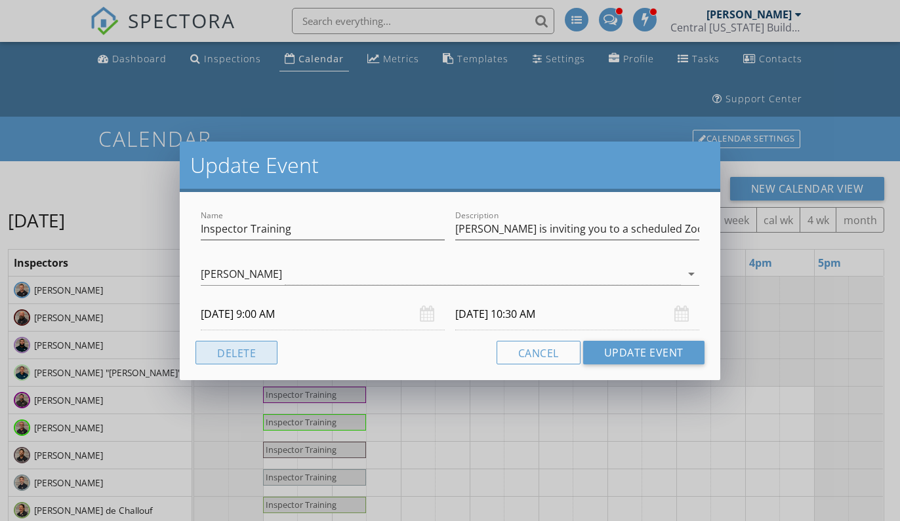
click at [264, 356] on button "Delete" at bounding box center [236, 353] width 82 height 24
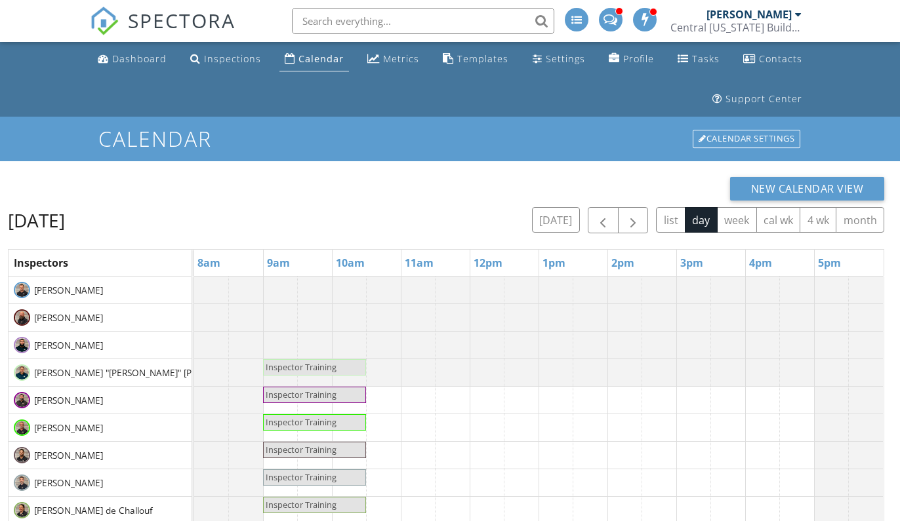
click at [331, 363] on span "Inspector Training" at bounding box center [301, 367] width 71 height 12
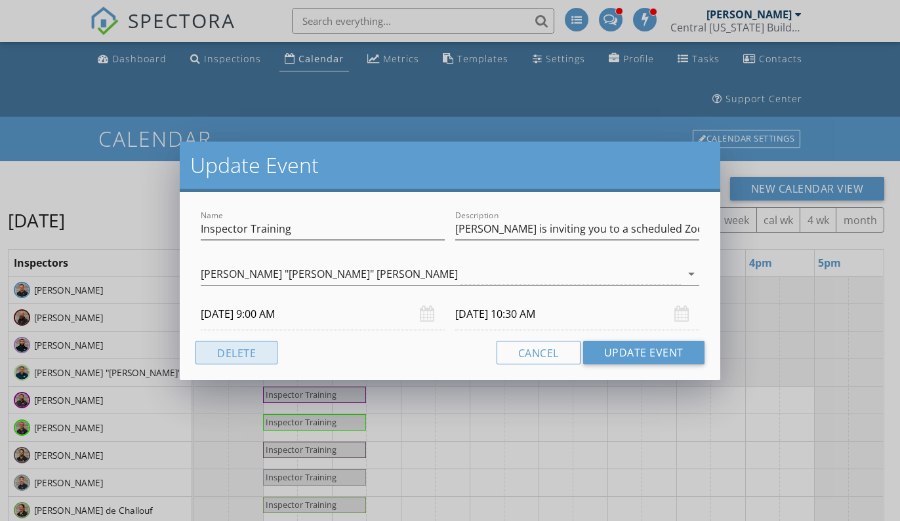
click at [264, 351] on button "Delete" at bounding box center [236, 353] width 82 height 24
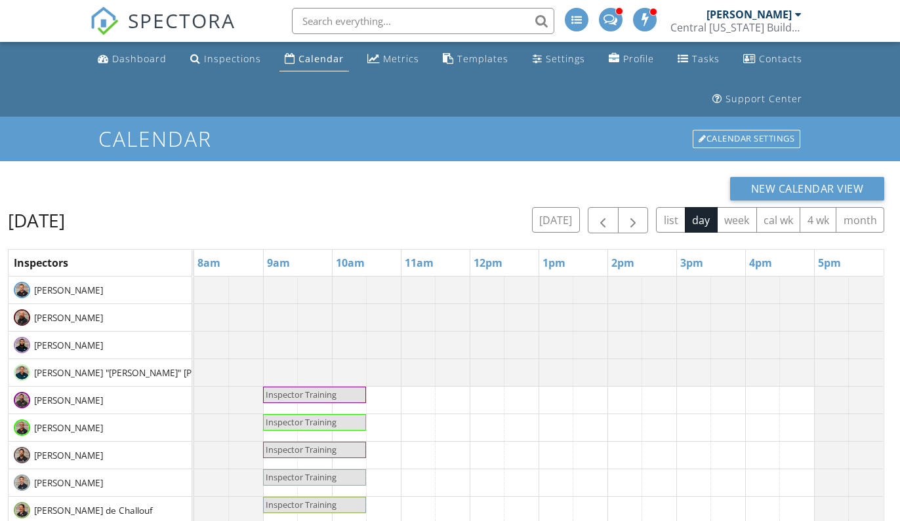
click at [332, 401] on span "Inspector Training" at bounding box center [300, 395] width 73 height 12
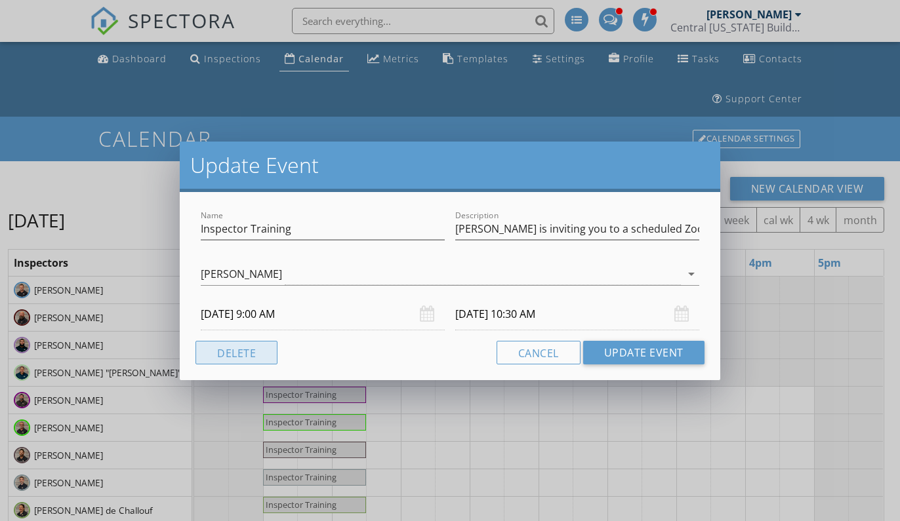
click at [243, 355] on button "Delete" at bounding box center [236, 353] width 82 height 24
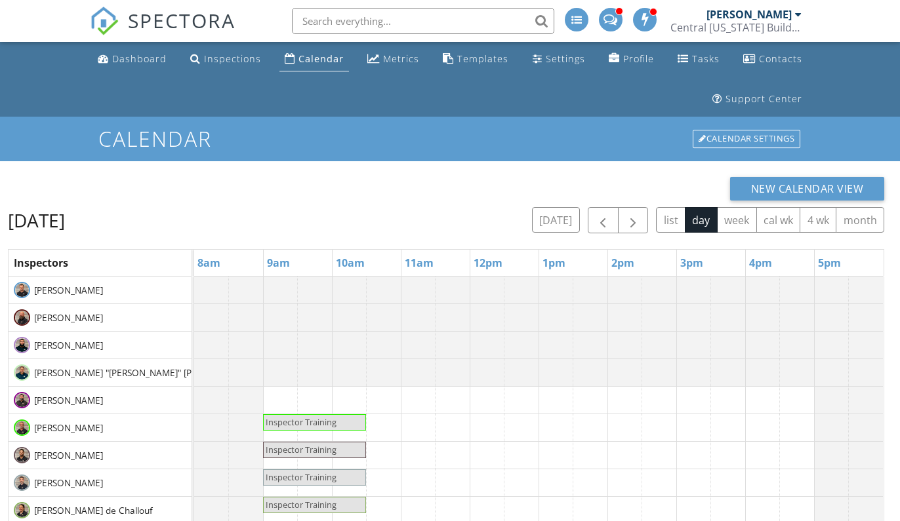
click at [319, 420] on span "Inspector Training" at bounding box center [301, 422] width 71 height 12
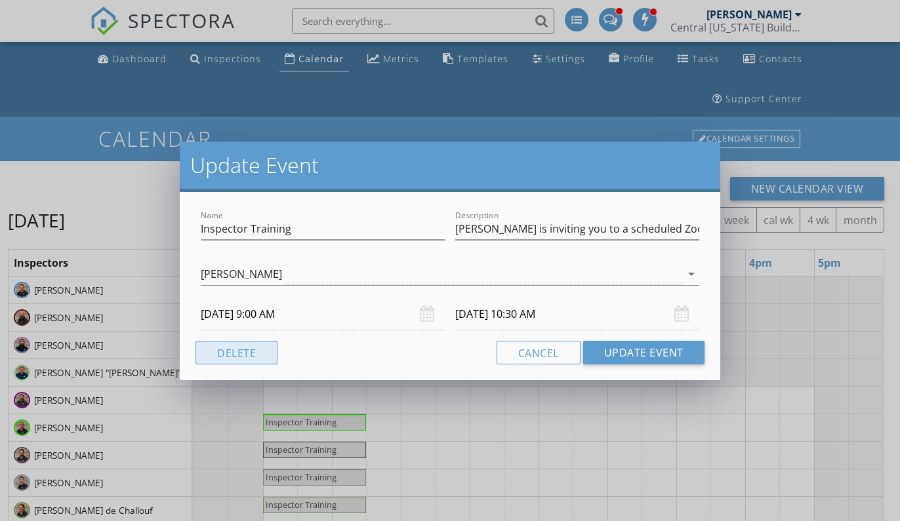
click at [245, 358] on button "Delete" at bounding box center [236, 353] width 82 height 24
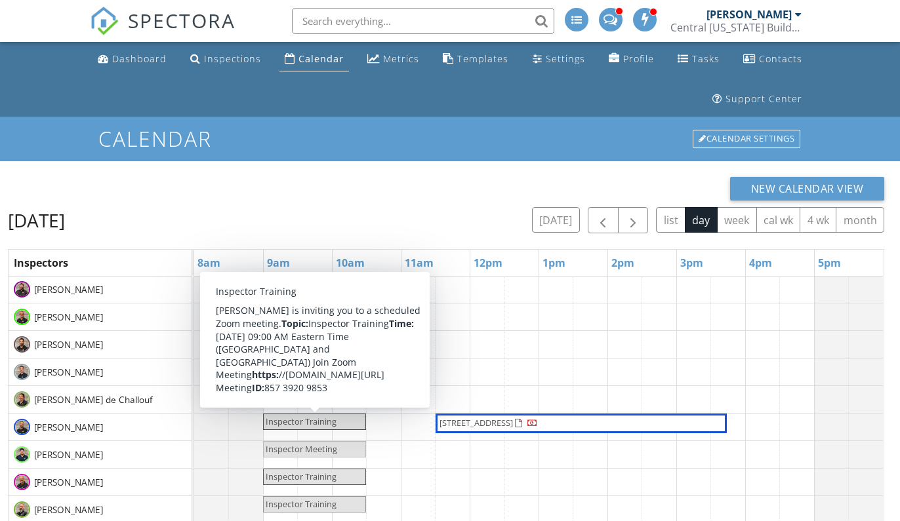
click at [321, 341] on span "Inspector Training" at bounding box center [301, 339] width 71 height 12
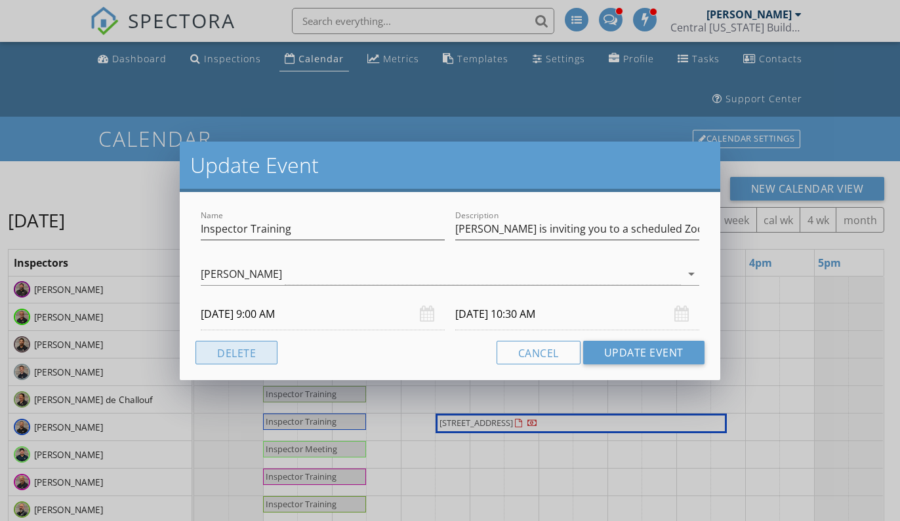
click at [258, 346] on button "Delete" at bounding box center [236, 353] width 82 height 24
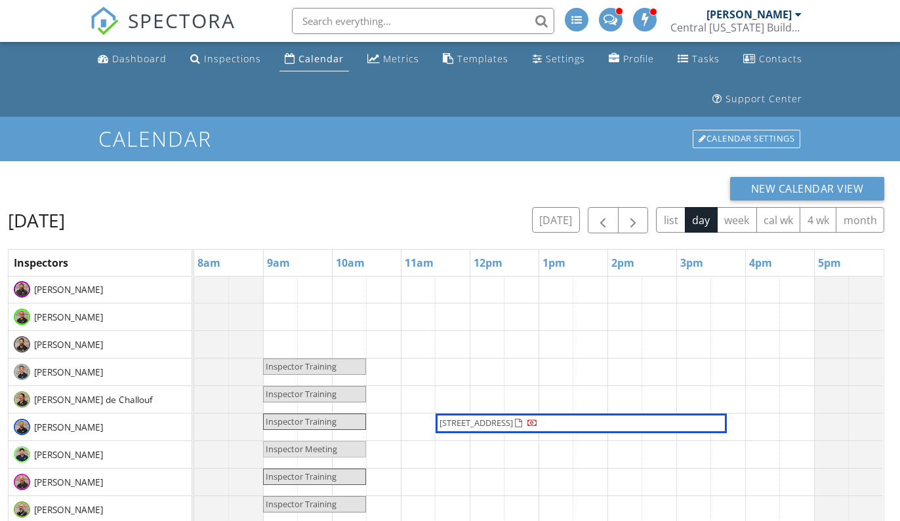
click at [336, 371] on span "Inspector Training" at bounding box center [301, 367] width 71 height 12
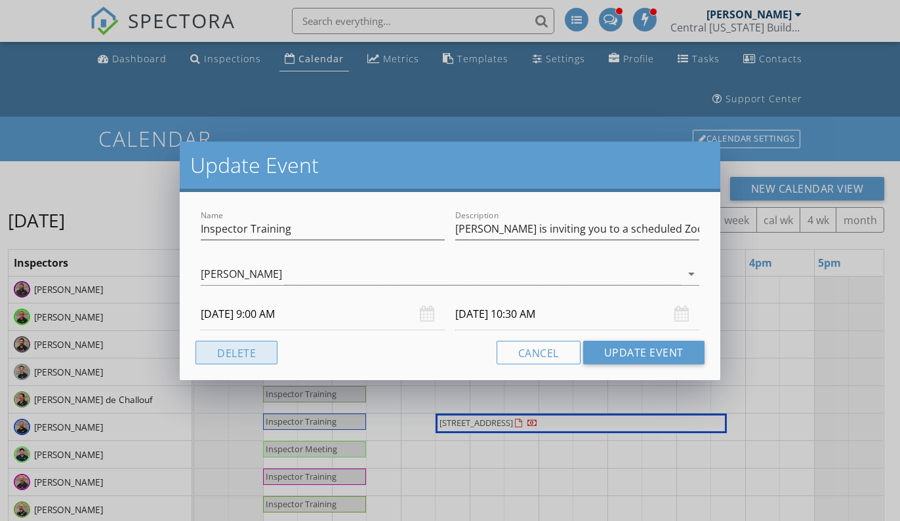
click at [262, 354] on button "Delete" at bounding box center [236, 353] width 82 height 24
click at [260, 361] on button "Delete" at bounding box center [236, 353] width 82 height 24
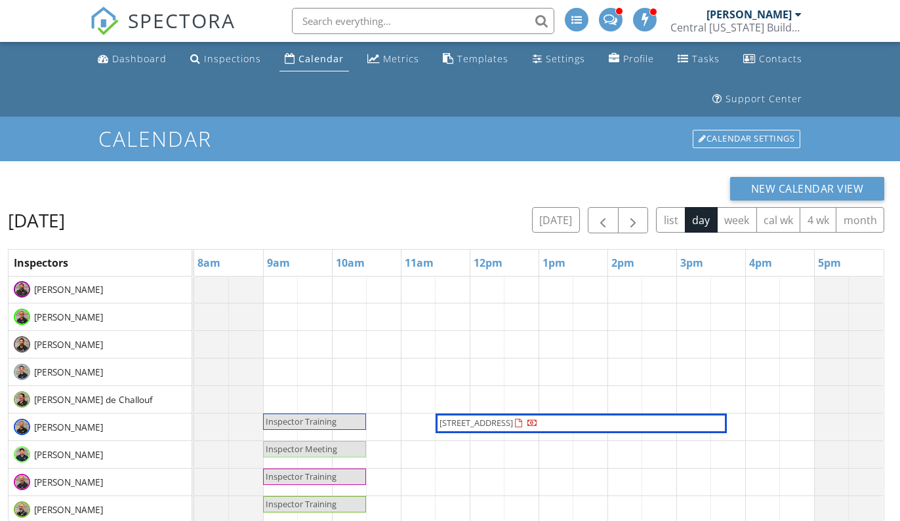
click at [317, 424] on span "Inspector Training" at bounding box center [301, 422] width 71 height 12
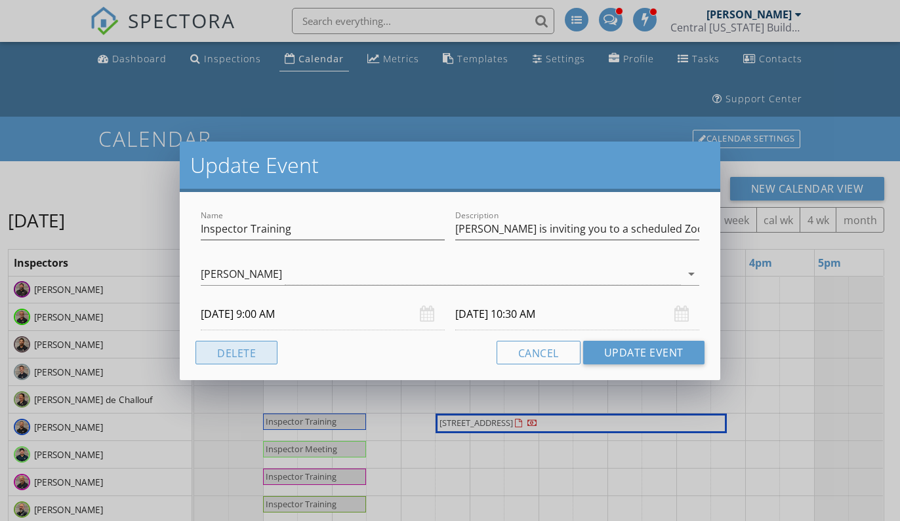
click at [247, 361] on button "Delete" at bounding box center [236, 353] width 82 height 24
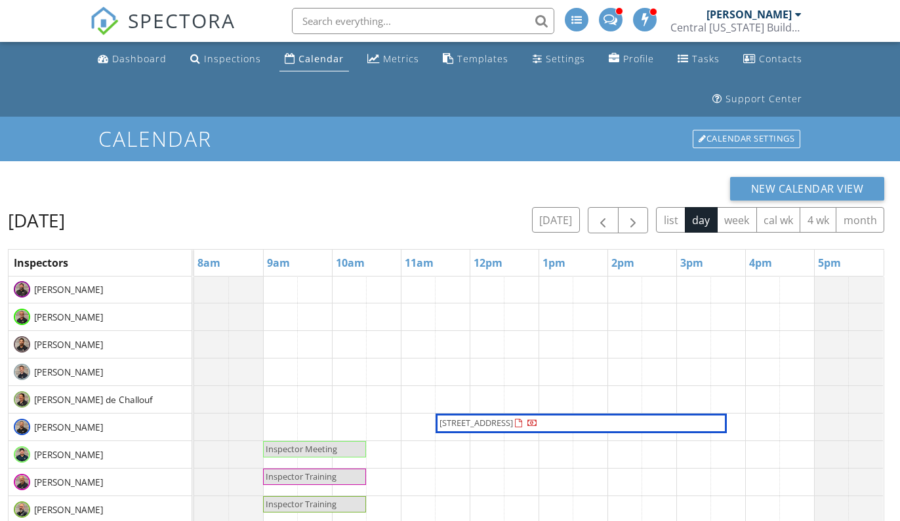
click at [310, 448] on span "Inspector Meeting" at bounding box center [301, 449] width 71 height 12
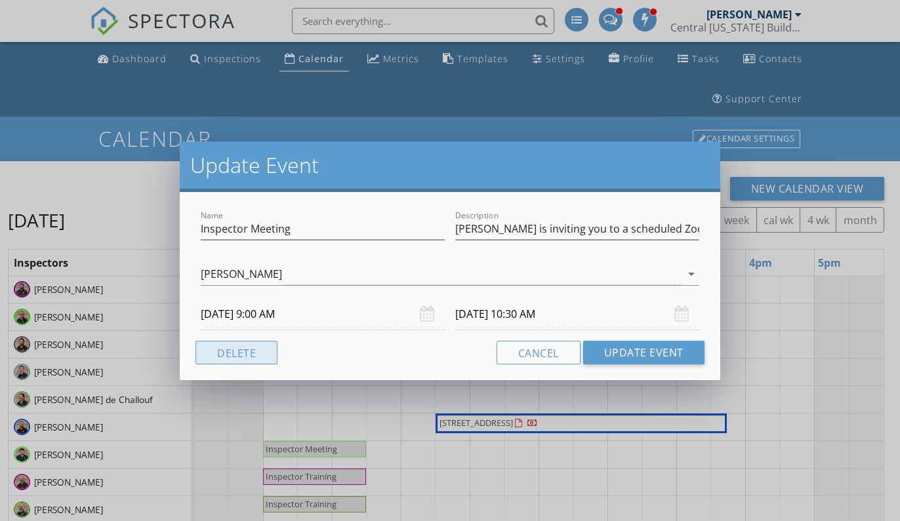
click at [258, 355] on button "Delete" at bounding box center [236, 353] width 82 height 24
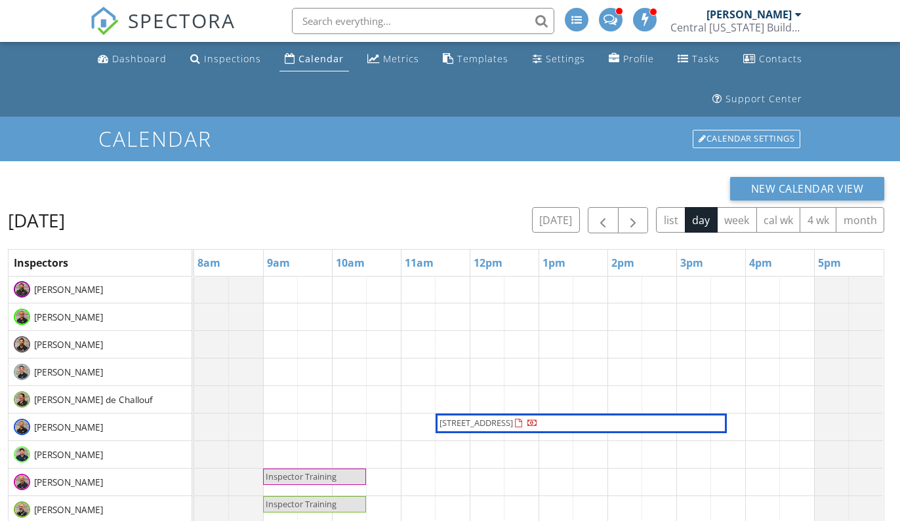
click at [306, 475] on span "Inspector Training" at bounding box center [301, 477] width 71 height 12
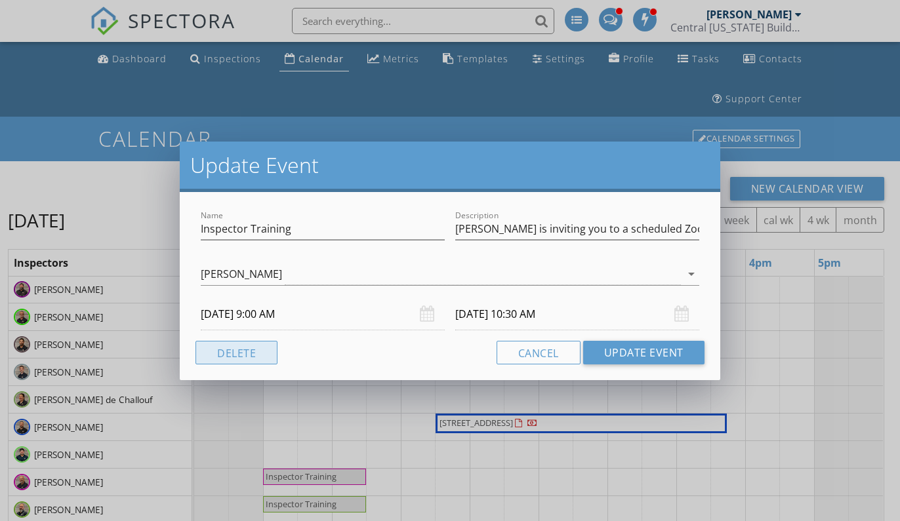
click at [259, 351] on button "Delete" at bounding box center [236, 353] width 82 height 24
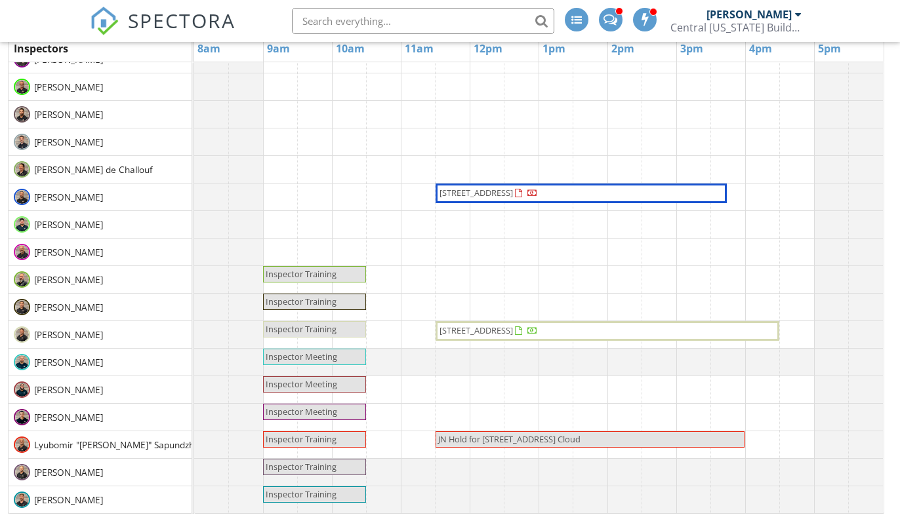
click at [317, 281] on link "Inspector Training" at bounding box center [314, 274] width 103 height 16
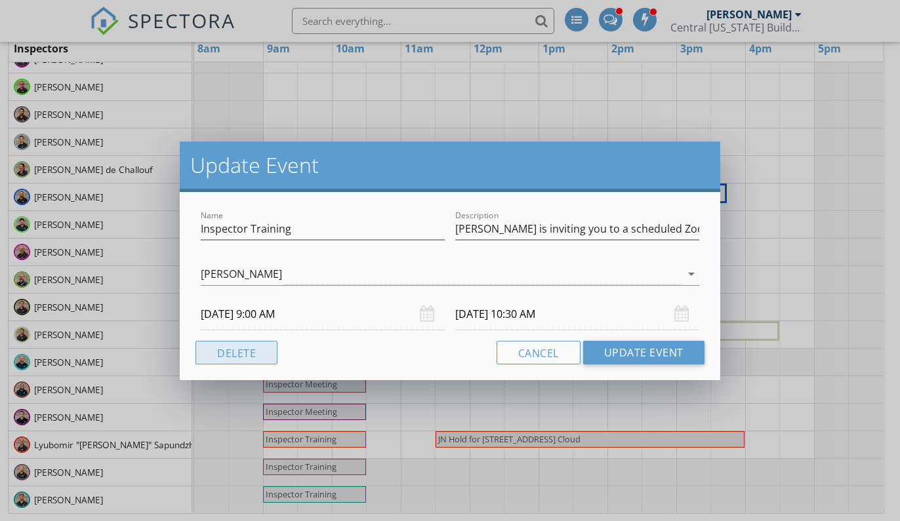
click at [262, 356] on button "Delete" at bounding box center [236, 353] width 82 height 24
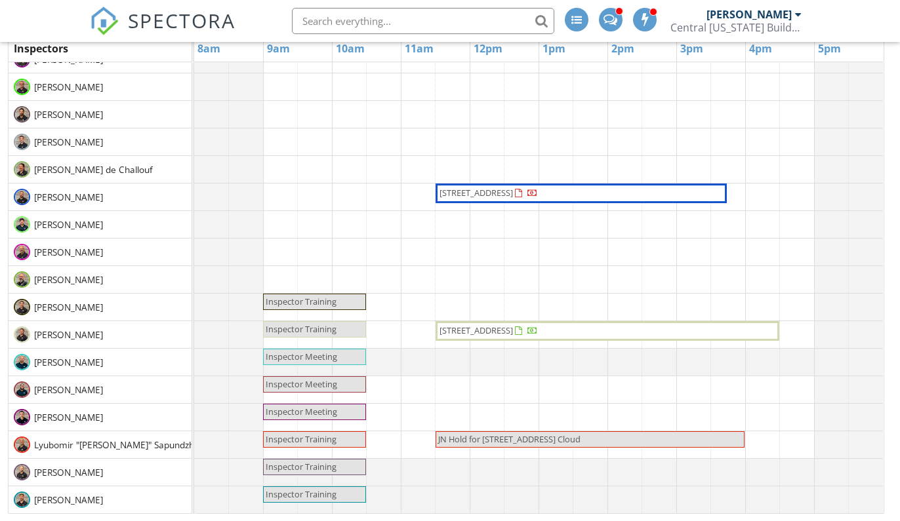
click at [323, 308] on link "Inspector Training" at bounding box center [314, 302] width 103 height 16
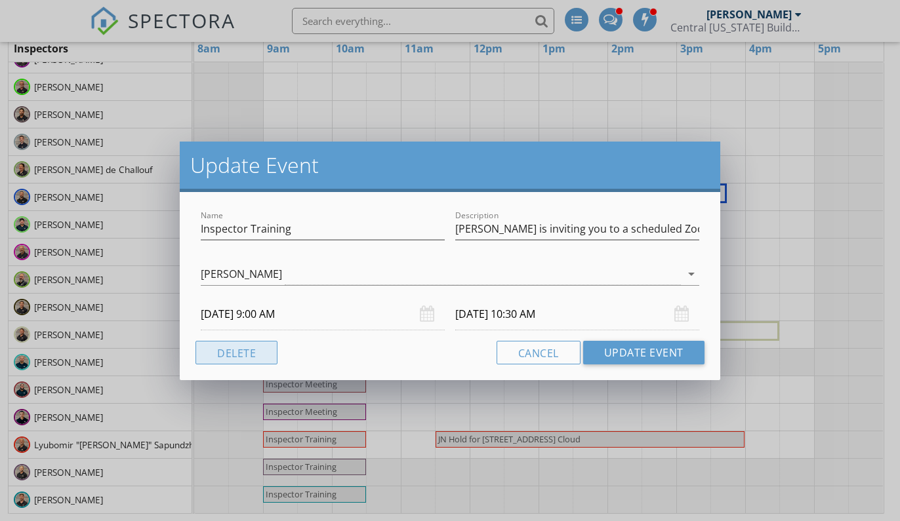
click at [271, 350] on button "Delete" at bounding box center [236, 353] width 82 height 24
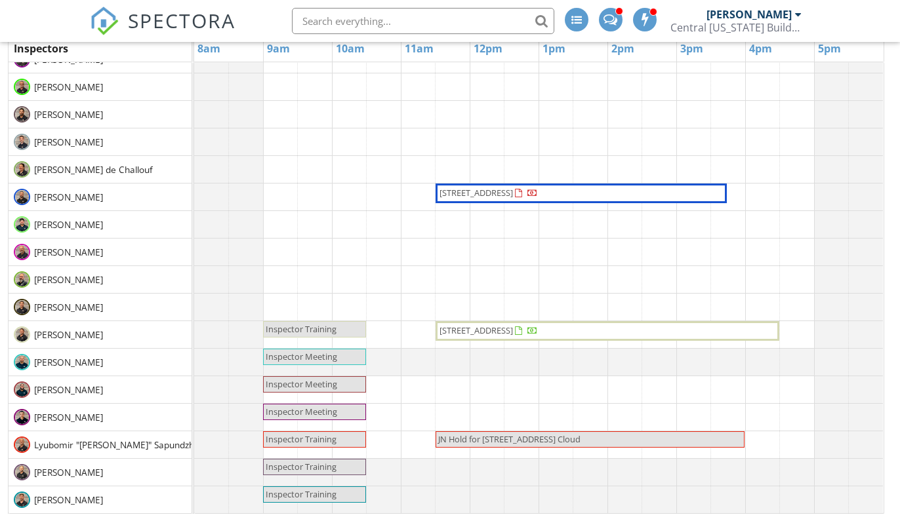
click at [317, 334] on span "Inspector Training" at bounding box center [301, 329] width 71 height 12
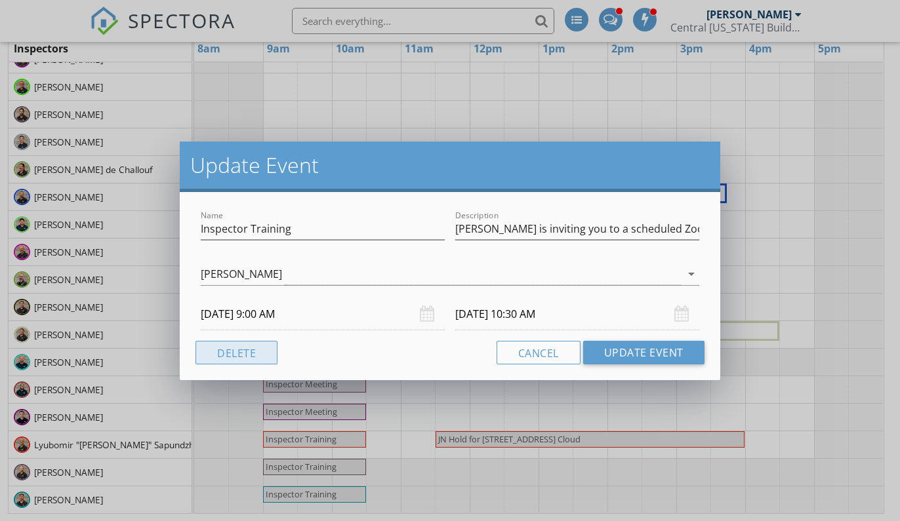
click at [254, 351] on button "Delete" at bounding box center [236, 353] width 82 height 24
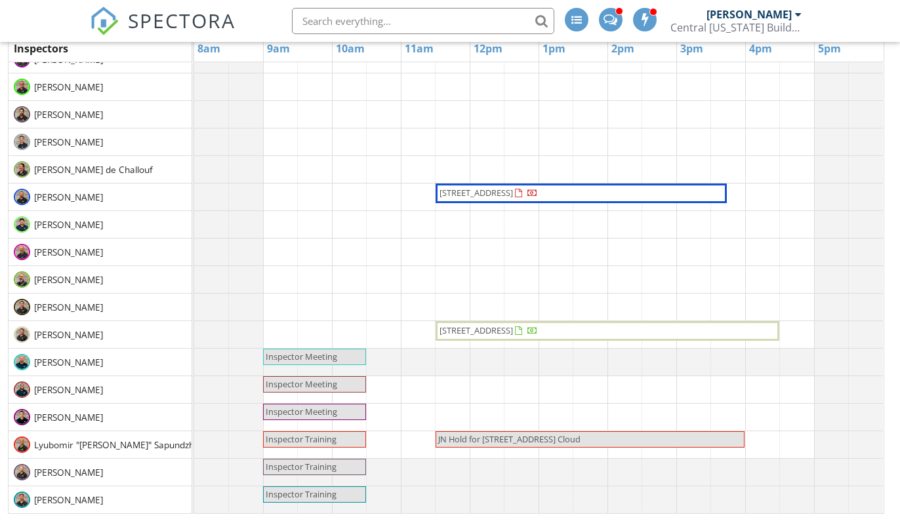
click at [320, 351] on span "Inspector Meeting" at bounding box center [301, 357] width 71 height 12
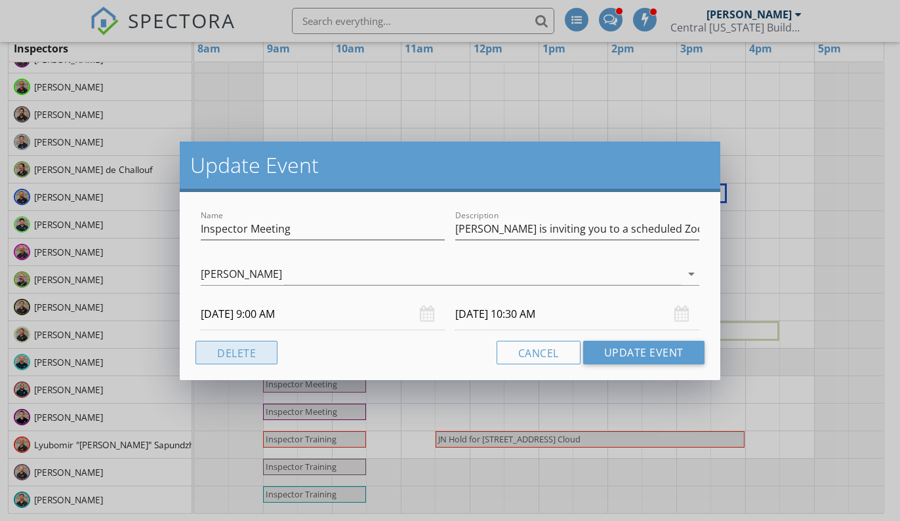
click at [246, 348] on button "Delete" at bounding box center [236, 353] width 82 height 24
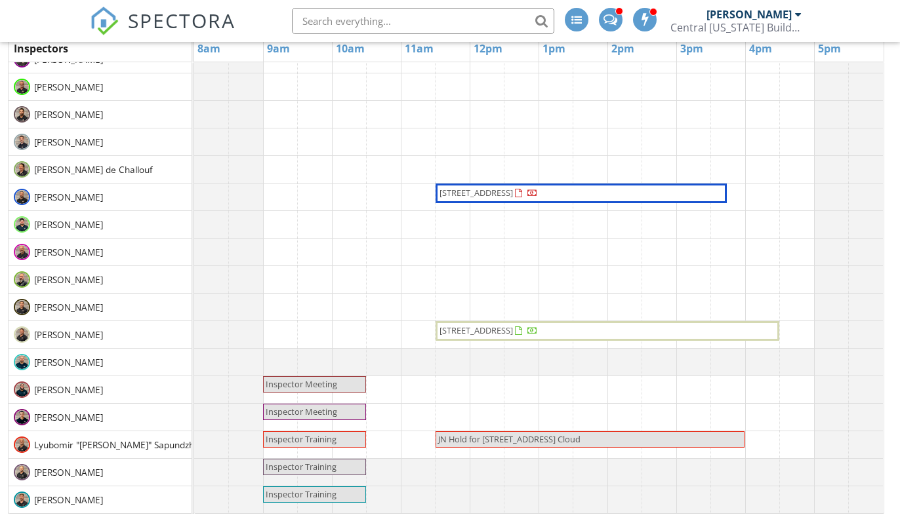
click at [317, 380] on span "Inspector Meeting" at bounding box center [301, 384] width 71 height 12
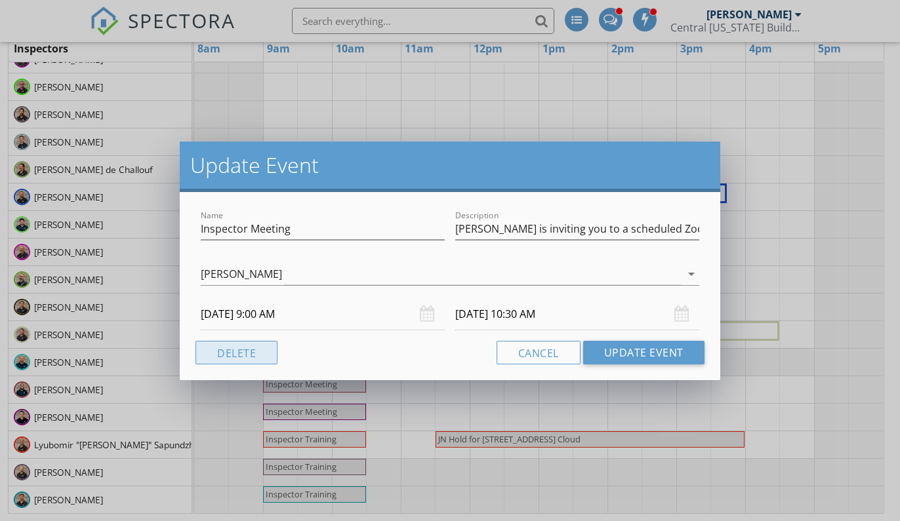
click at [258, 357] on button "Delete" at bounding box center [236, 353] width 82 height 24
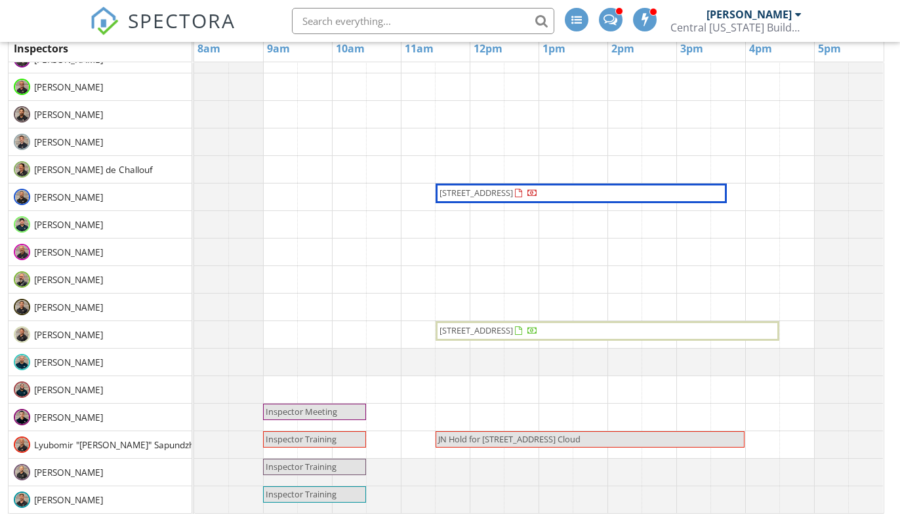
click at [308, 412] on span "Inspector Meeting" at bounding box center [301, 412] width 71 height 12
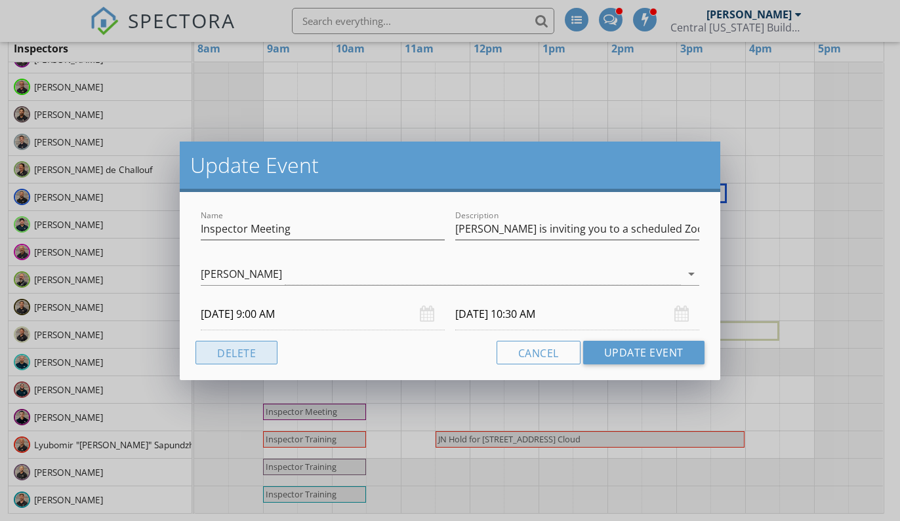
click at [243, 351] on button "Delete" at bounding box center [236, 353] width 82 height 24
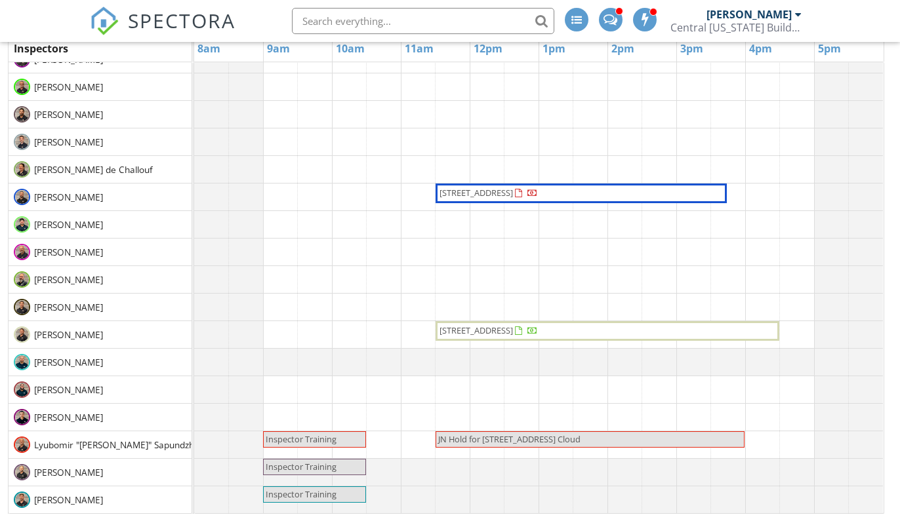
click at [300, 442] on span "Inspector Training" at bounding box center [301, 439] width 71 height 12
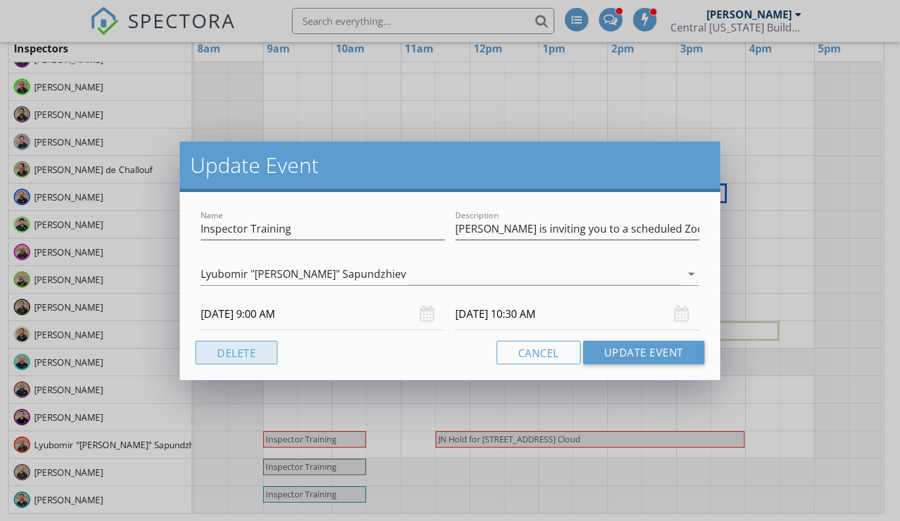
click at [251, 359] on button "Delete" at bounding box center [236, 353] width 82 height 24
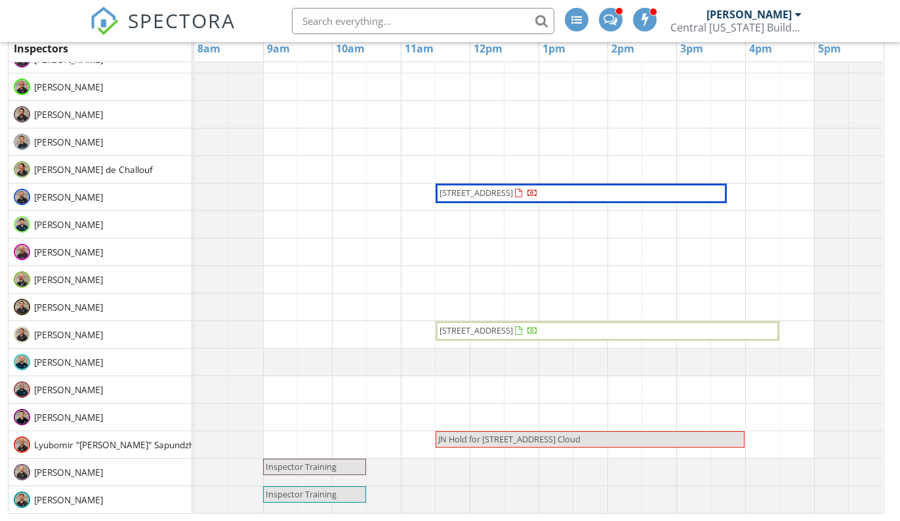
click at [298, 461] on span "Inspector Training" at bounding box center [301, 467] width 71 height 12
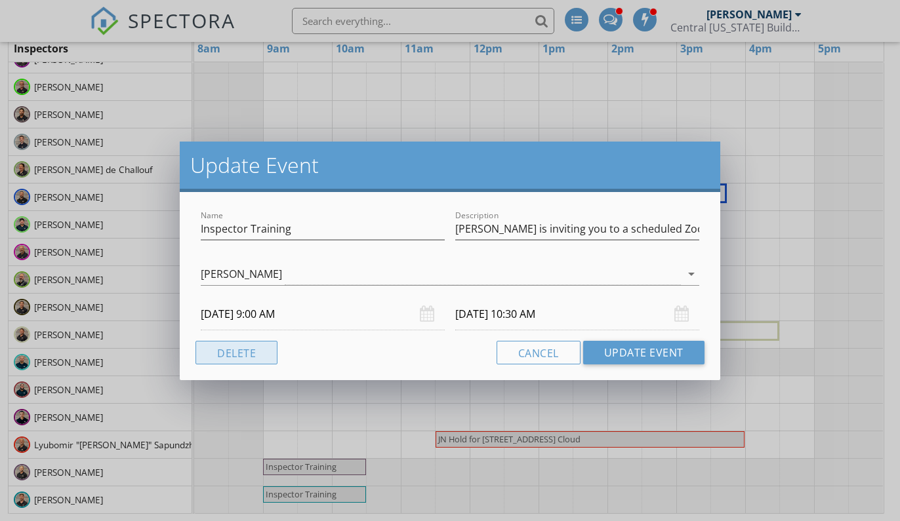
click at [271, 352] on button "Delete" at bounding box center [236, 353] width 82 height 24
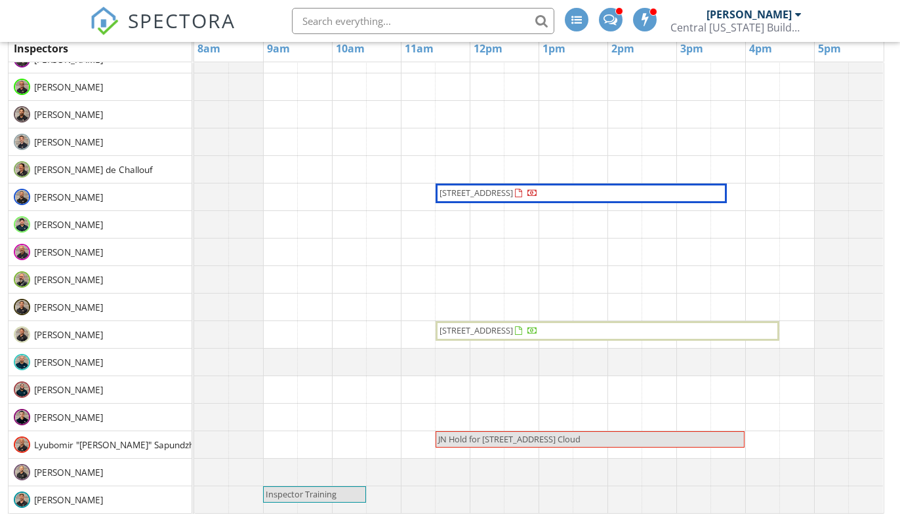
click at [318, 490] on span "Inspector Training" at bounding box center [301, 495] width 71 height 12
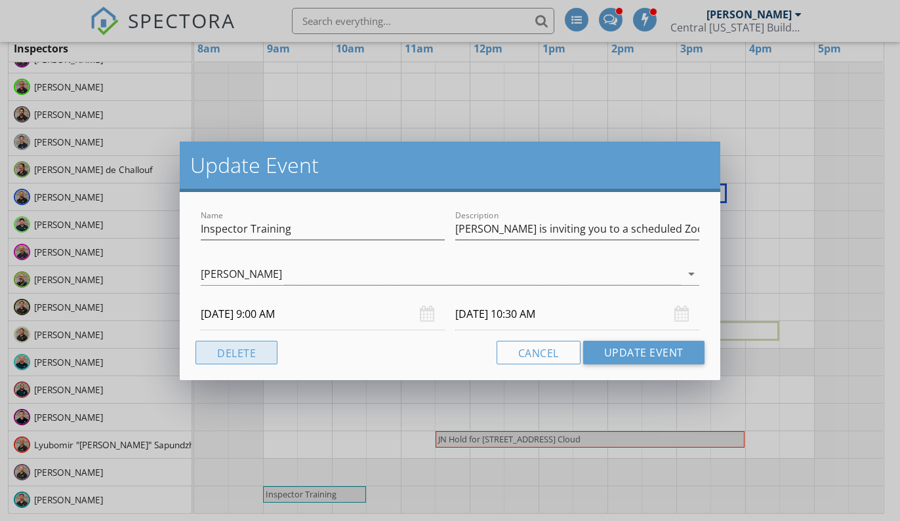
click at [266, 355] on button "Delete" at bounding box center [236, 353] width 82 height 24
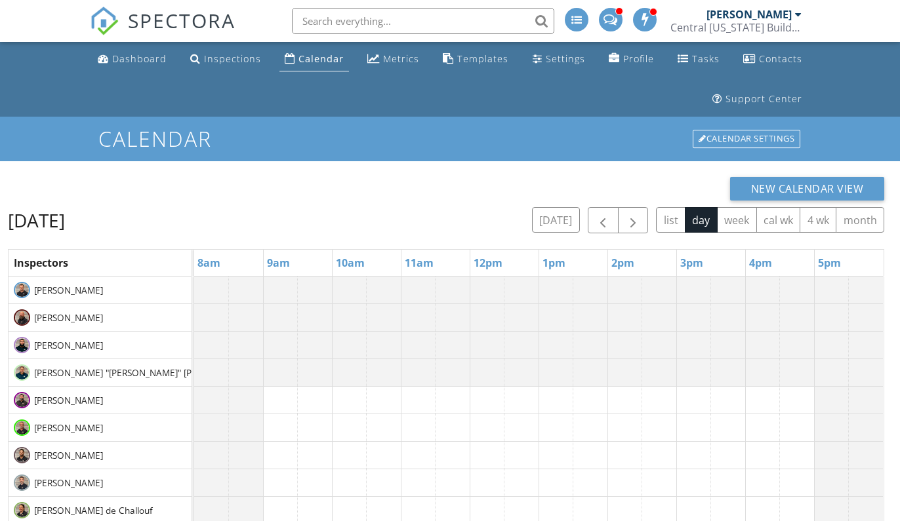
scroll to position [-1, 0]
click at [629, 221] on span "button" at bounding box center [633, 221] width 16 height 16
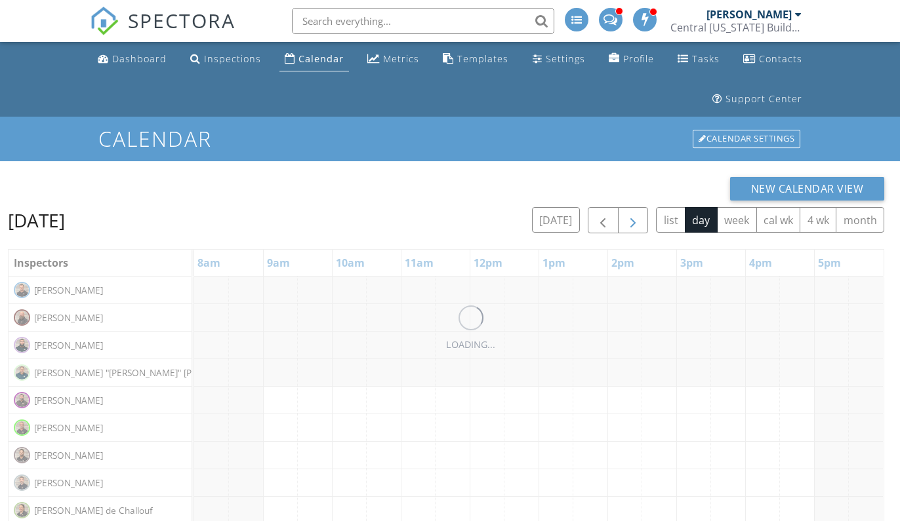
click at [629, 221] on span "button" at bounding box center [633, 221] width 16 height 16
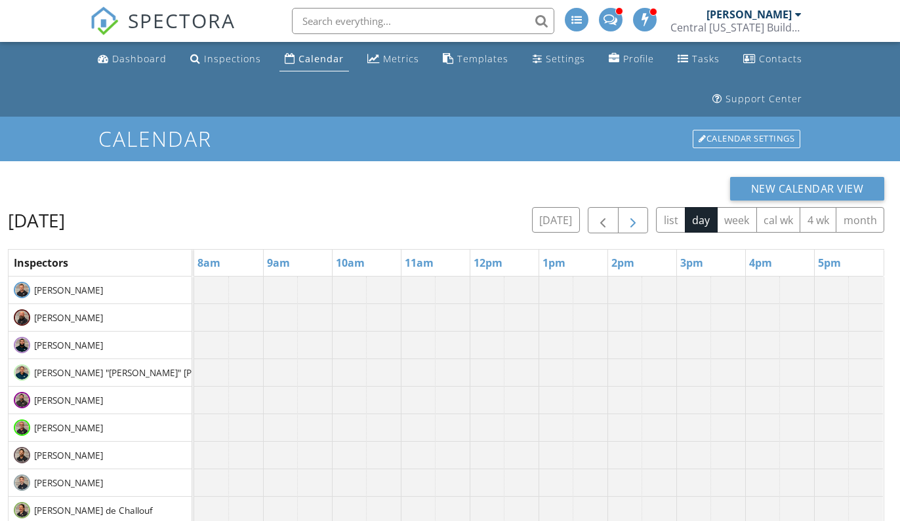
click at [629, 221] on span "button" at bounding box center [633, 221] width 16 height 16
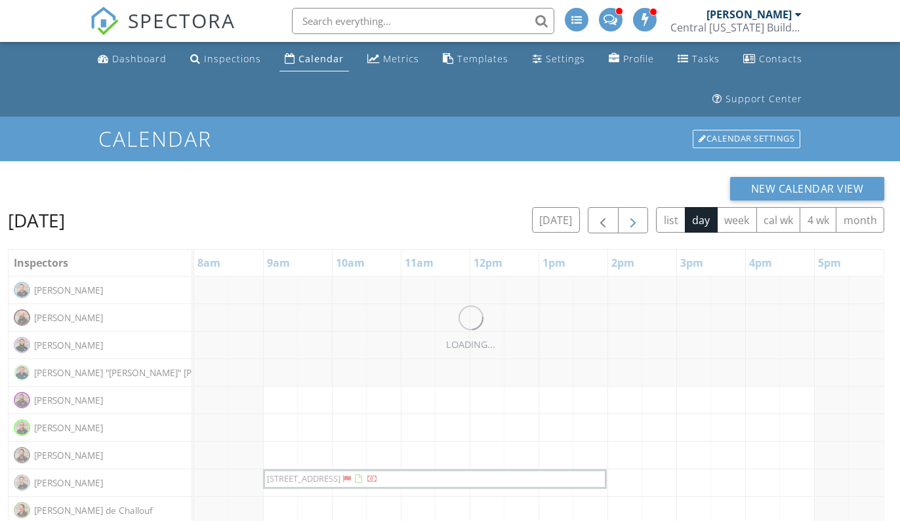
click at [629, 221] on span "button" at bounding box center [633, 221] width 16 height 16
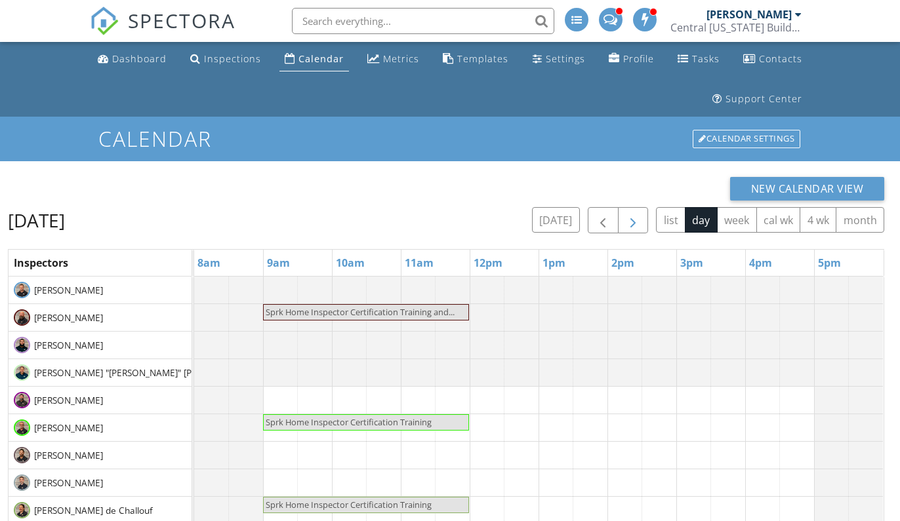
click at [629, 221] on span "button" at bounding box center [633, 221] width 16 height 16
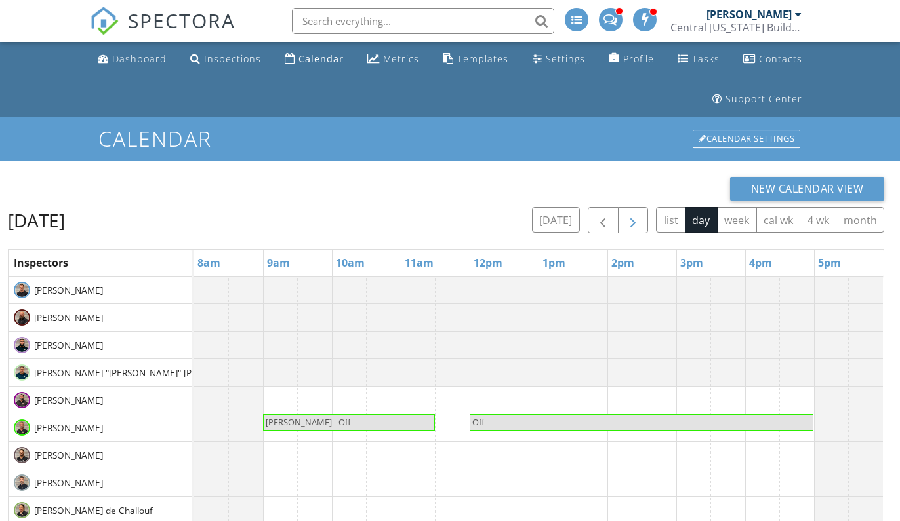
click at [629, 221] on span "button" at bounding box center [633, 221] width 16 height 16
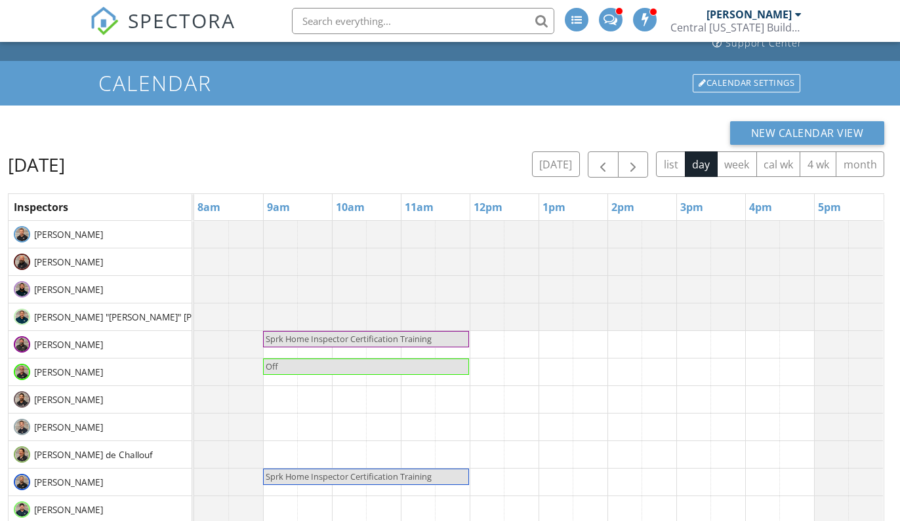
scroll to position [74, 0]
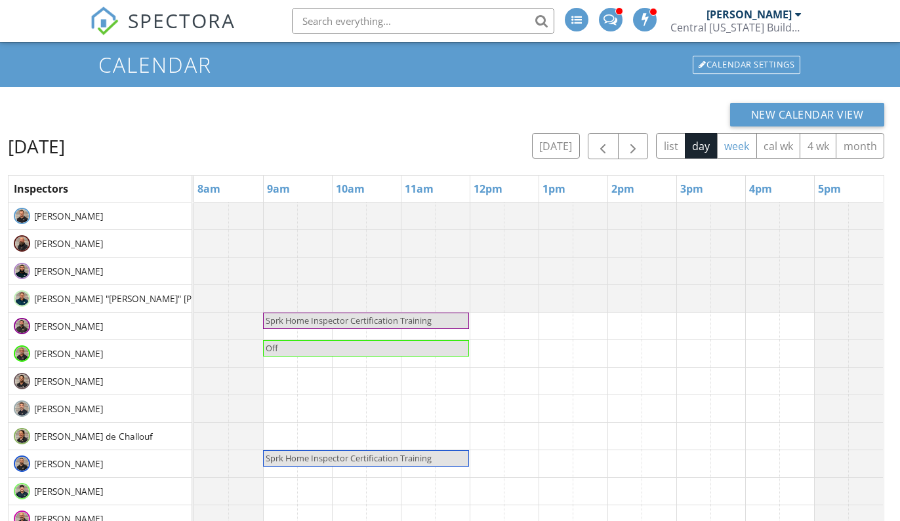
click at [748, 148] on button "week" at bounding box center [737, 146] width 40 height 26
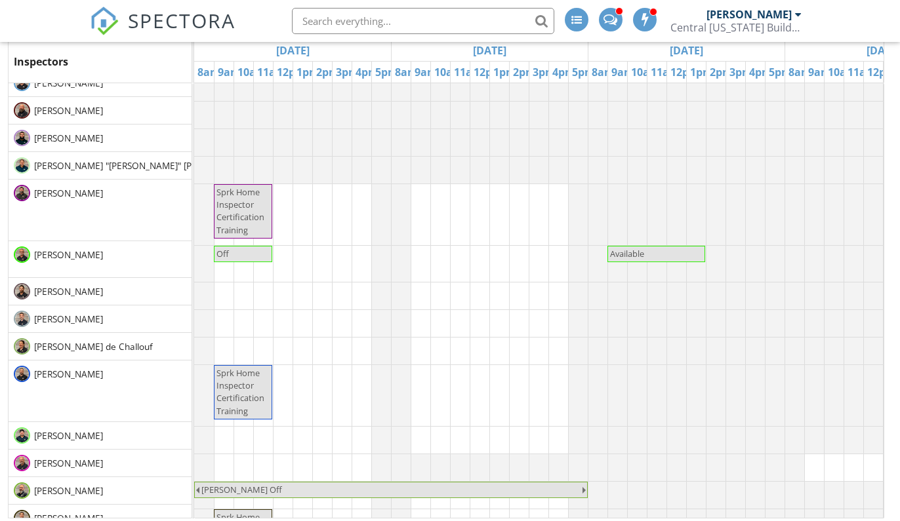
scroll to position [14, 0]
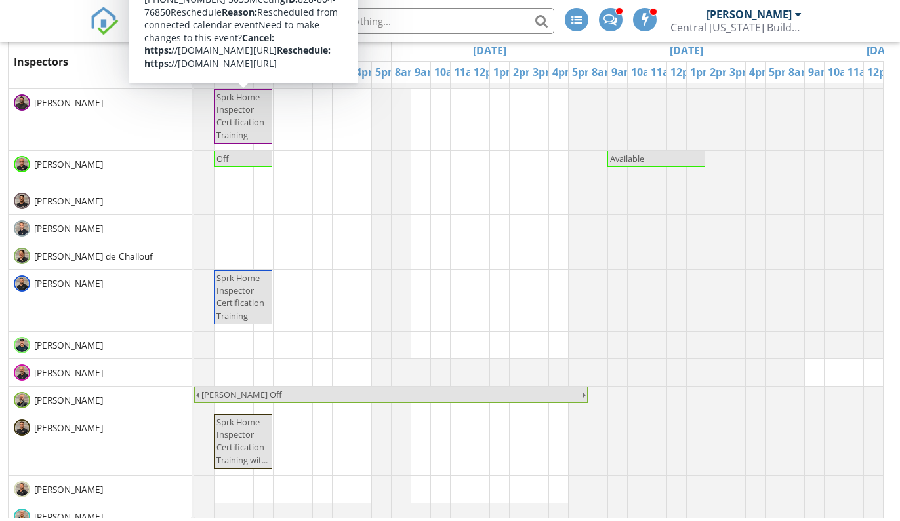
click at [69, 57] on div "Inspectors" at bounding box center [41, 62] width 65 height 26
